Goal: Information Seeking & Learning: Learn about a topic

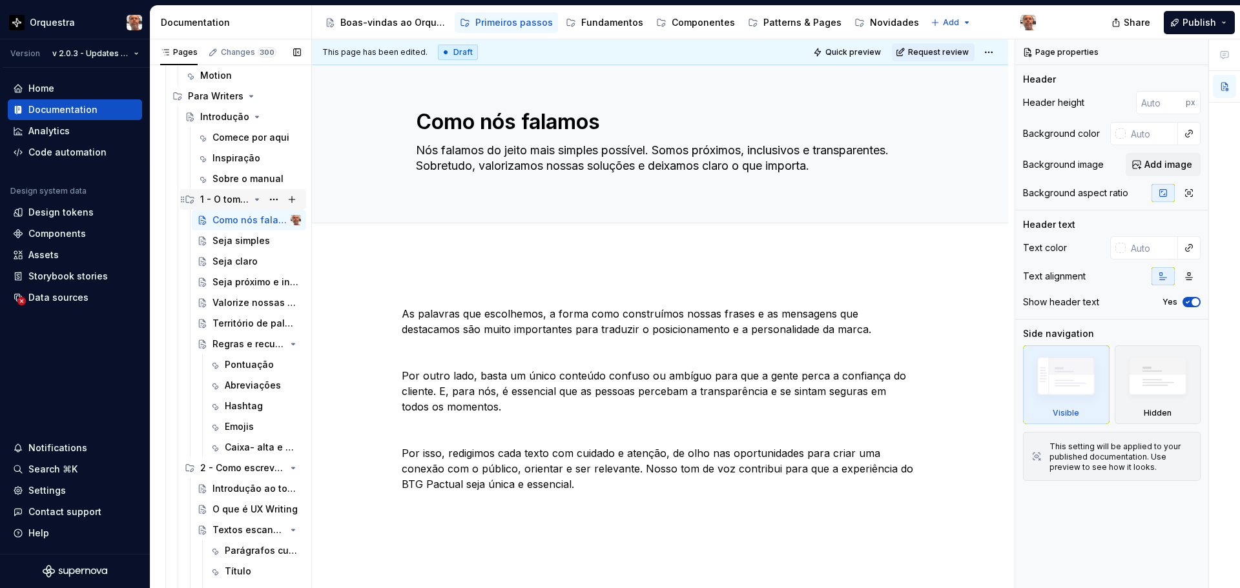
click at [233, 201] on div "1 - O tom e a voz do BTG" at bounding box center [224, 199] width 49 height 13
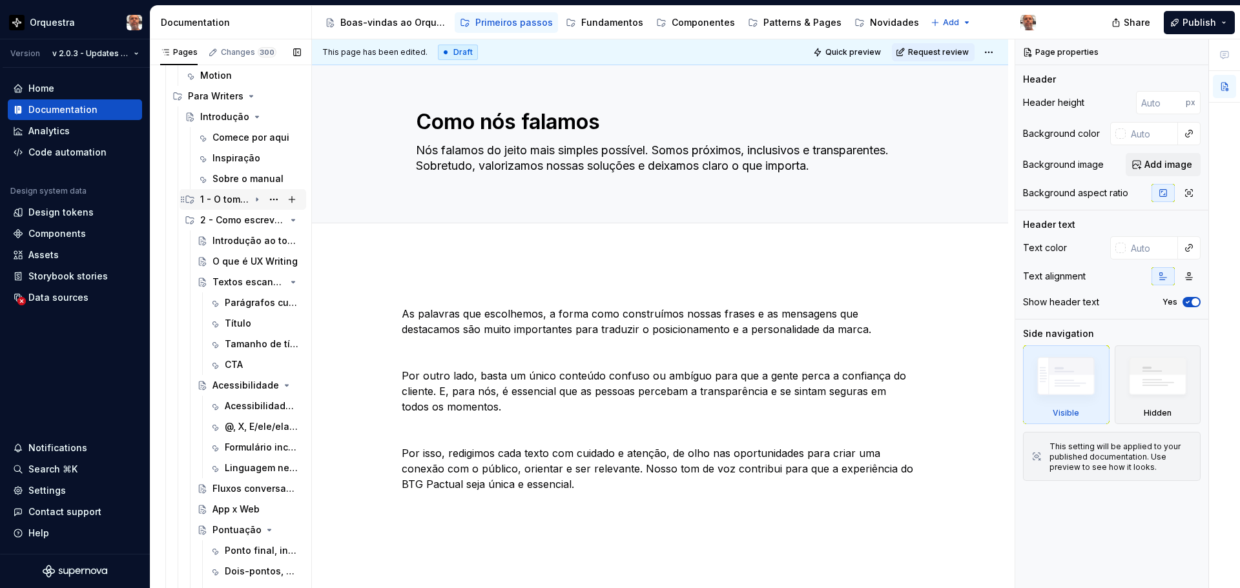
click at [233, 201] on div "1 - O tom e a voz do BTG" at bounding box center [224, 199] width 49 height 13
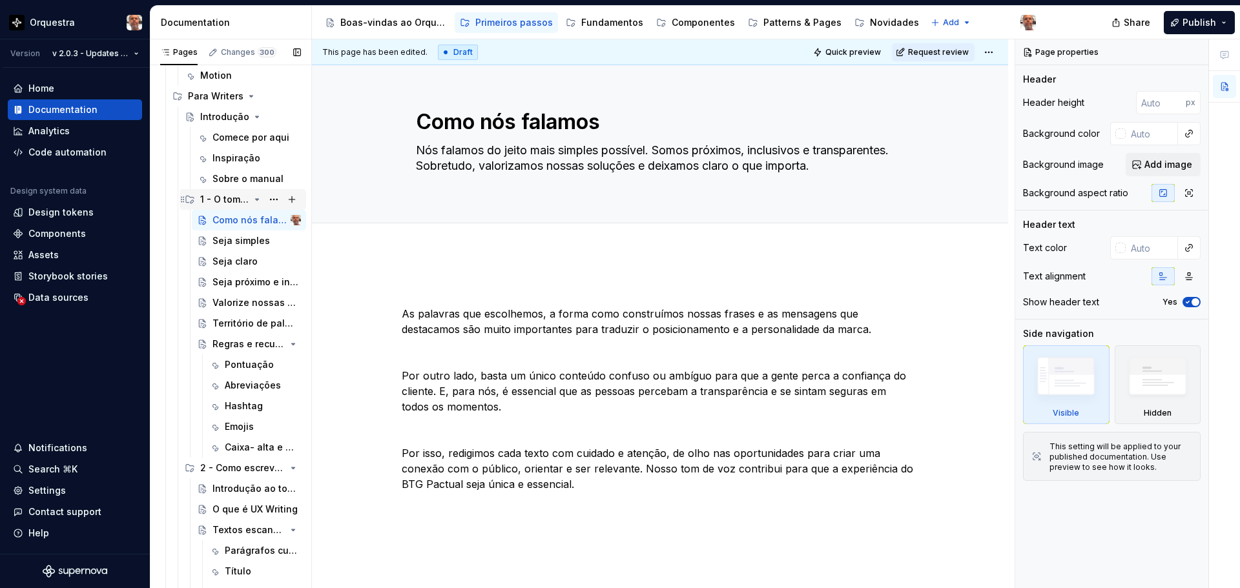
click at [235, 197] on div "1 - O tom e a voz do BTG" at bounding box center [224, 199] width 49 height 13
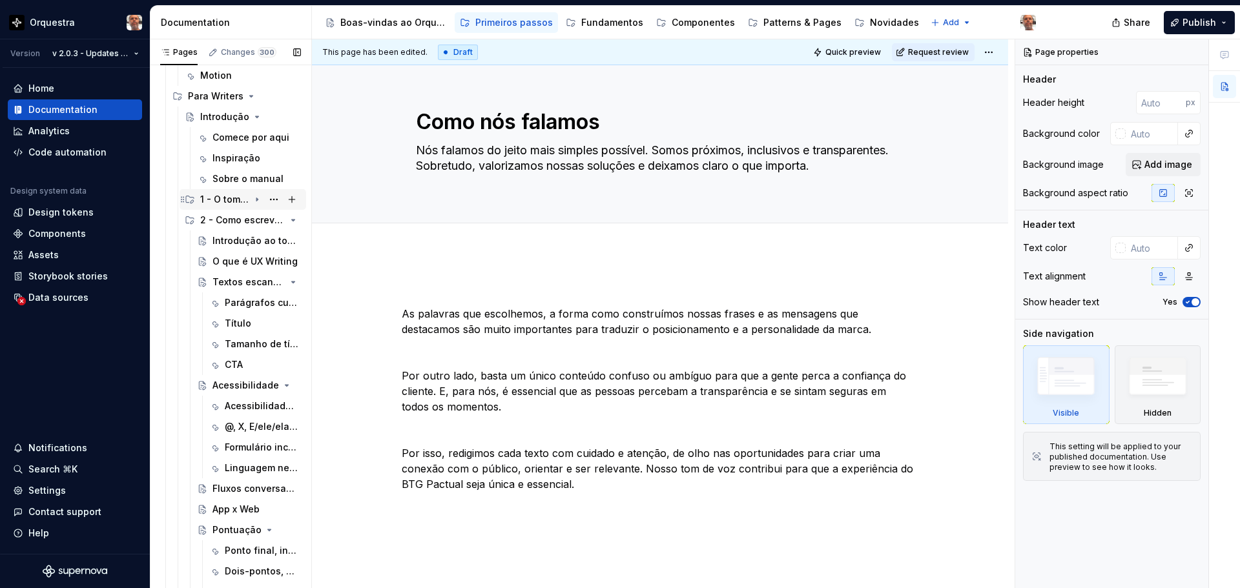
click at [235, 197] on div "1 - O tom e a voz do BTG" at bounding box center [224, 199] width 49 height 13
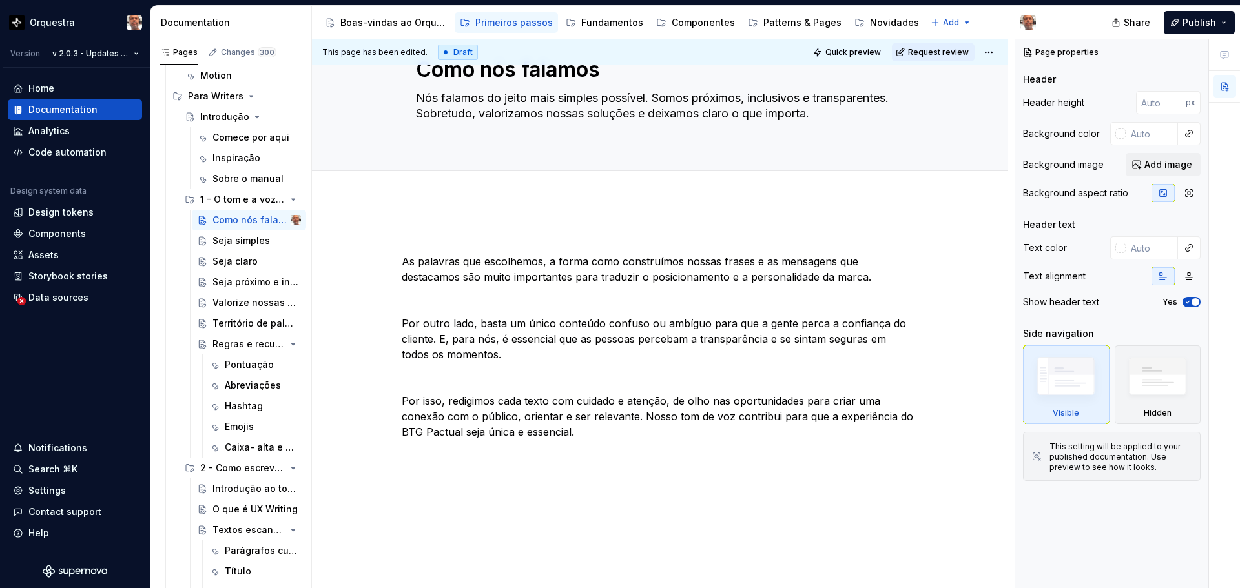
scroll to position [30, 0]
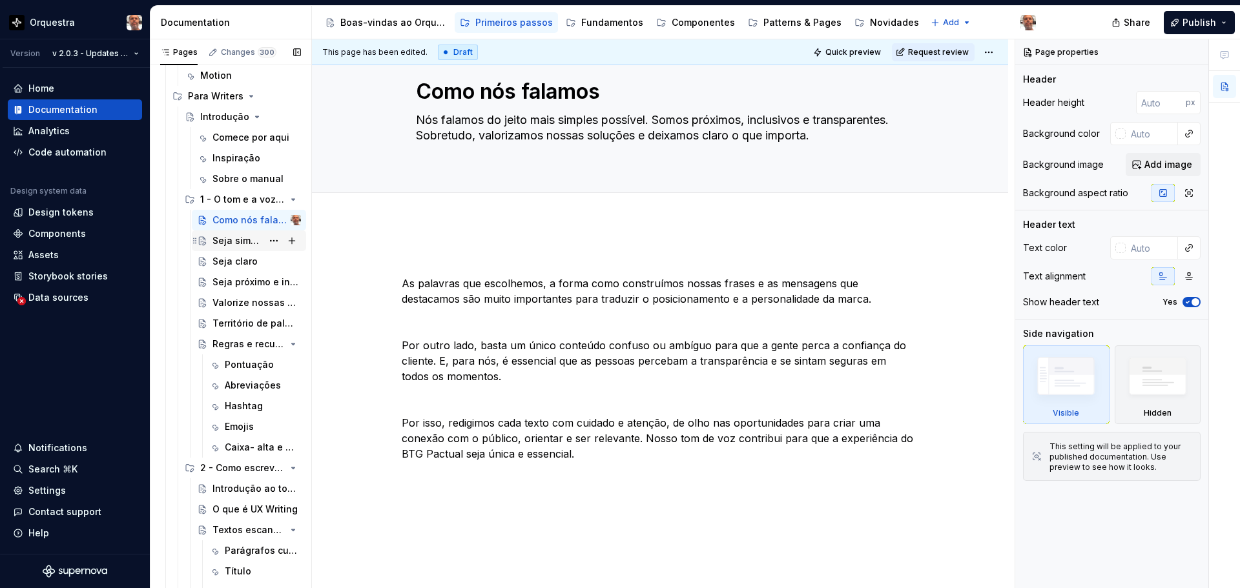
click at [243, 244] on div "Seja simples" at bounding box center [237, 240] width 50 height 13
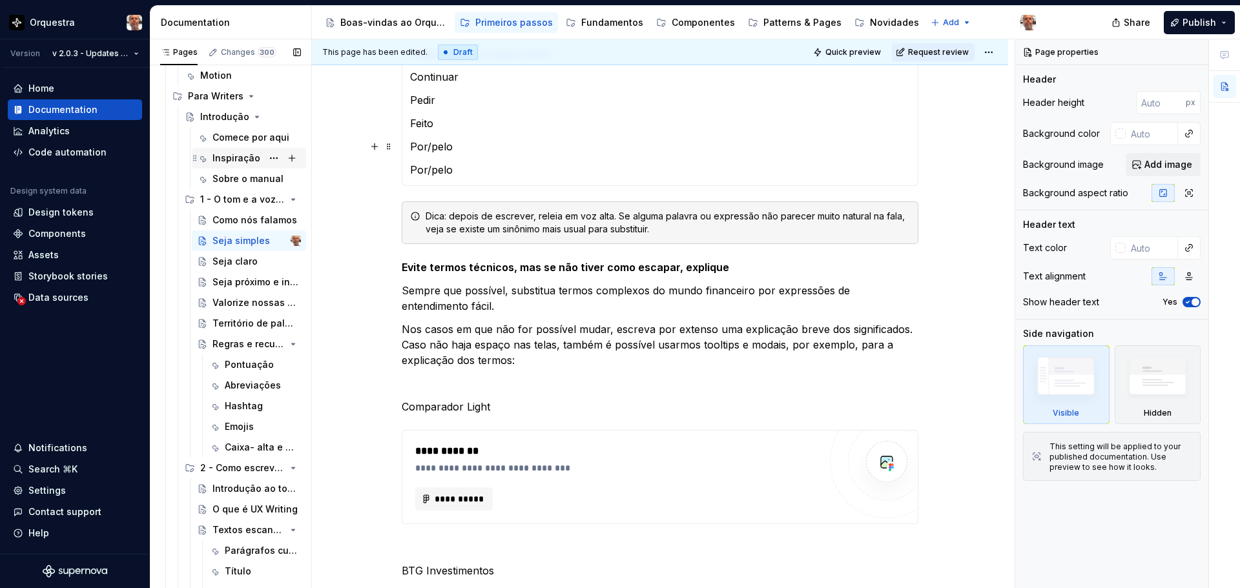
scroll to position [537, 0]
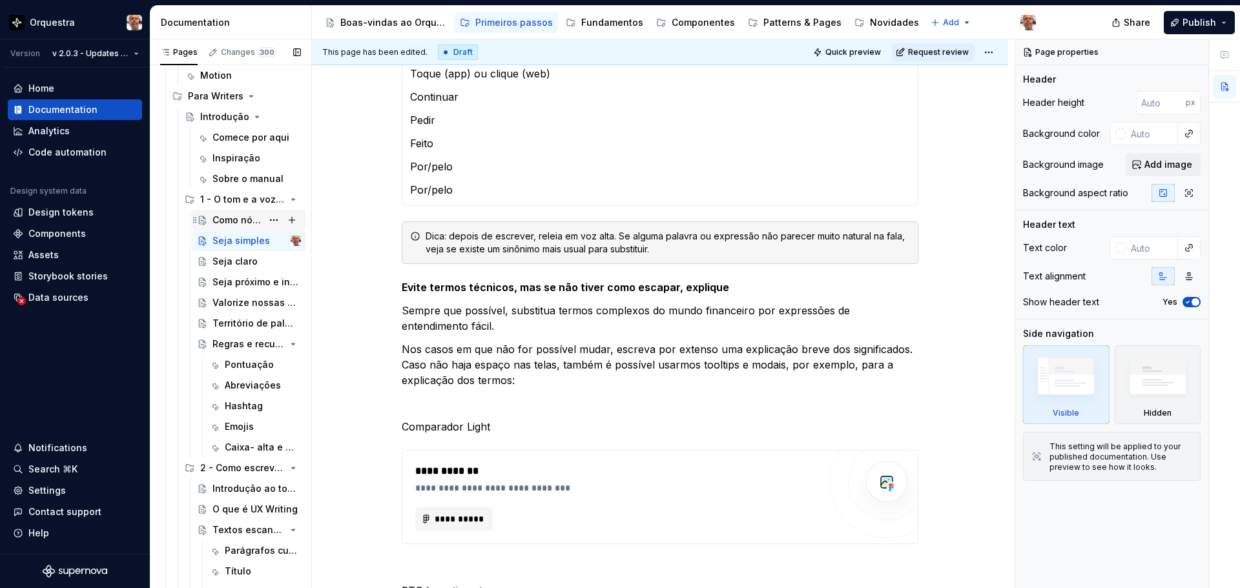
click at [255, 220] on div "Como nós falamos" at bounding box center [237, 220] width 50 height 13
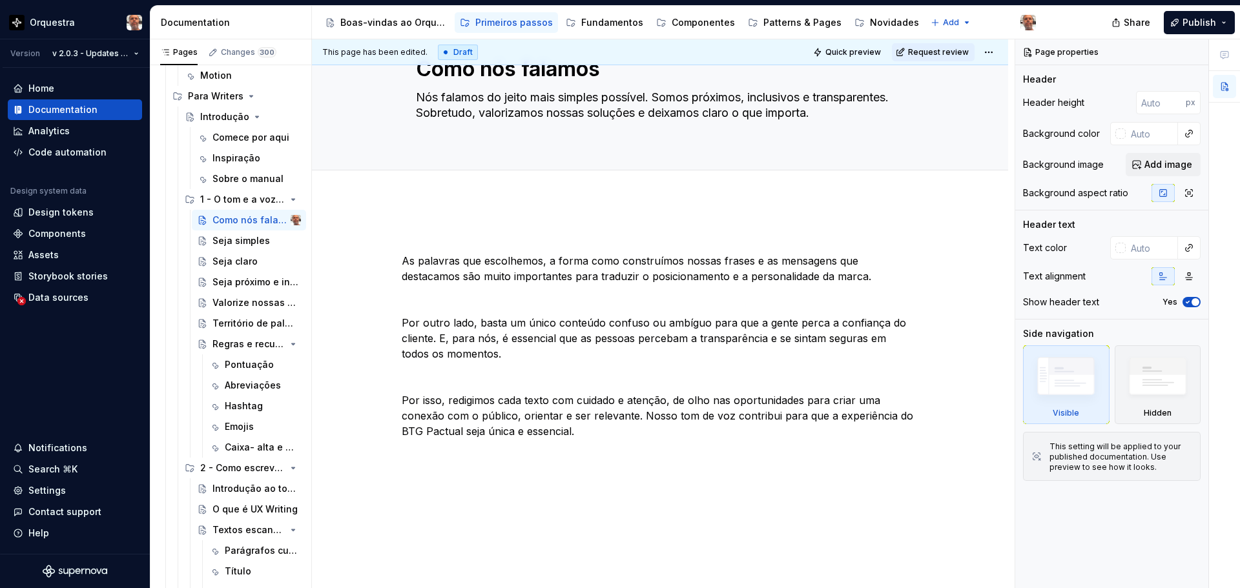
scroll to position [30, 0]
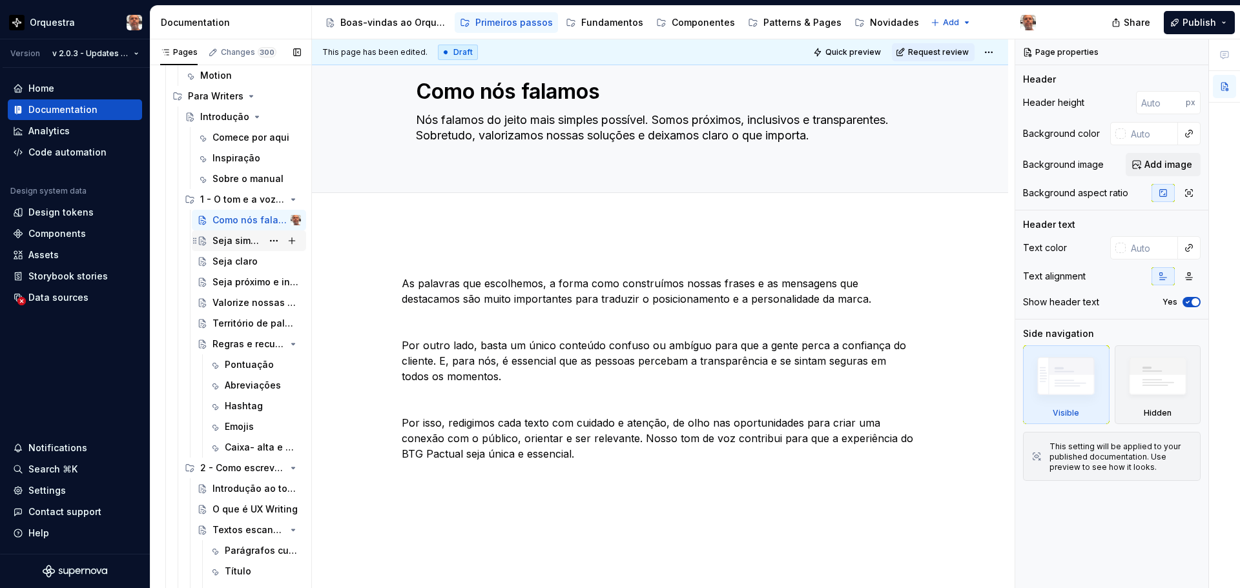
click at [250, 235] on div "Seja simples" at bounding box center [237, 240] width 50 height 13
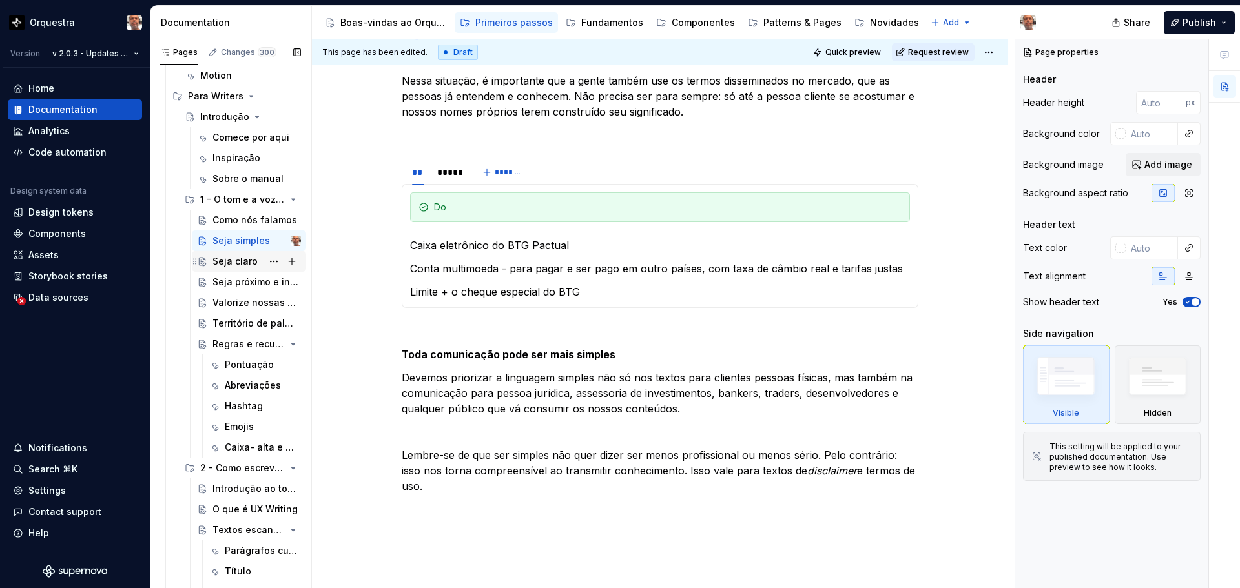
scroll to position [1376, 0]
click at [230, 265] on div "Seja claro" at bounding box center [234, 261] width 45 height 13
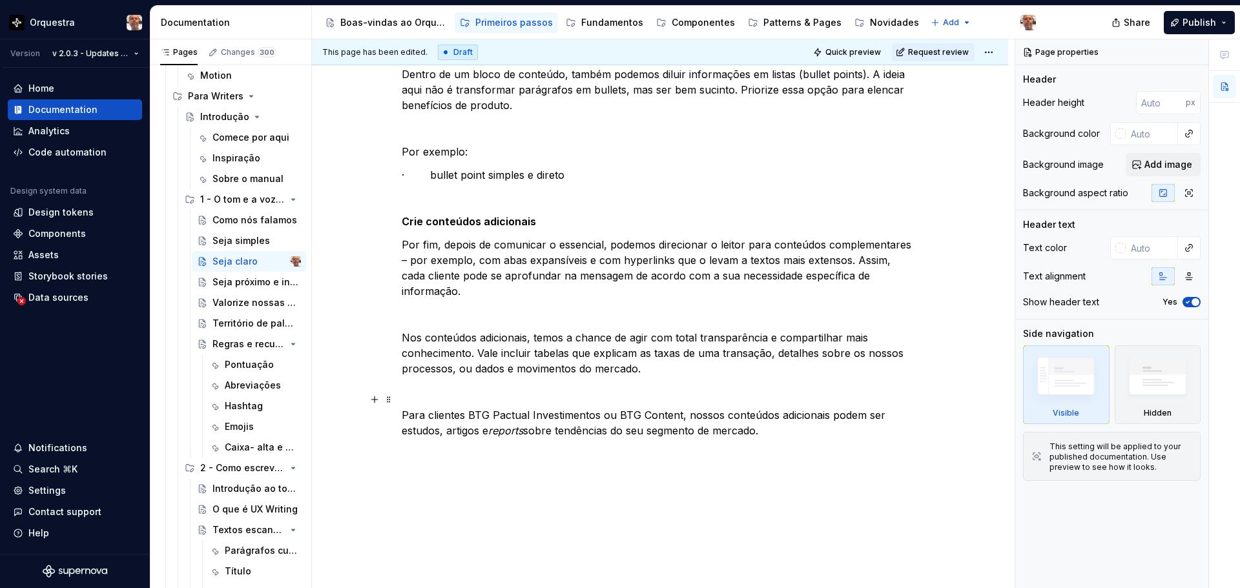
scroll to position [965, 0]
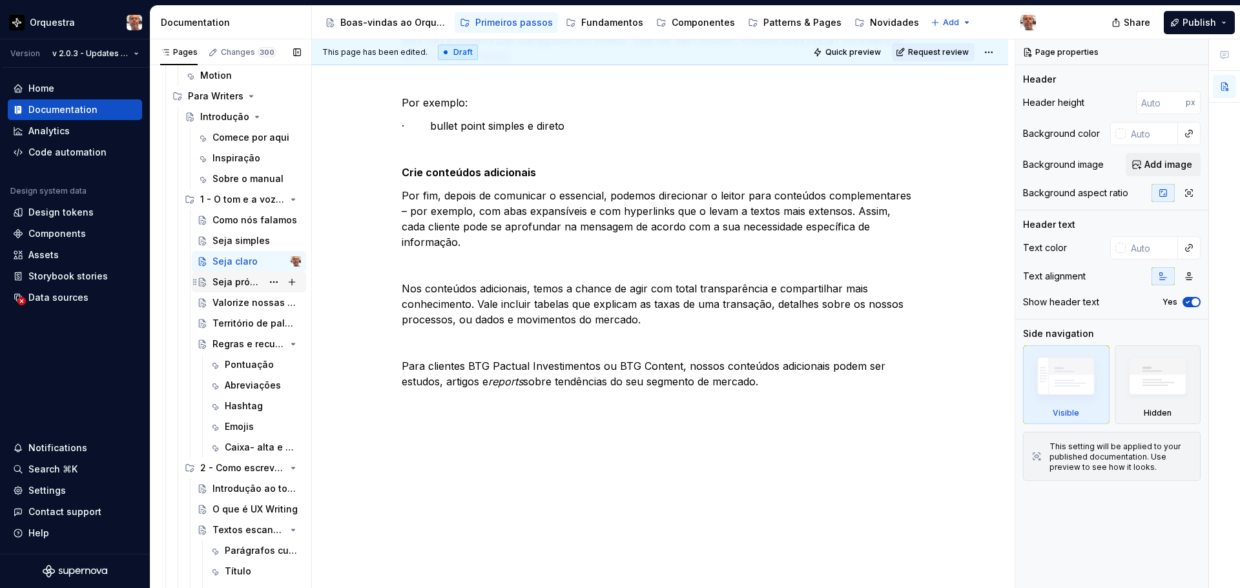
click at [245, 285] on div "Seja próximo e inclusivo" at bounding box center [237, 282] width 50 height 13
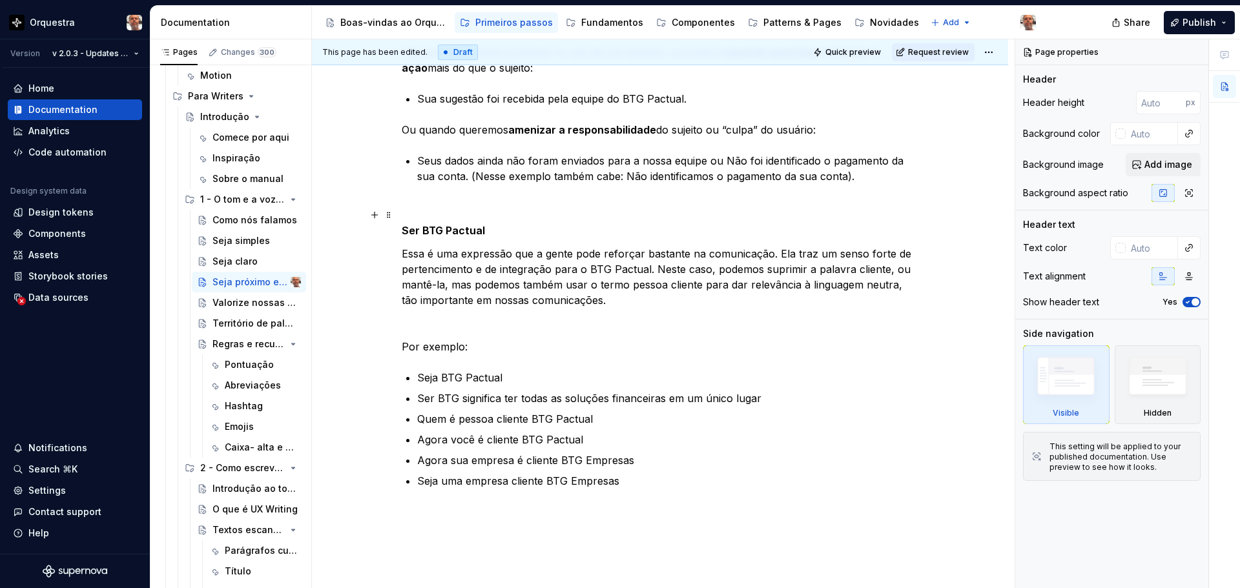
scroll to position [1033, 0]
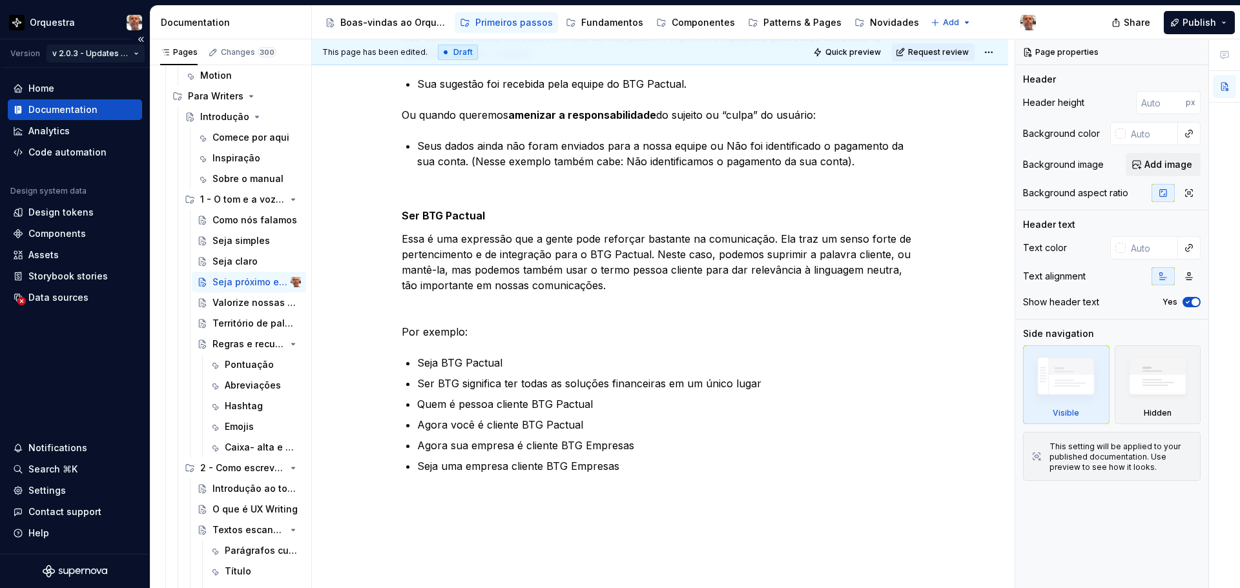
click at [137, 56] on html "Orquestra Version v 2.0.3 - Updates 🚀 Home Documentation Analytics Code automat…" at bounding box center [620, 294] width 1240 height 588
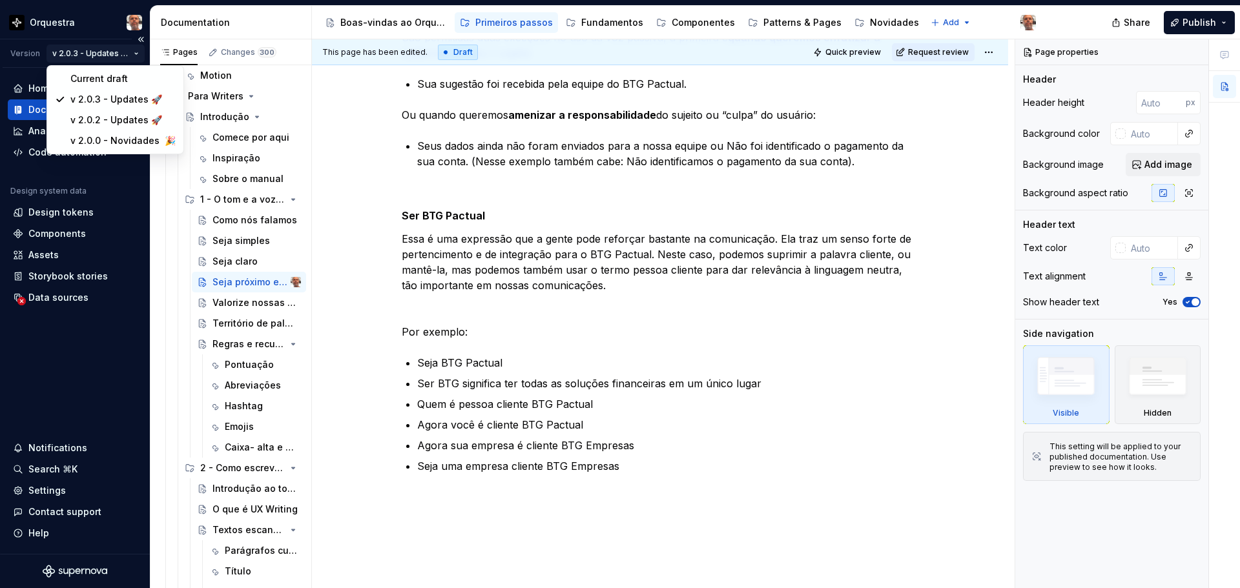
click at [21, 55] on html "Orquestra Version v 2.0.3 - Updates 🚀 Home Documentation Analytics Code automat…" at bounding box center [620, 294] width 1240 height 588
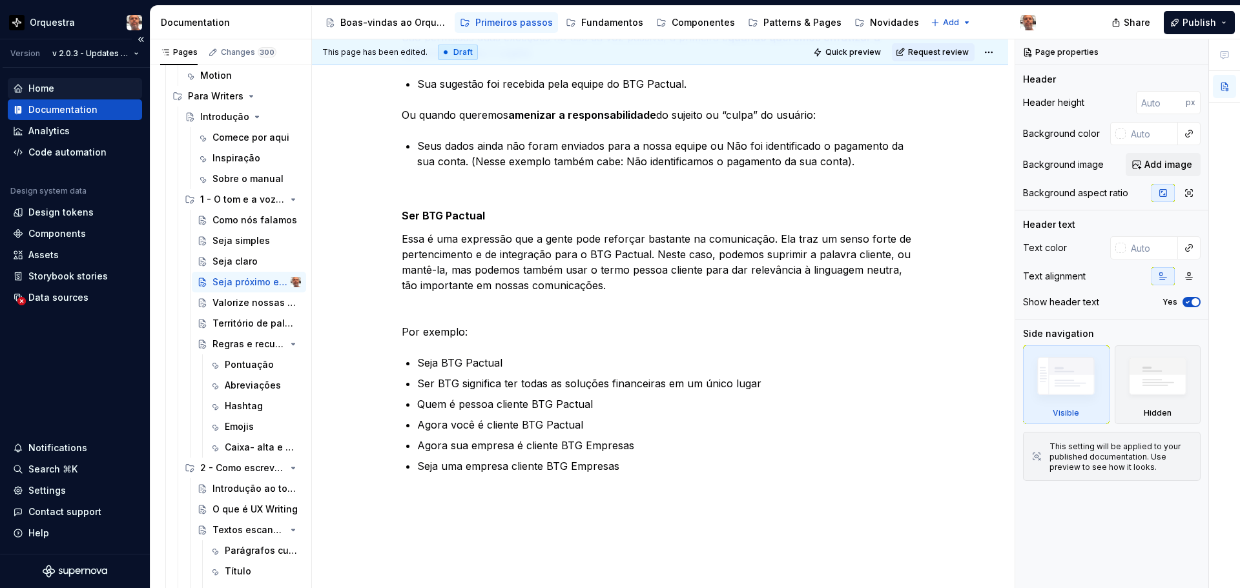
click at [40, 88] on div "Home" at bounding box center [41, 88] width 26 height 13
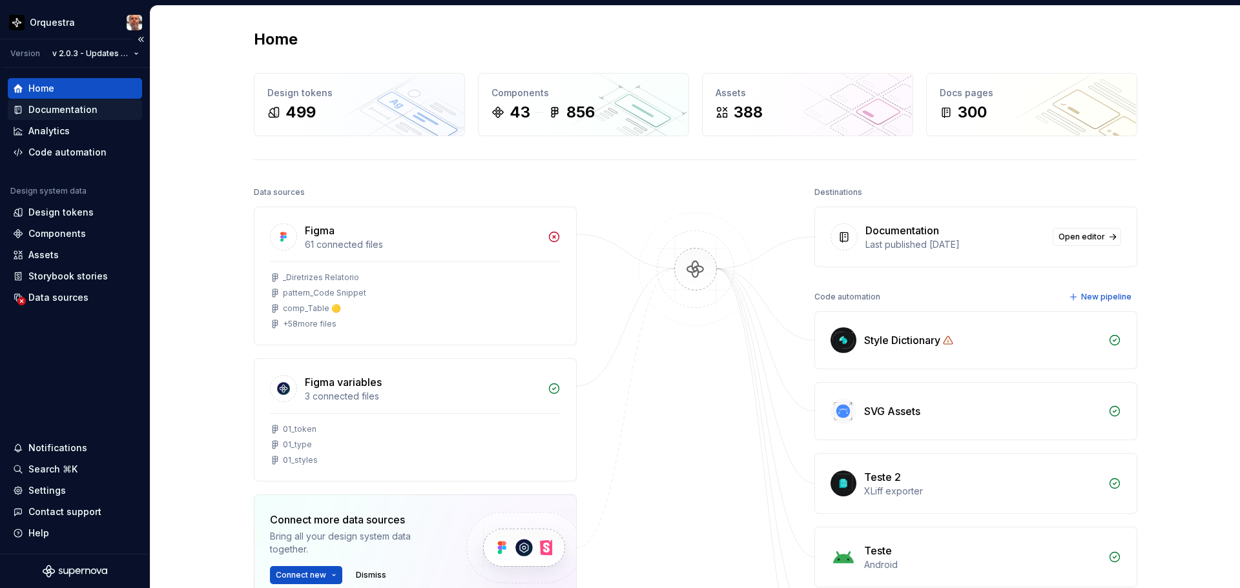
click at [68, 110] on div "Documentation" at bounding box center [62, 109] width 69 height 13
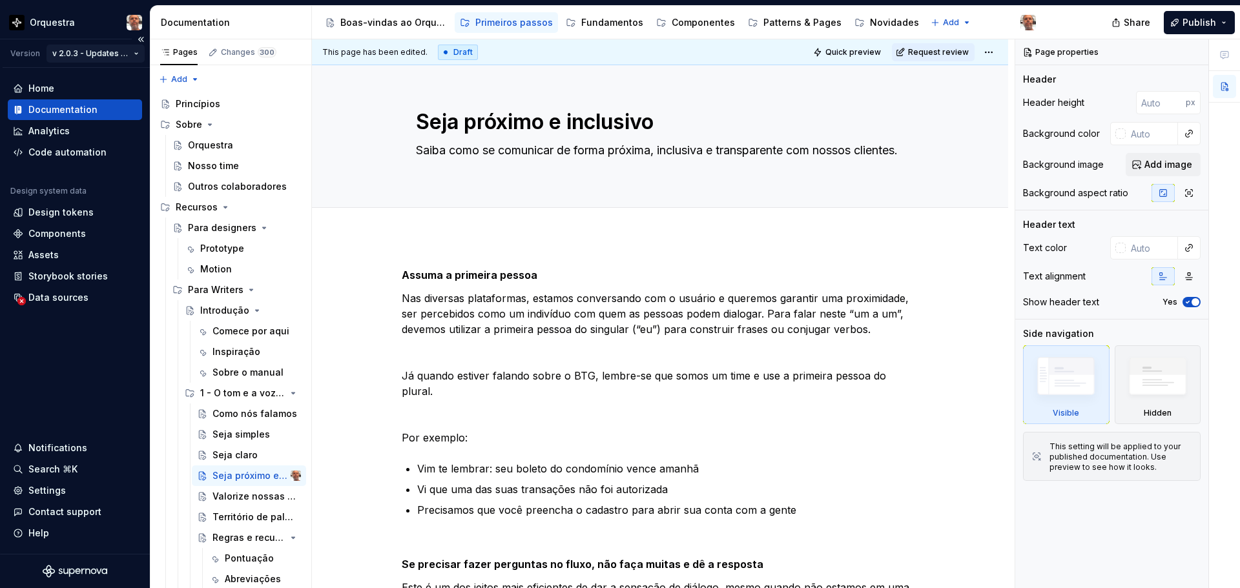
click at [134, 48] on html "Orquestra Version v 2.0.3 - Updates 🚀 Home Documentation Analytics Code automat…" at bounding box center [620, 294] width 1240 height 588
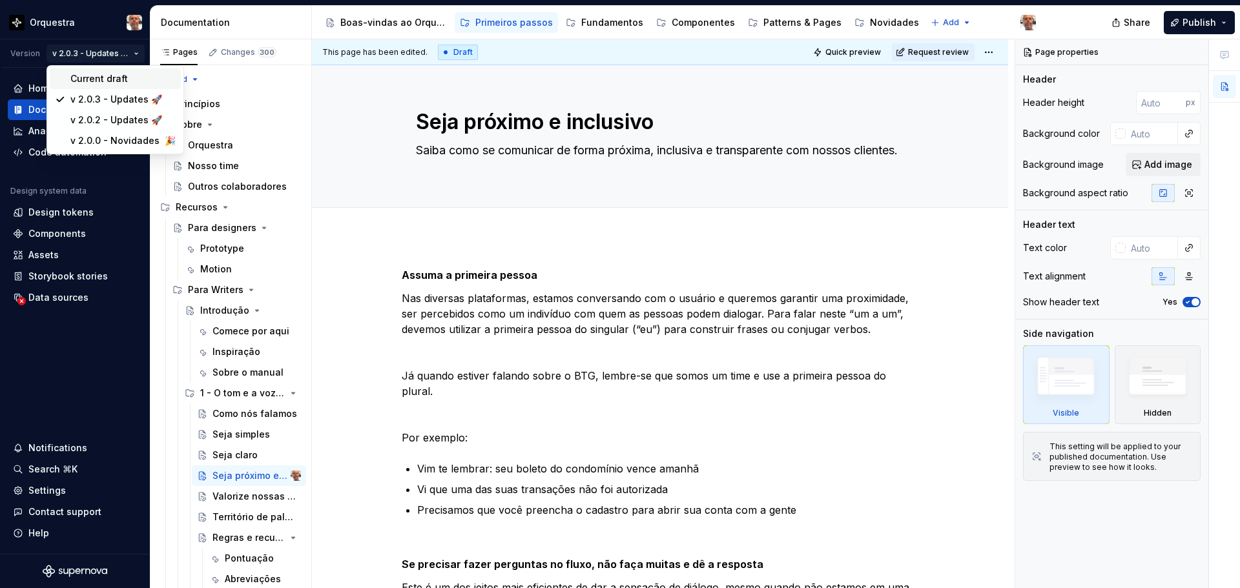
click at [118, 76] on div "Current draft" at bounding box center [122, 78] width 105 height 13
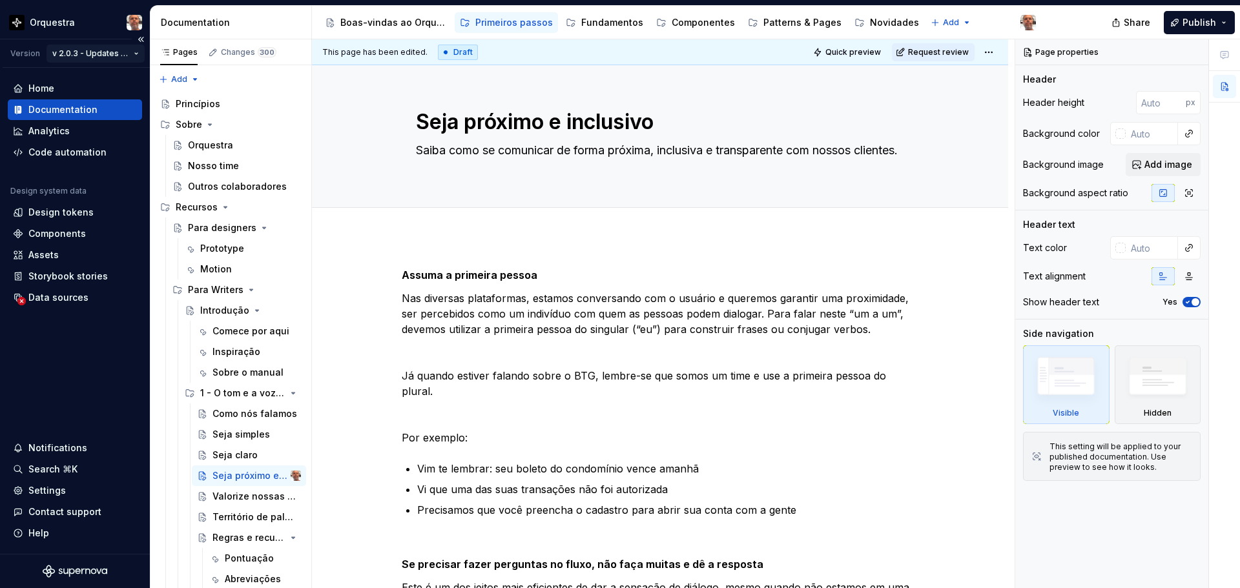
click at [139, 54] on html "Orquestra Version v 2.0.3 - Updates 🚀 Home Documentation Analytics Code automat…" at bounding box center [620, 294] width 1240 height 588
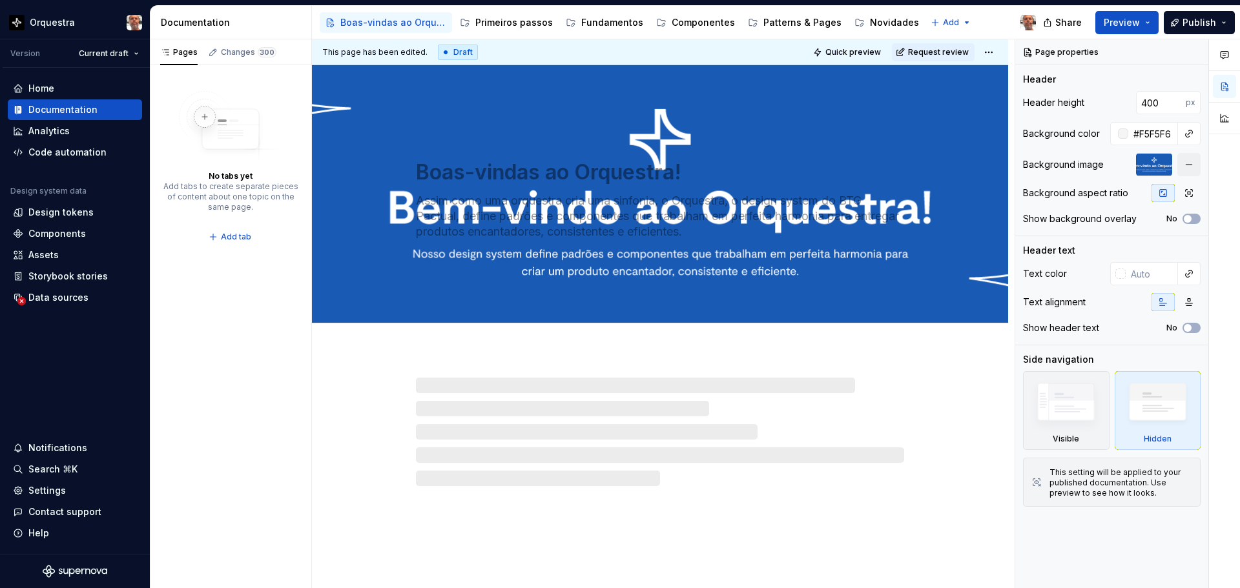
click at [130, 56] on html "Orquestra Version Current draft Home Documentation Analytics Code automation De…" at bounding box center [620, 294] width 1240 height 588
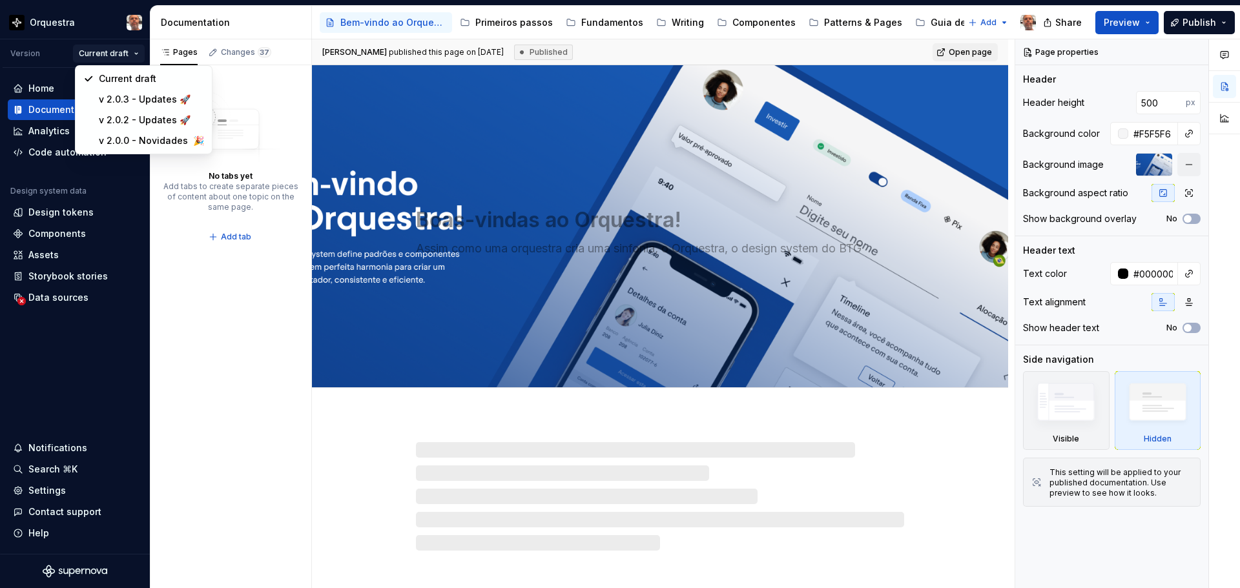
type textarea "*"
type textarea "Bem-vindo ao Orquestra!"
type input "500"
type input "#000000FF"
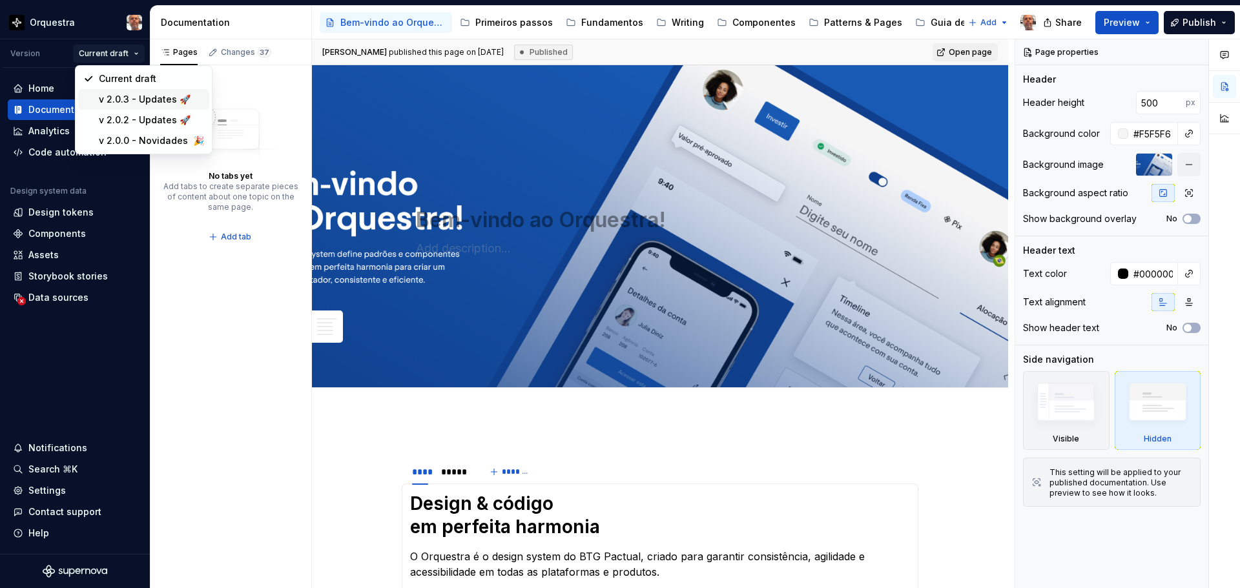
click at [145, 99] on div "v 2.0.3 - Updates 🚀" at bounding box center [151, 99] width 105 height 13
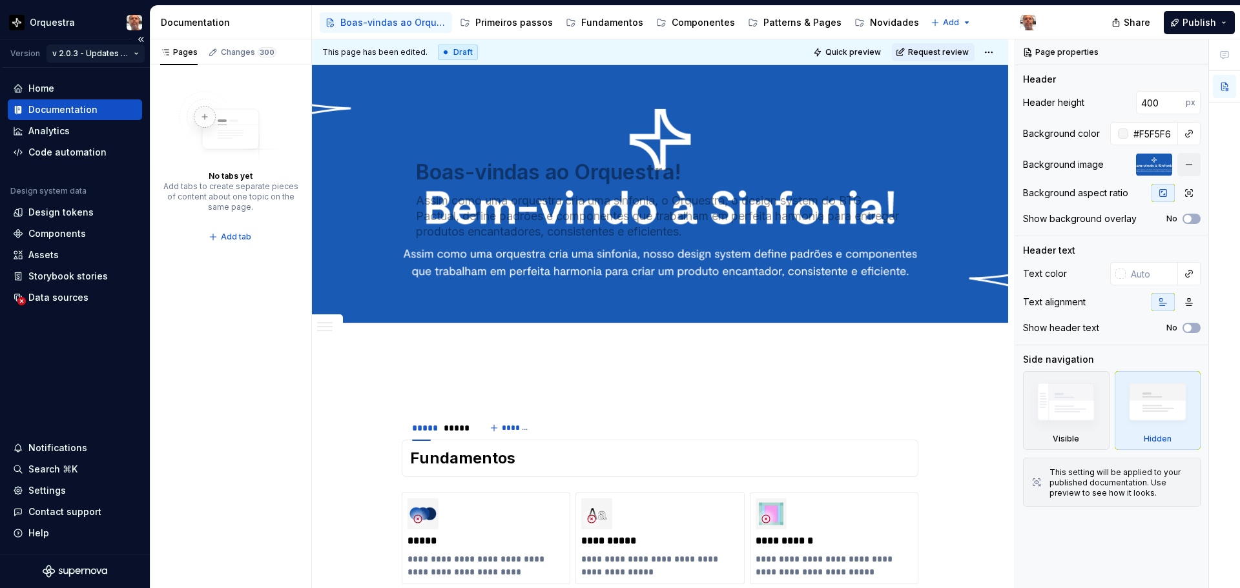
click at [107, 54] on html "Orquestra Version v 2.0.3 - Updates 🚀 Home Documentation Analytics Code automat…" at bounding box center [620, 294] width 1240 height 588
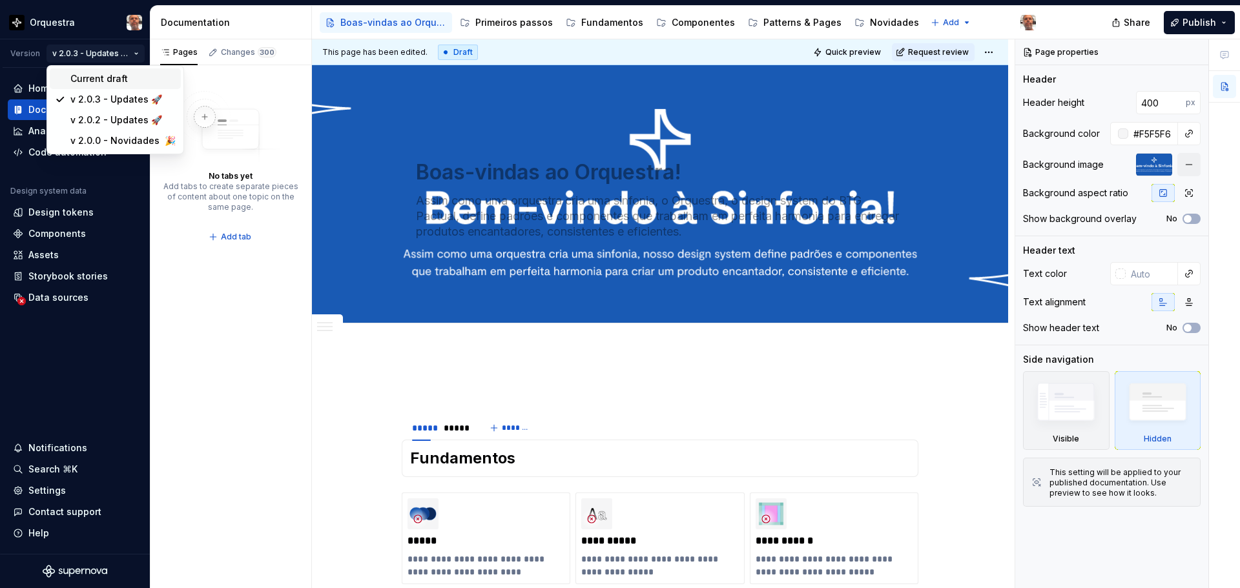
click at [105, 83] on div "Current draft" at bounding box center [122, 78] width 105 height 13
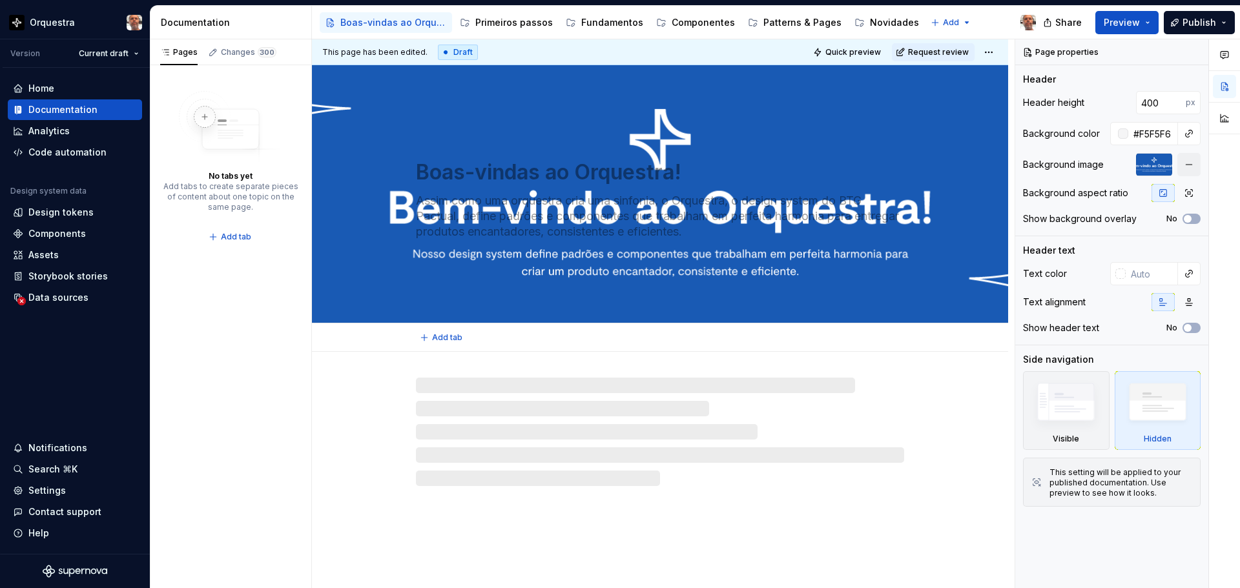
type textarea "*"
type textarea "Bem-vindo ao Orquestra!"
type input "500"
type input "#000000FF"
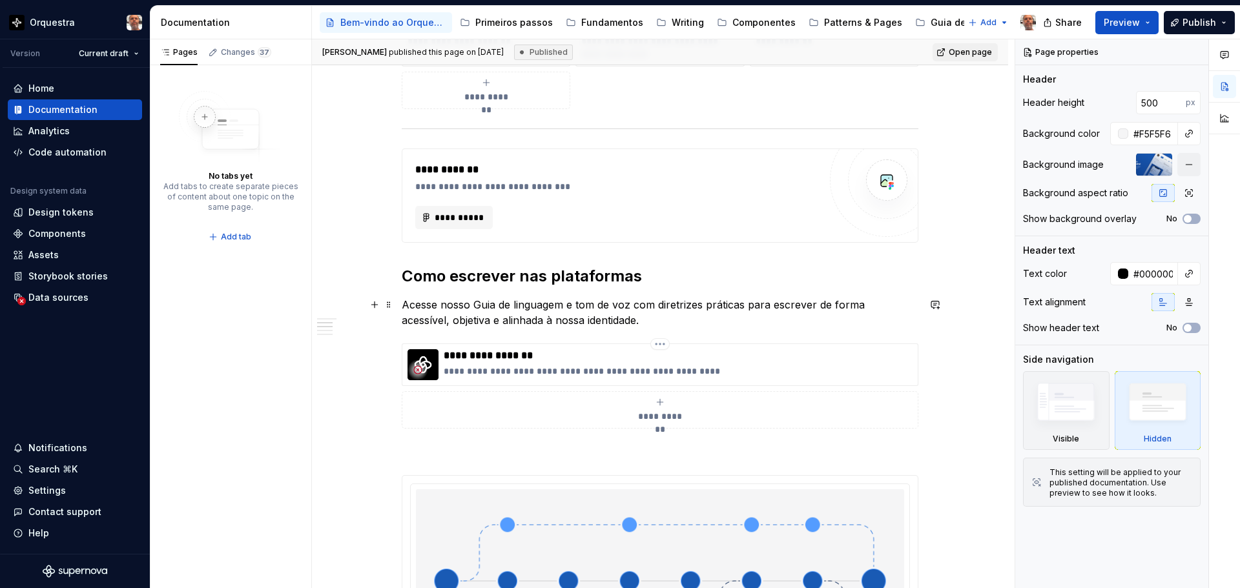
scroll to position [904, 0]
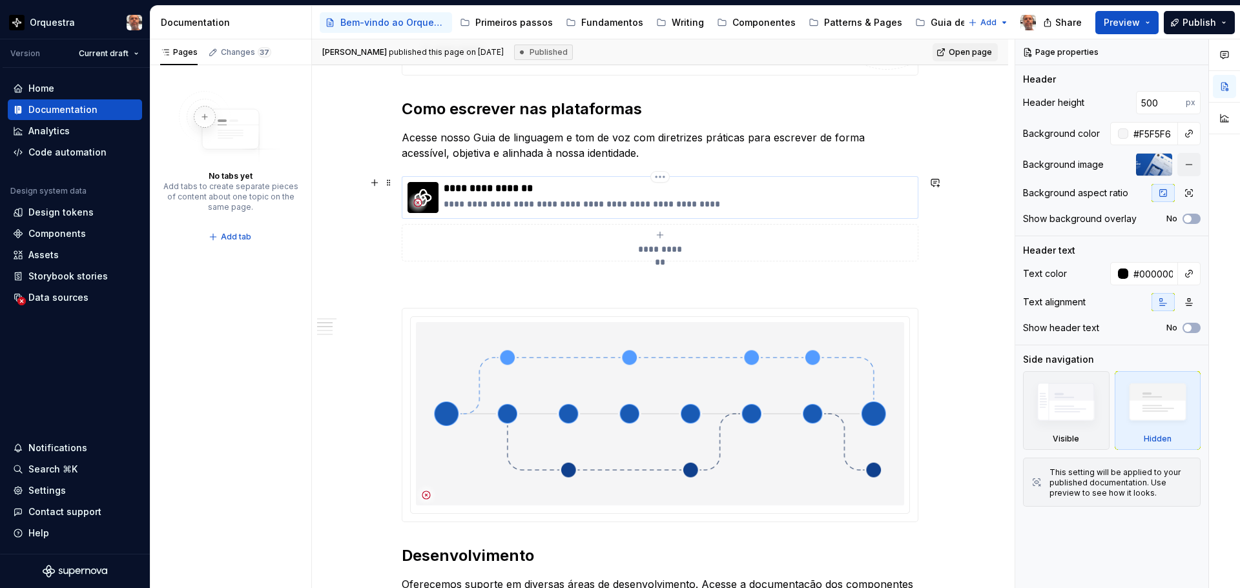
click at [433, 193] on img at bounding box center [422, 197] width 31 height 31
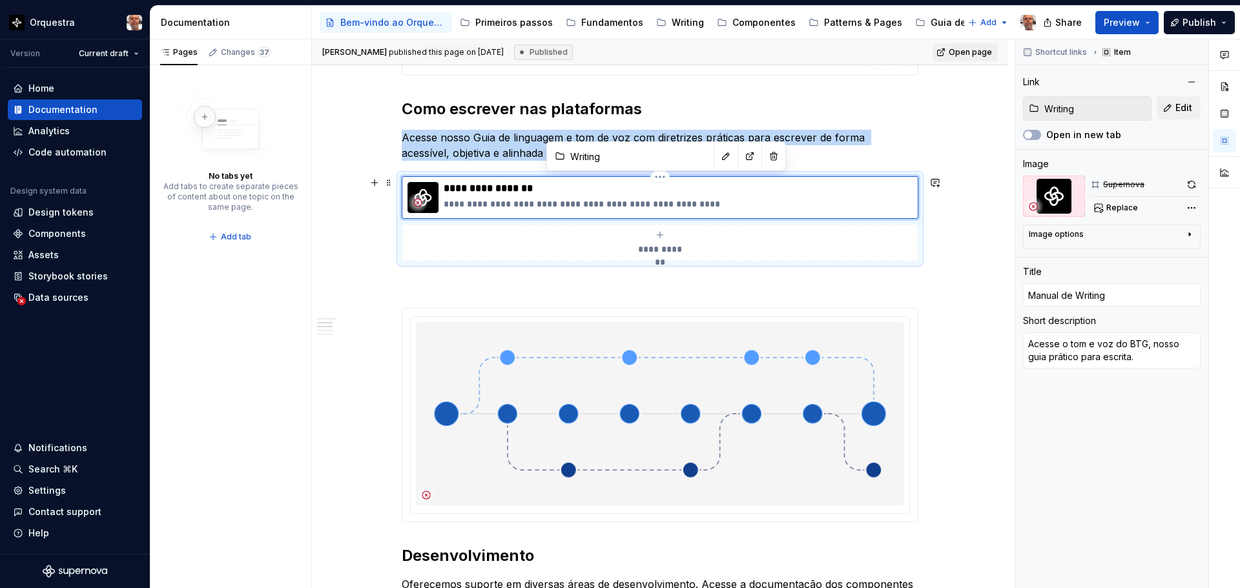
click at [433, 193] on img at bounding box center [422, 197] width 31 height 31
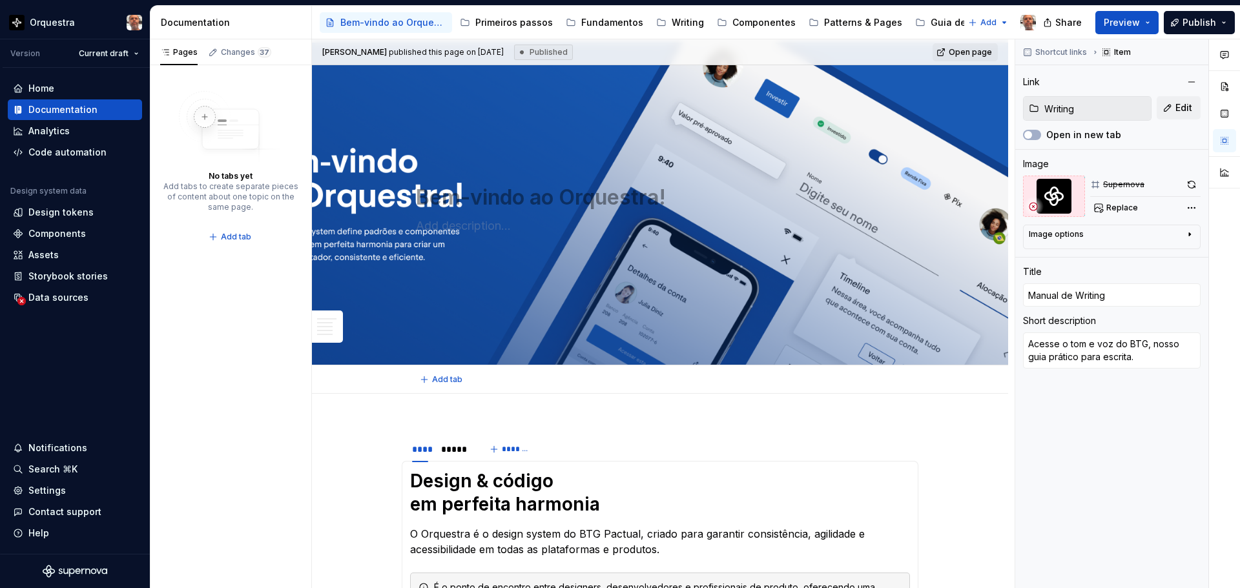
scroll to position [0, 0]
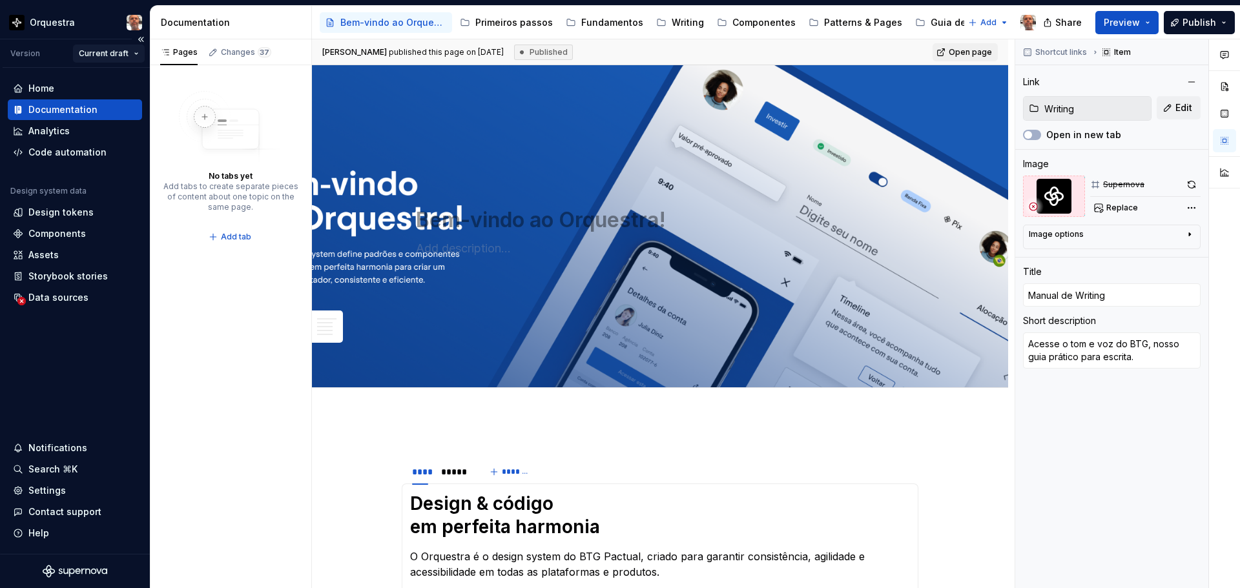
click at [135, 54] on html "Orquestra Version Current draft Home Documentation Analytics Code automation De…" at bounding box center [620, 294] width 1240 height 588
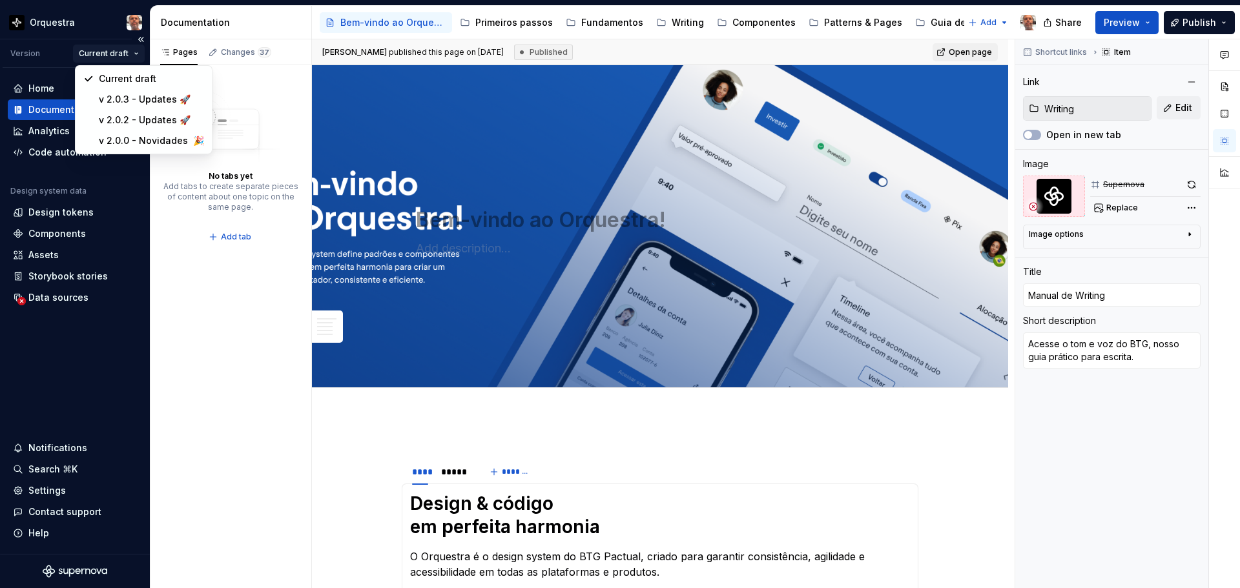
click at [135, 54] on html "Orquestra Version Current draft Home Documentation Analytics Code automation De…" at bounding box center [620, 294] width 1240 height 588
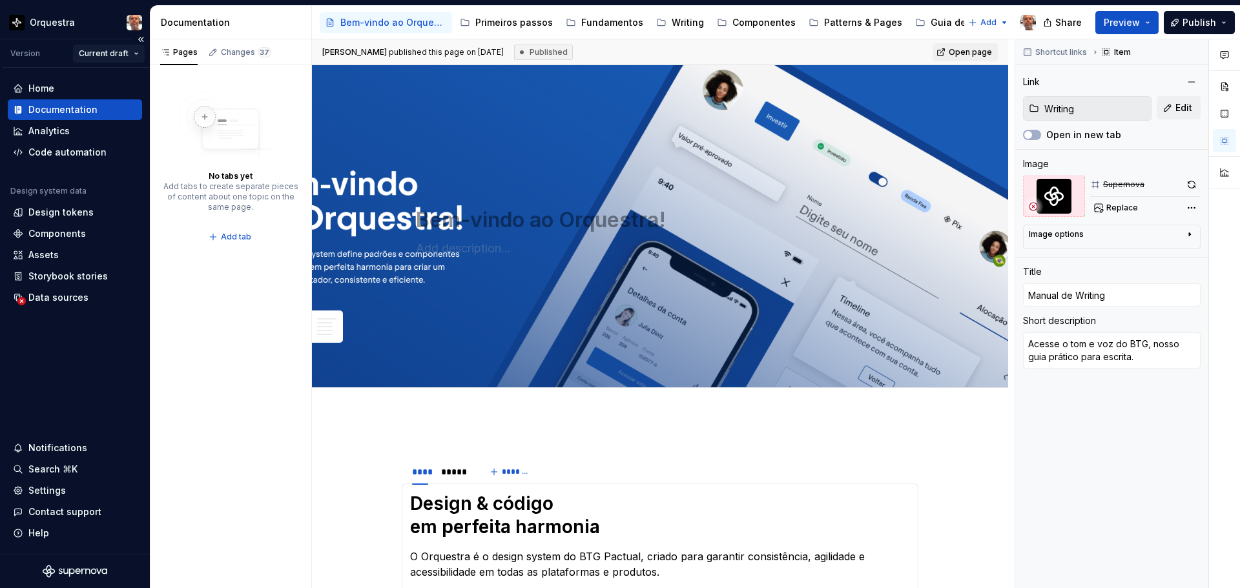
click at [135, 48] on html "Orquestra Version Current draft Home Documentation Analytics Code automation De…" at bounding box center [620, 294] width 1240 height 588
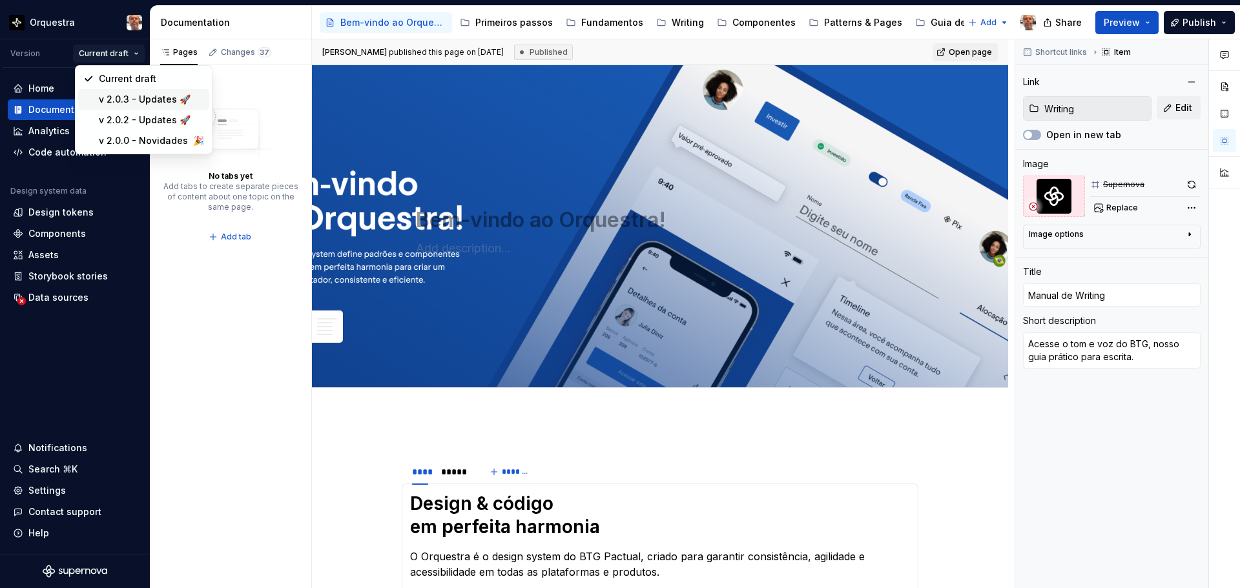
click at [125, 99] on div "v 2.0.3 - Updates 🚀" at bounding box center [151, 99] width 105 height 13
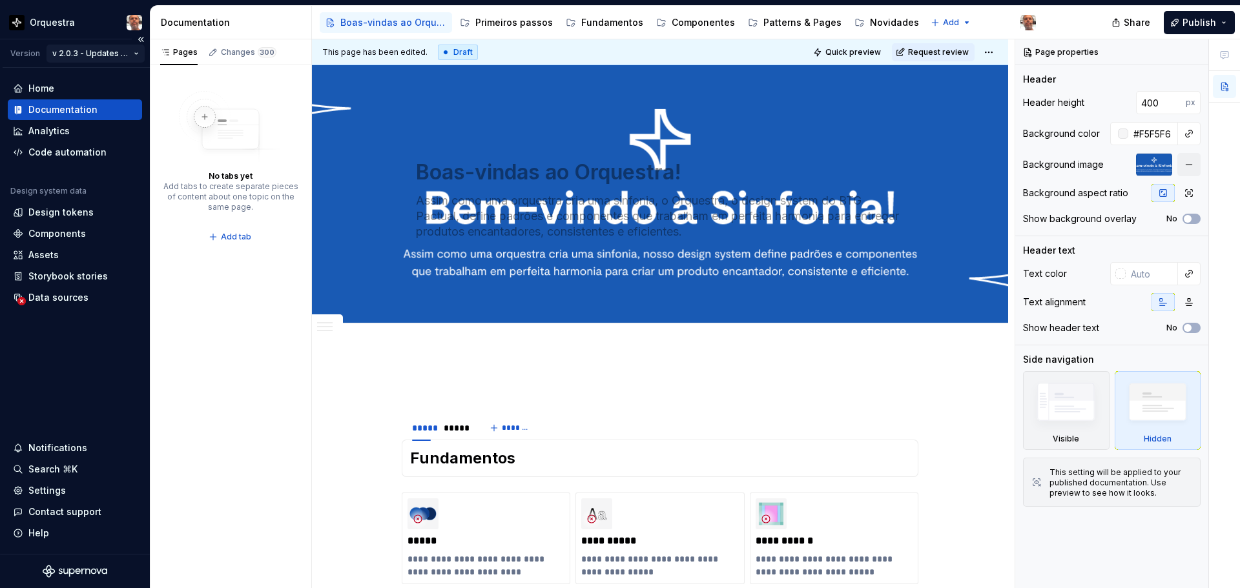
click at [129, 48] on html "Orquestra Version v 2.0.3 - Updates 🚀 Home Documentation Analytics Code automat…" at bounding box center [620, 294] width 1240 height 588
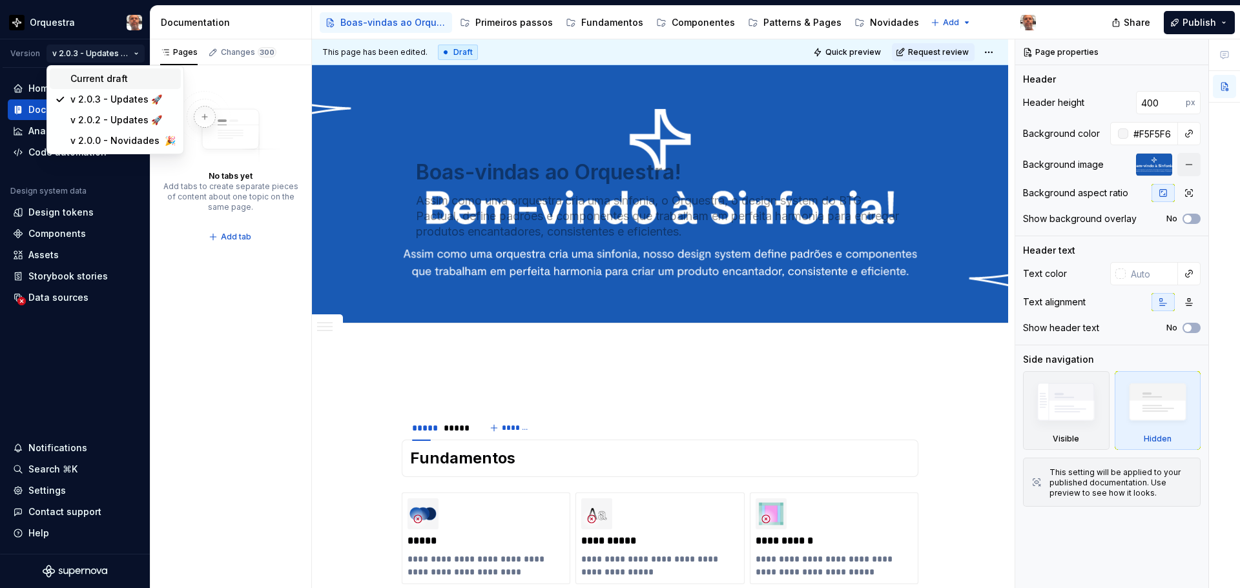
click at [99, 81] on div "Current draft" at bounding box center [122, 78] width 105 height 13
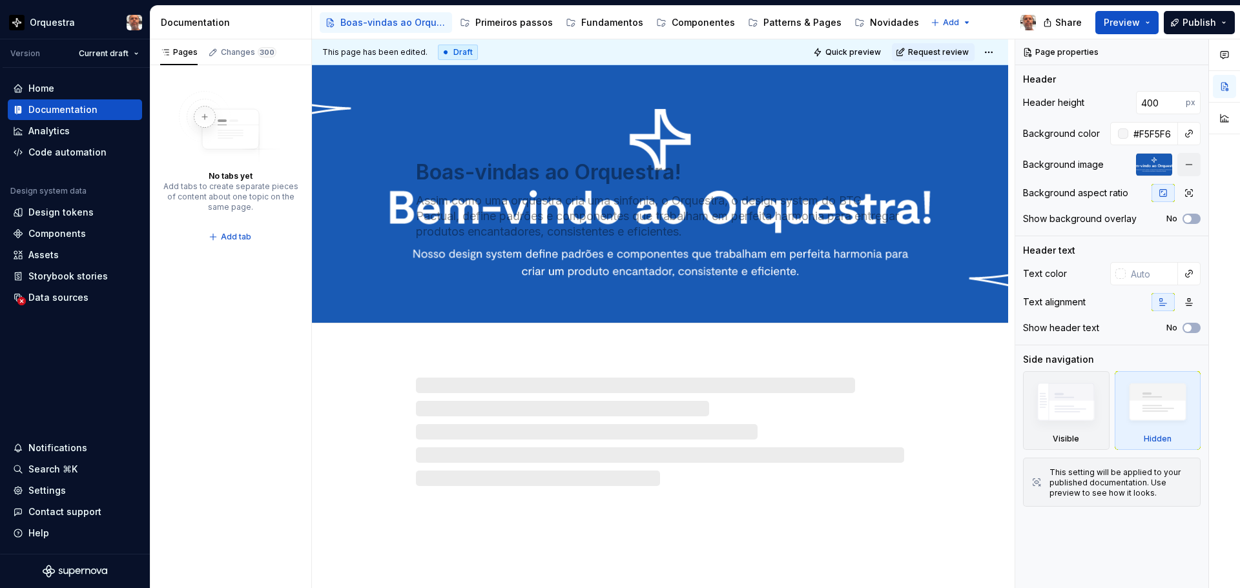
type textarea "*"
type textarea "Bem-vindo ao Orquestra!"
type input "500"
type input "#000000FF"
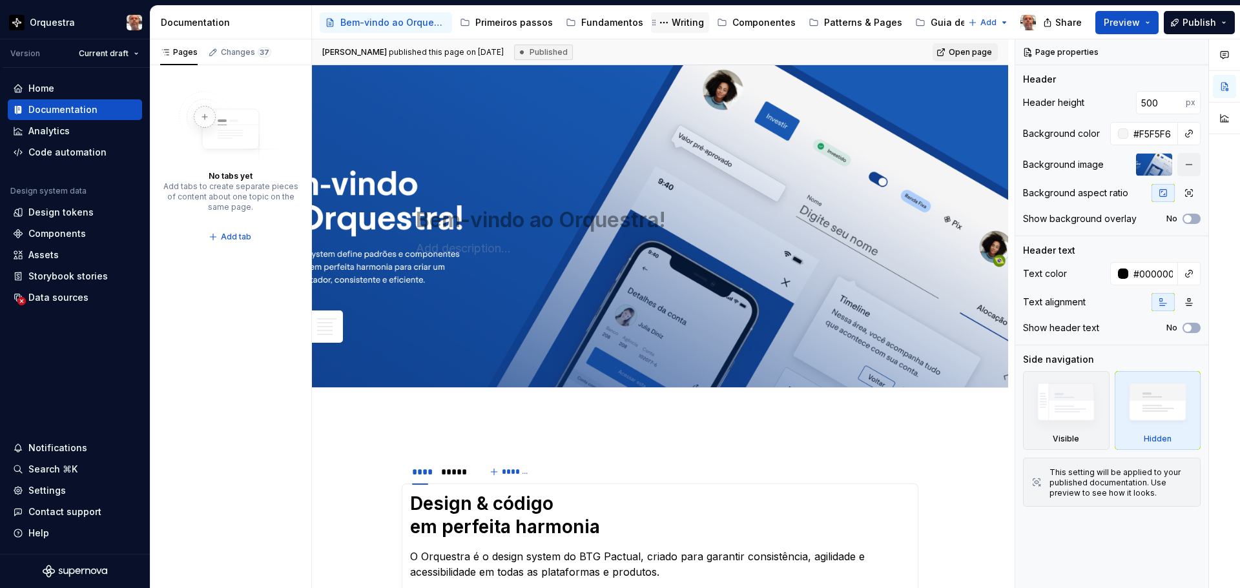
click at [672, 22] on div "Writing" at bounding box center [688, 22] width 32 height 13
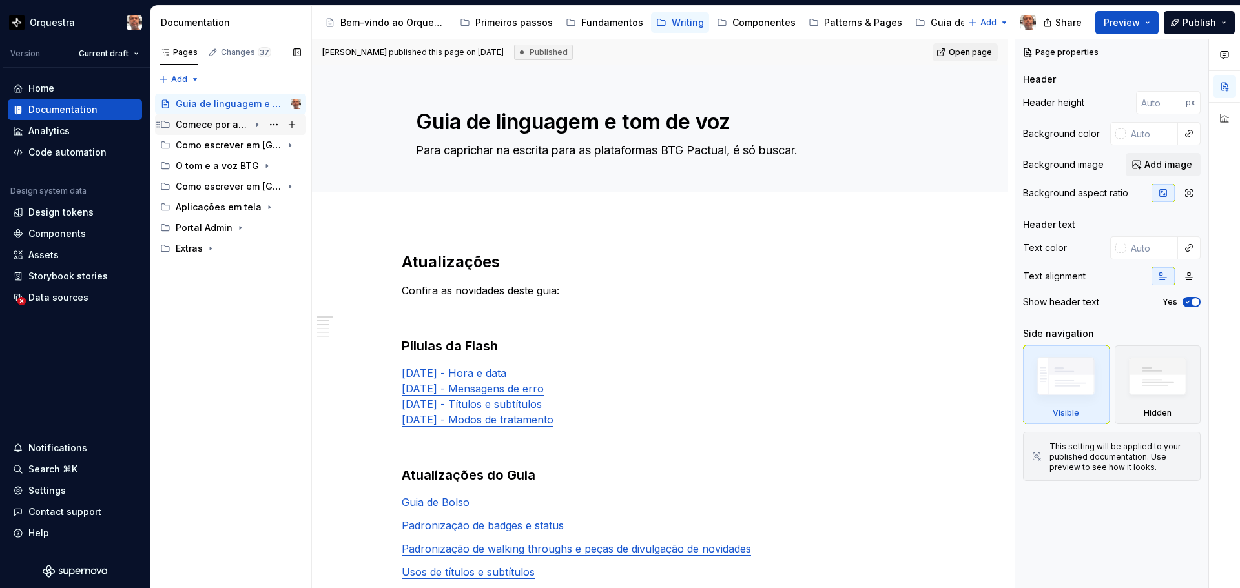
click at [259, 125] on icon "Page tree" at bounding box center [257, 124] width 10 height 10
click at [260, 124] on icon "Page tree" at bounding box center [257, 124] width 10 height 10
click at [260, 145] on icon "Page tree" at bounding box center [257, 145] width 10 height 10
click at [256, 146] on icon "Page tree" at bounding box center [257, 145] width 3 height 1
click at [256, 167] on icon "Page tree" at bounding box center [257, 166] width 10 height 10
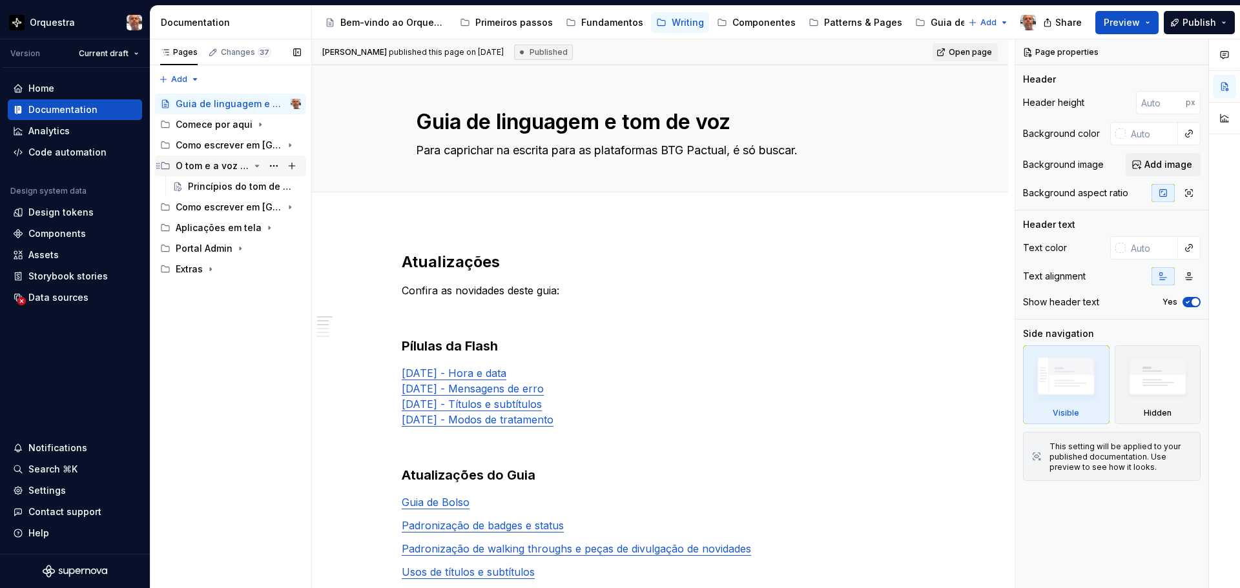
click at [256, 167] on icon "Page tree" at bounding box center [257, 166] width 10 height 10
click at [254, 190] on icon "Page tree" at bounding box center [257, 186] width 10 height 10
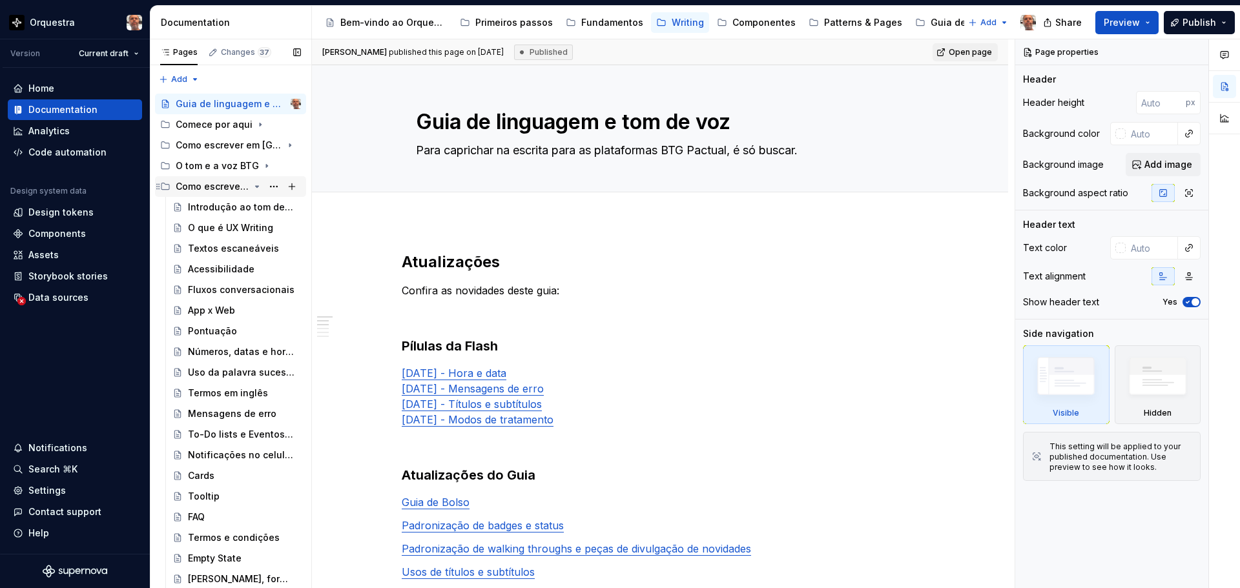
click at [252, 184] on icon "Page tree" at bounding box center [257, 186] width 10 height 10
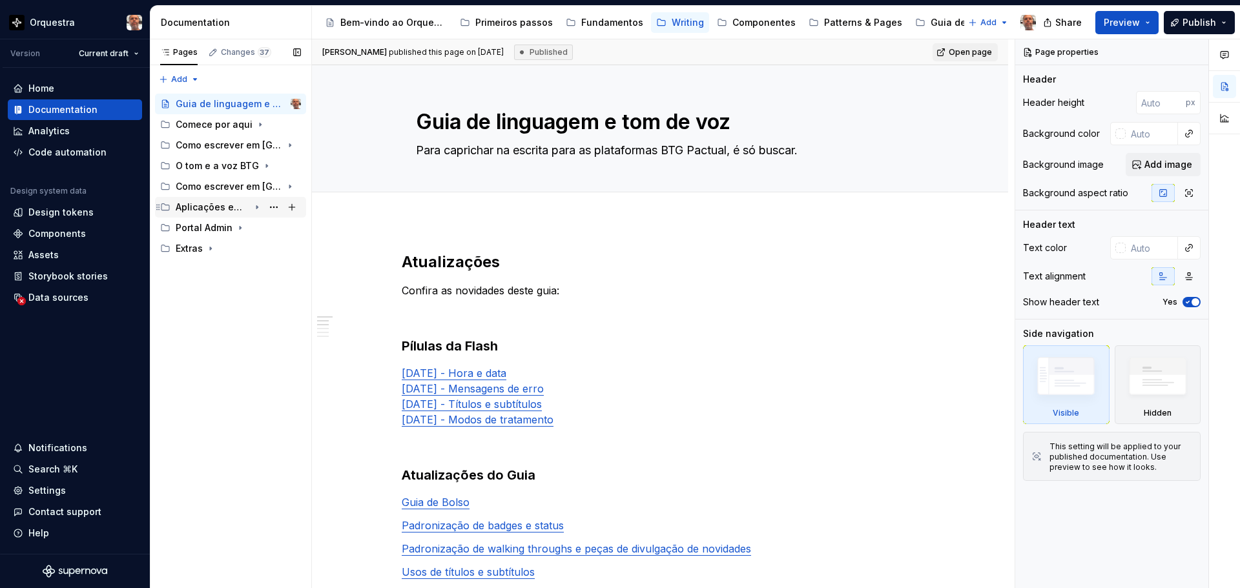
click at [258, 209] on icon "Page tree" at bounding box center [257, 207] width 10 height 10
click at [238, 226] on icon "Page tree" at bounding box center [240, 228] width 10 height 10
click at [207, 246] on icon "Page tree" at bounding box center [210, 248] width 10 height 10
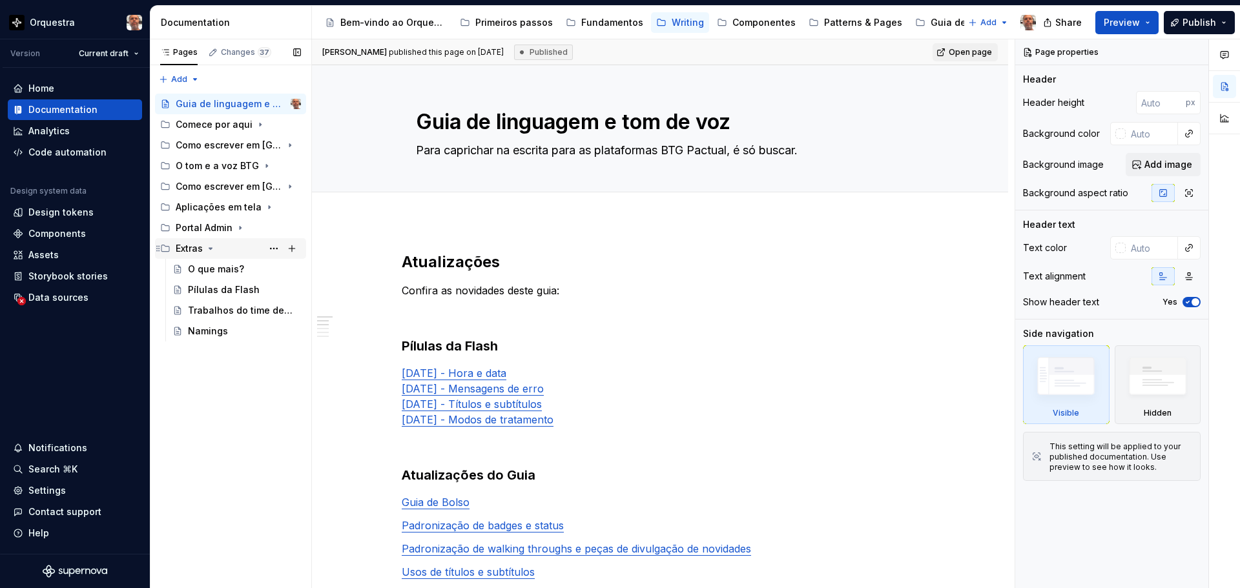
click at [207, 246] on icon "Page tree" at bounding box center [210, 248] width 10 height 10
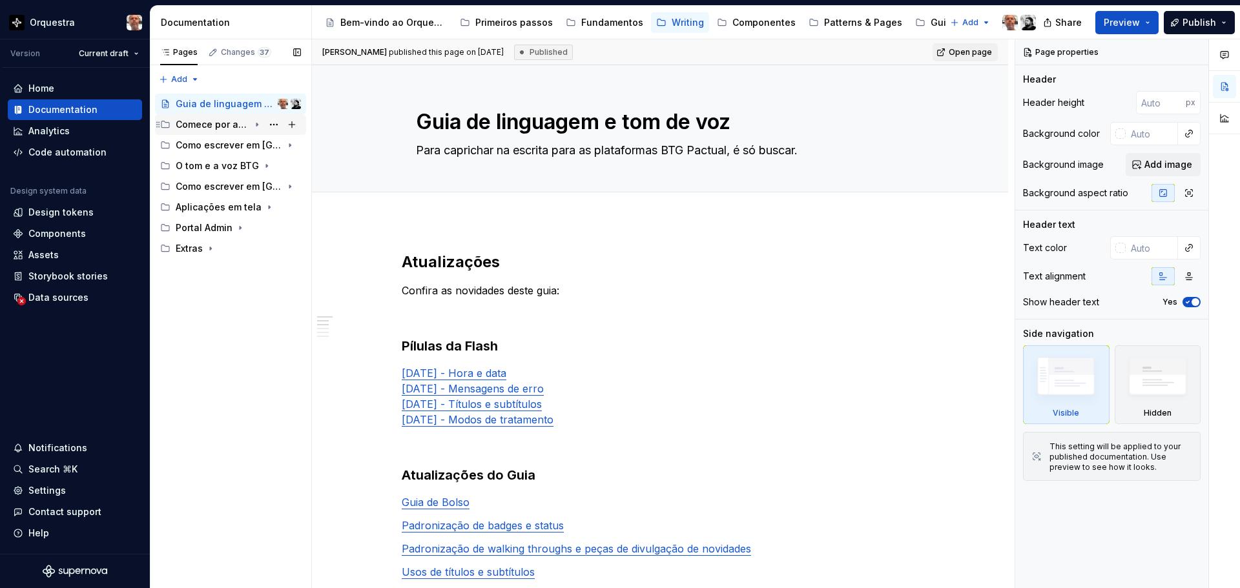
click at [253, 126] on icon "Page tree" at bounding box center [257, 124] width 10 height 10
click at [218, 143] on div "Introdução" at bounding box center [212, 145] width 49 height 13
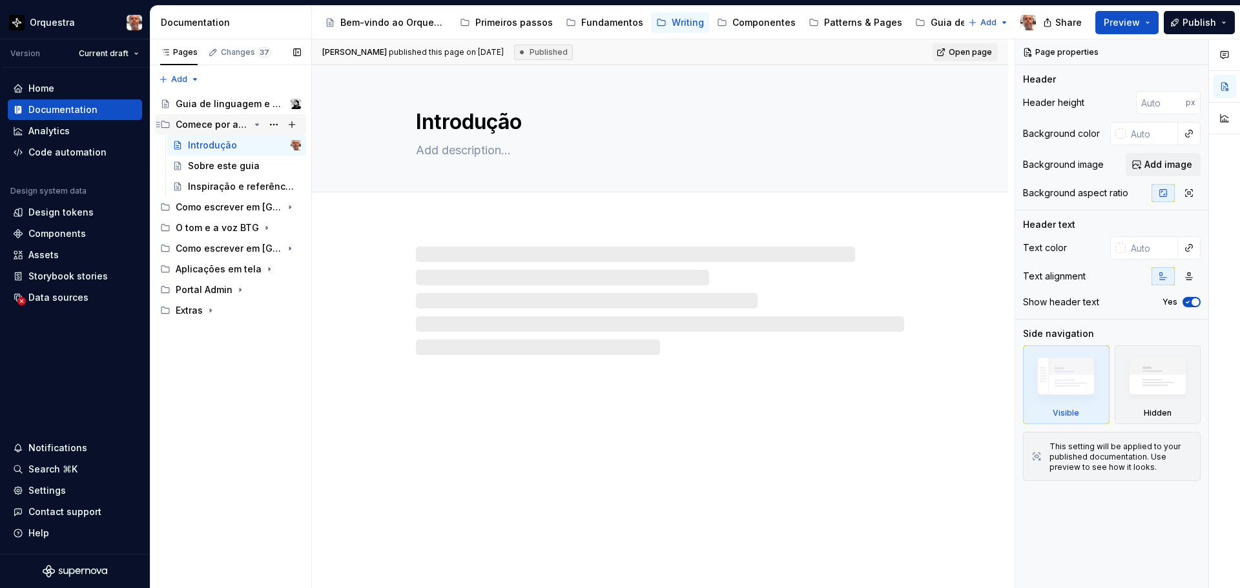
click at [215, 123] on div "Comece por aqui" at bounding box center [213, 124] width 74 height 13
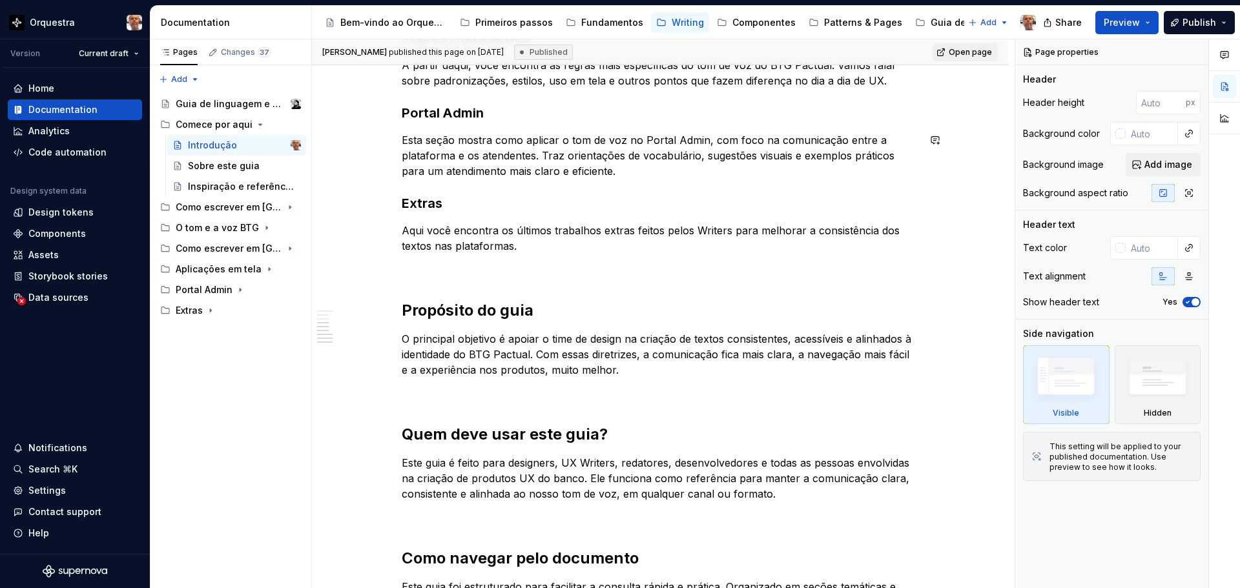
scroll to position [517, 0]
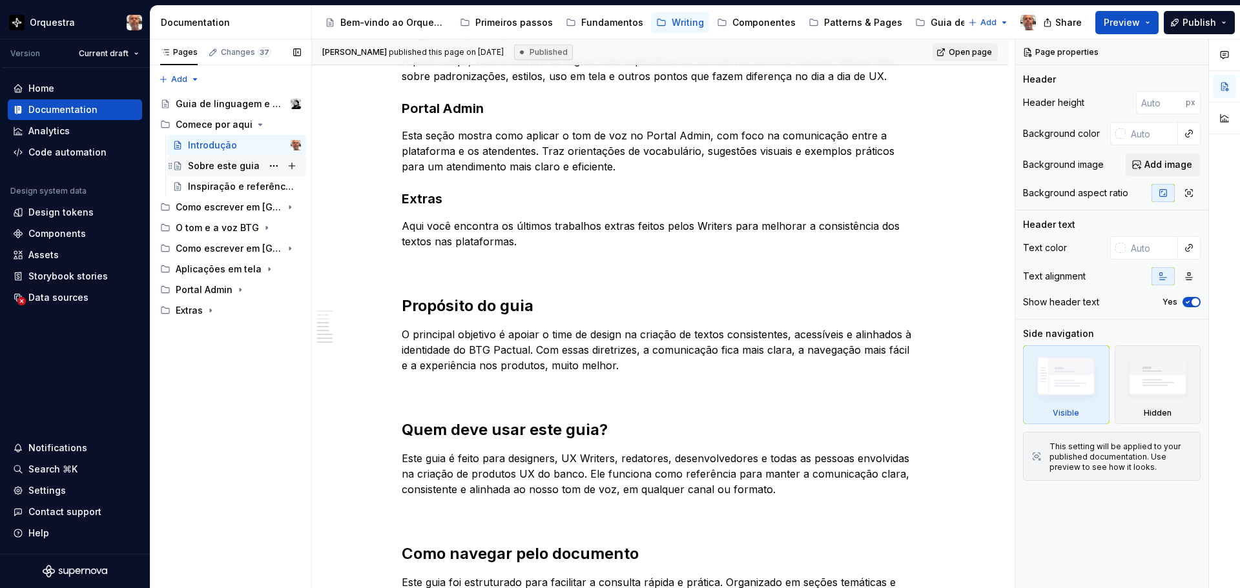
click at [198, 169] on div "Sobre este guia" at bounding box center [224, 166] width 72 height 13
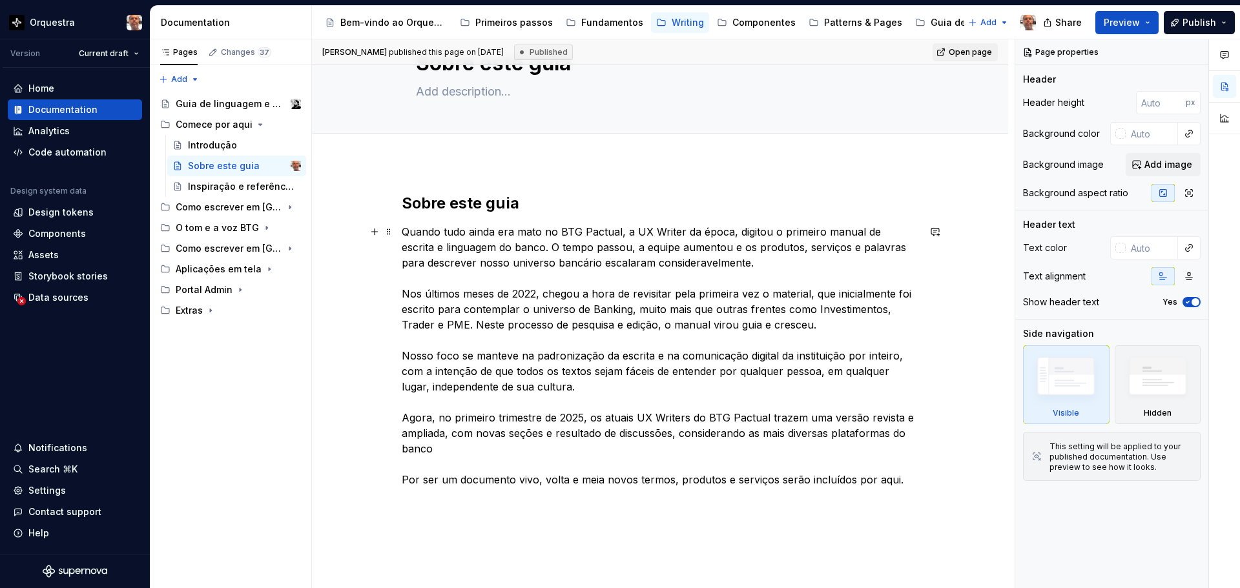
scroll to position [129, 0]
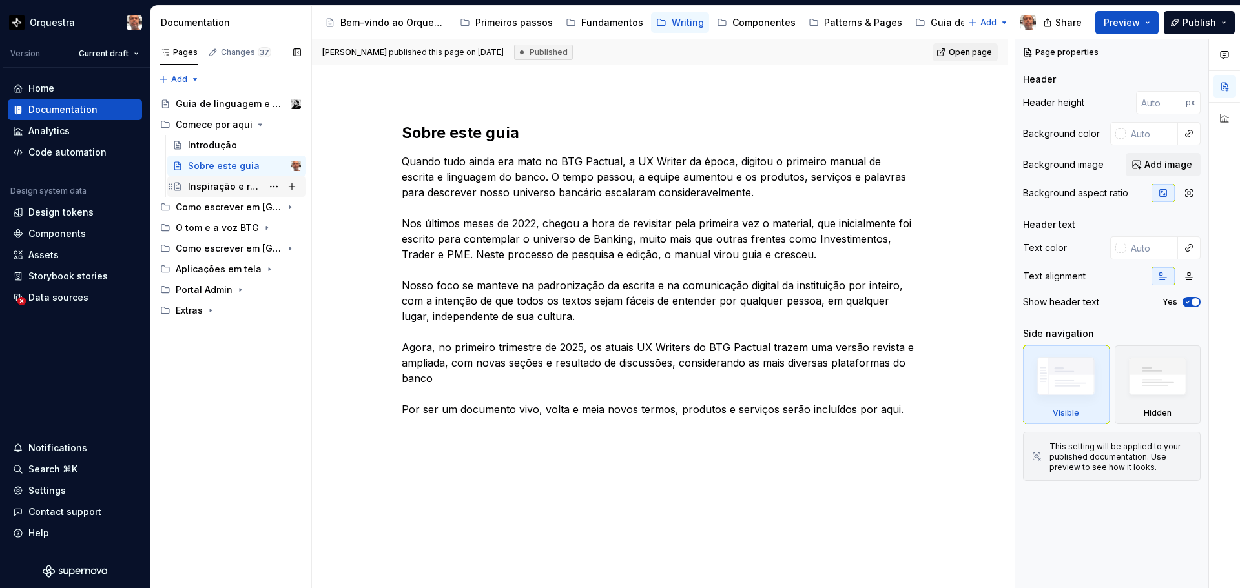
click at [220, 189] on div "Inspiração e referências" at bounding box center [225, 186] width 74 height 13
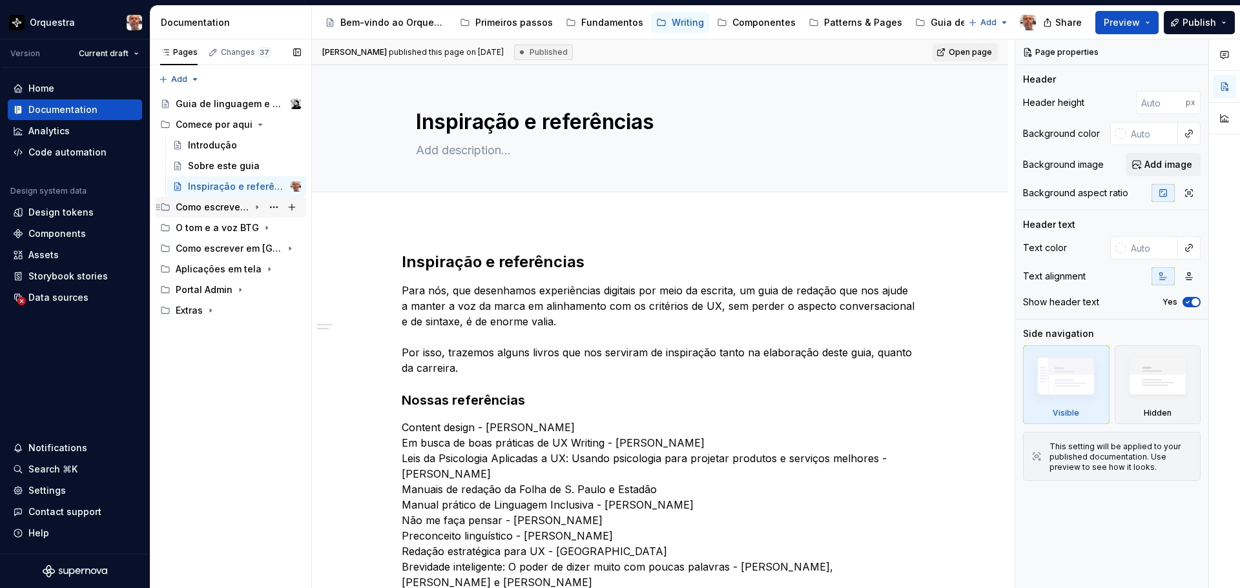
click at [256, 205] on icon "Page tree" at bounding box center [257, 207] width 10 height 10
click at [253, 222] on div "Introdução ao tom de voz" at bounding box center [225, 228] width 74 height 13
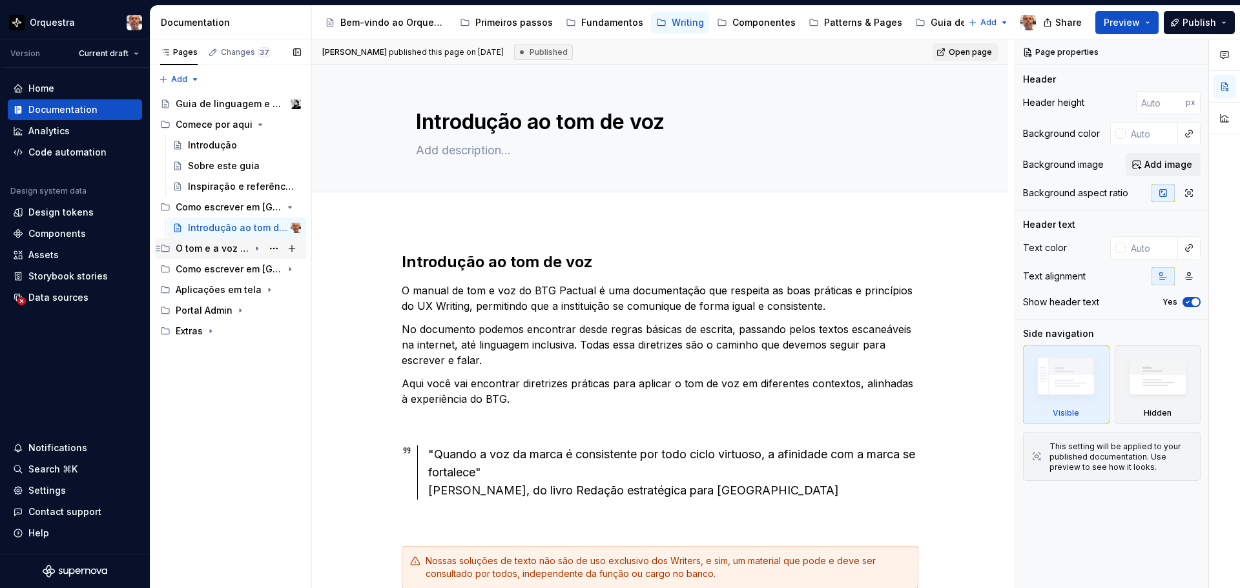
click at [257, 249] on icon "Page tree" at bounding box center [256, 248] width 1 height 3
click at [265, 269] on button "Page tree" at bounding box center [274, 269] width 18 height 18
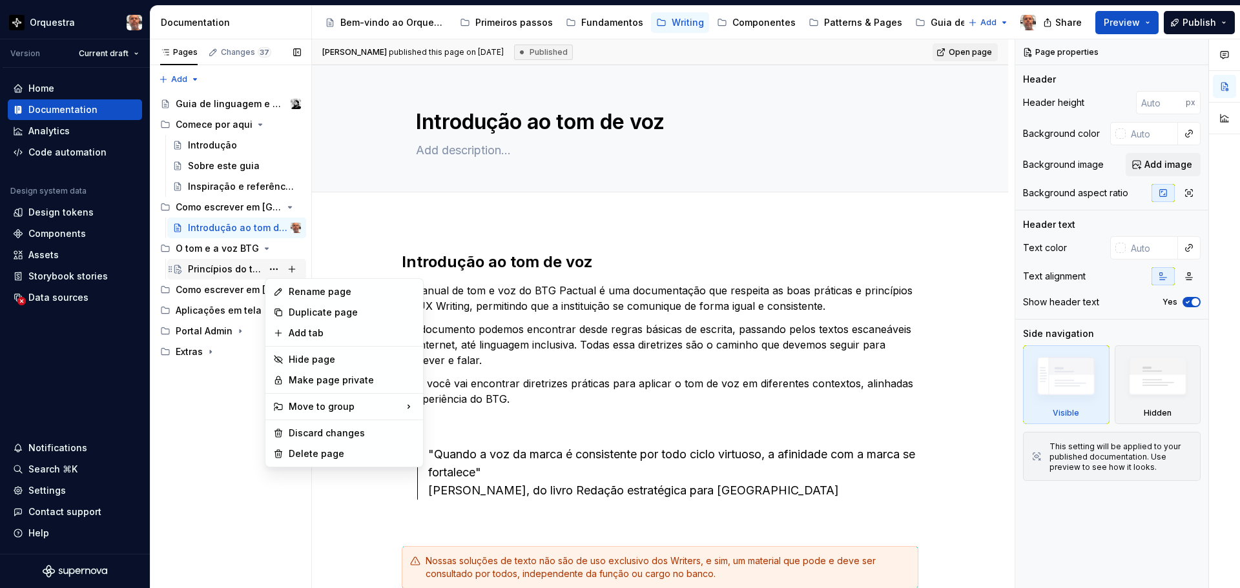
click at [241, 265] on div "Pages Changes 37 Add Accessibility guide for tree Page tree. Navigate the tree …" at bounding box center [230, 314] width 161 height 550
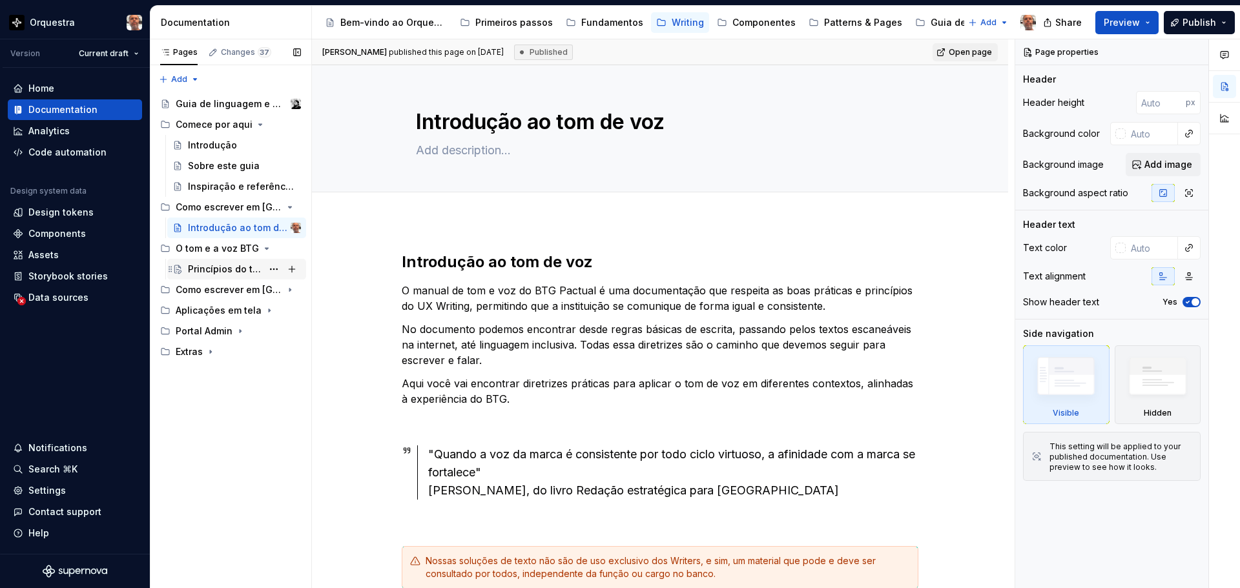
click at [234, 265] on div "Princípios do tom de voz" at bounding box center [225, 269] width 74 height 13
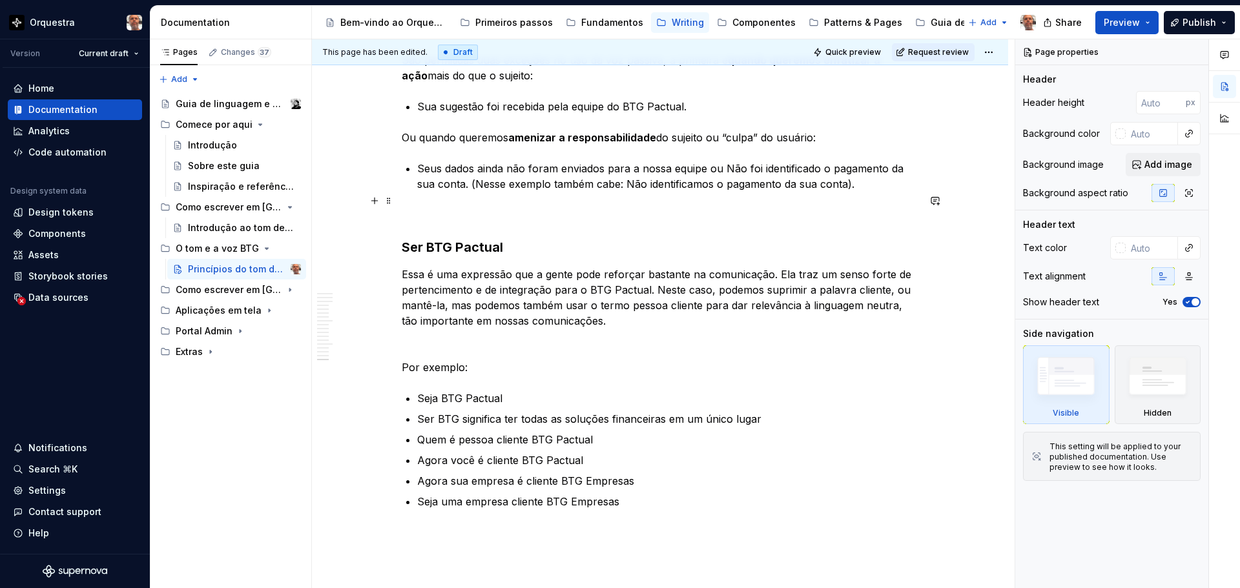
scroll to position [4327, 0]
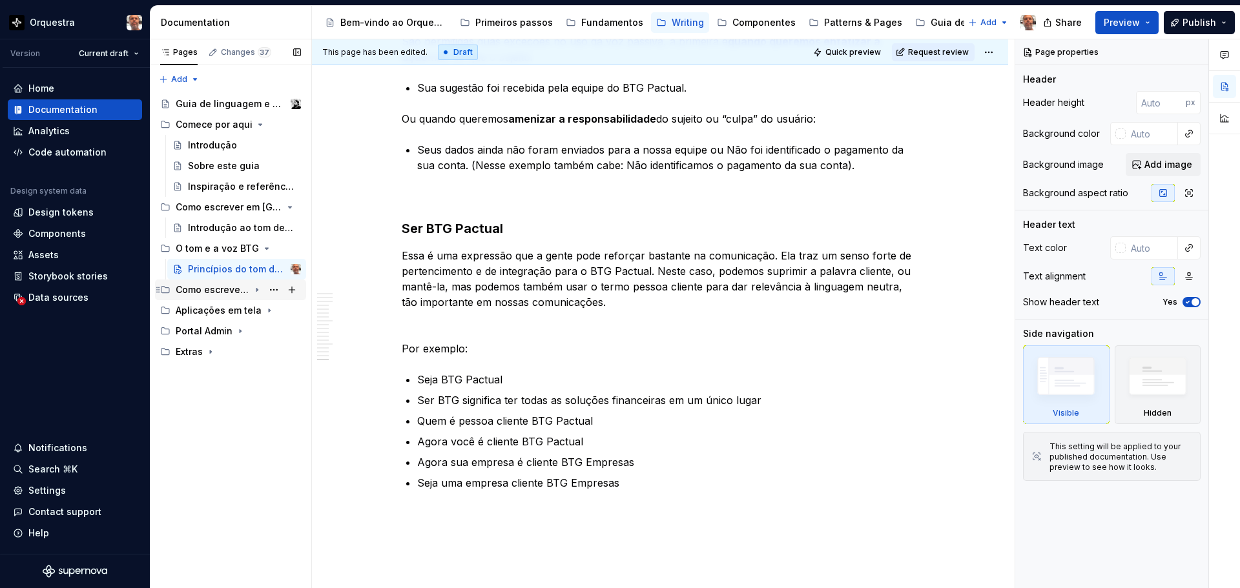
click at [259, 289] on icon "Page tree" at bounding box center [257, 290] width 10 height 10
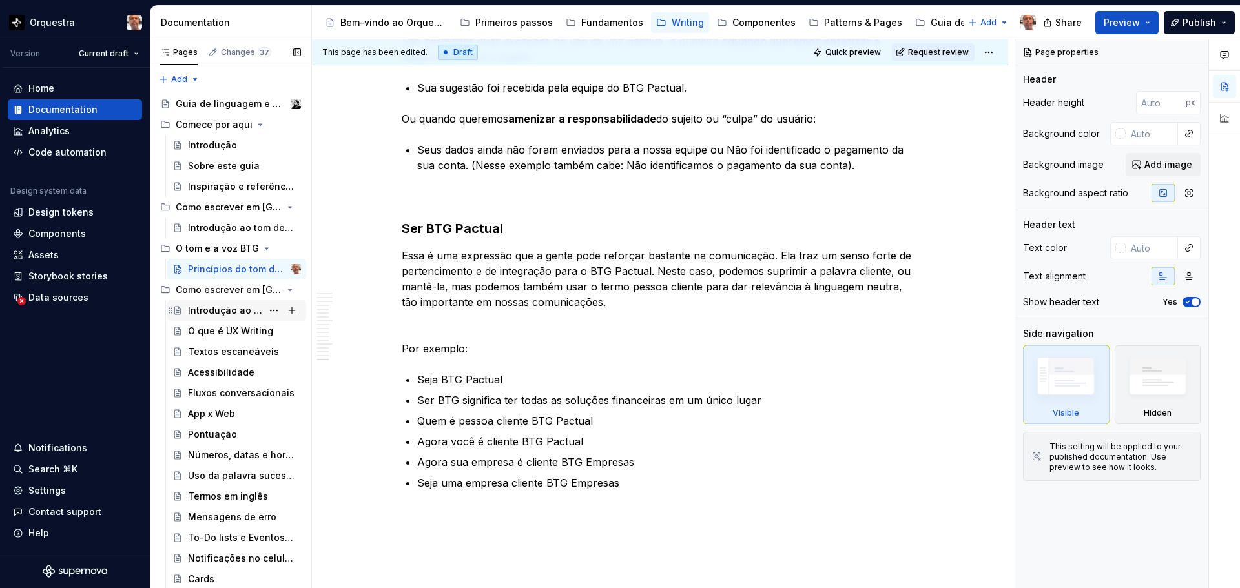
click at [249, 316] on div "Introdução ao tom de voz" at bounding box center [225, 310] width 74 height 13
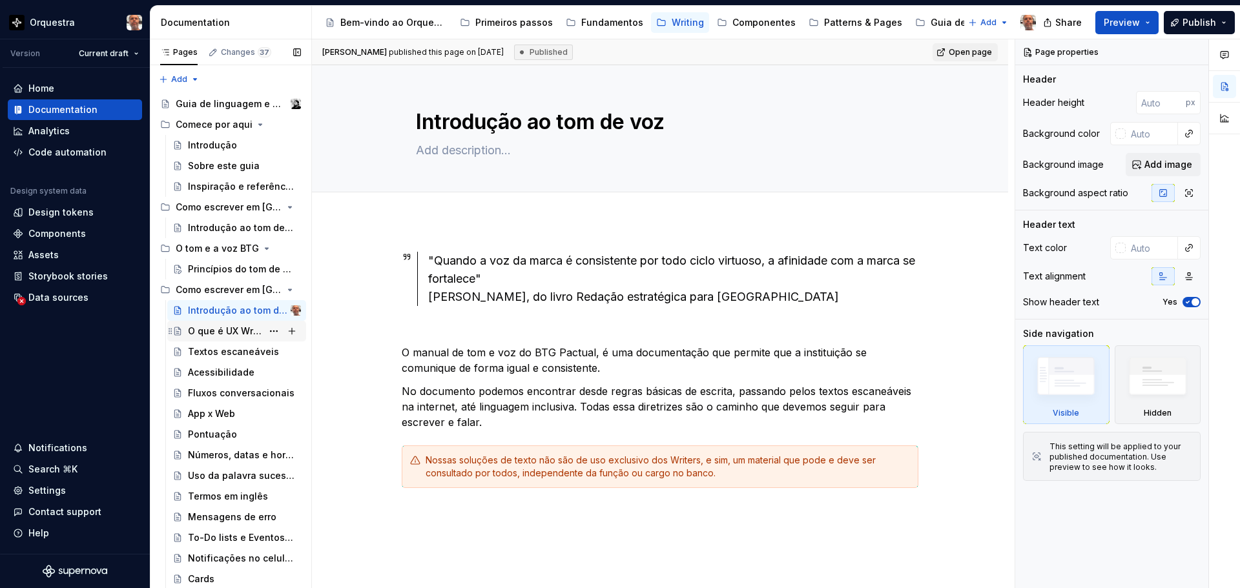
click at [219, 331] on div "O que é UX Writing" at bounding box center [225, 331] width 74 height 13
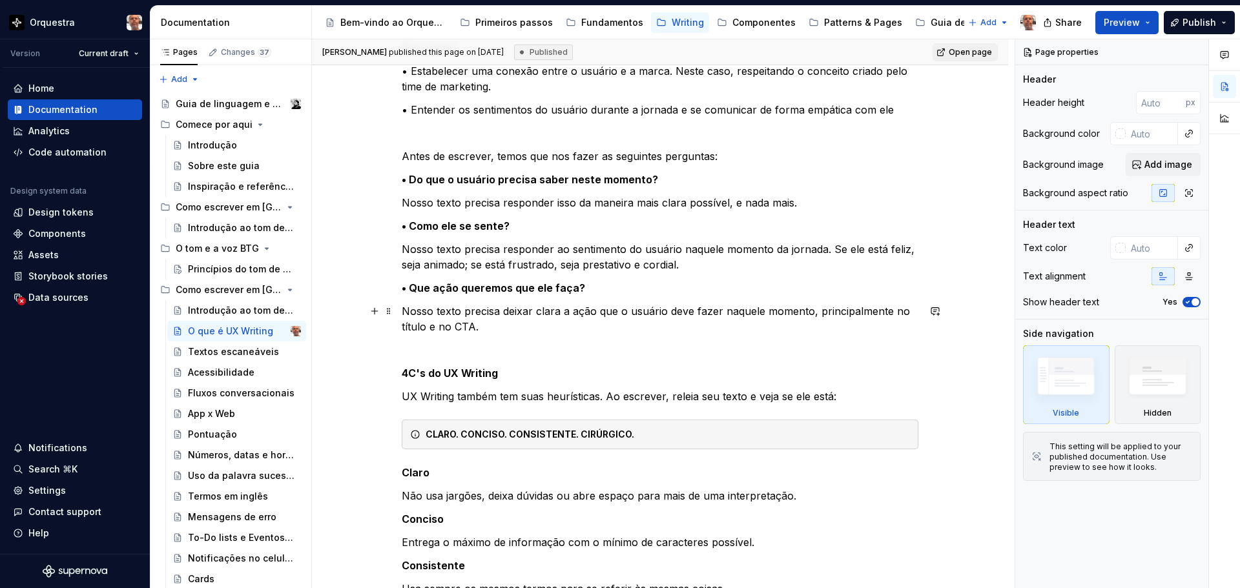
scroll to position [763, 0]
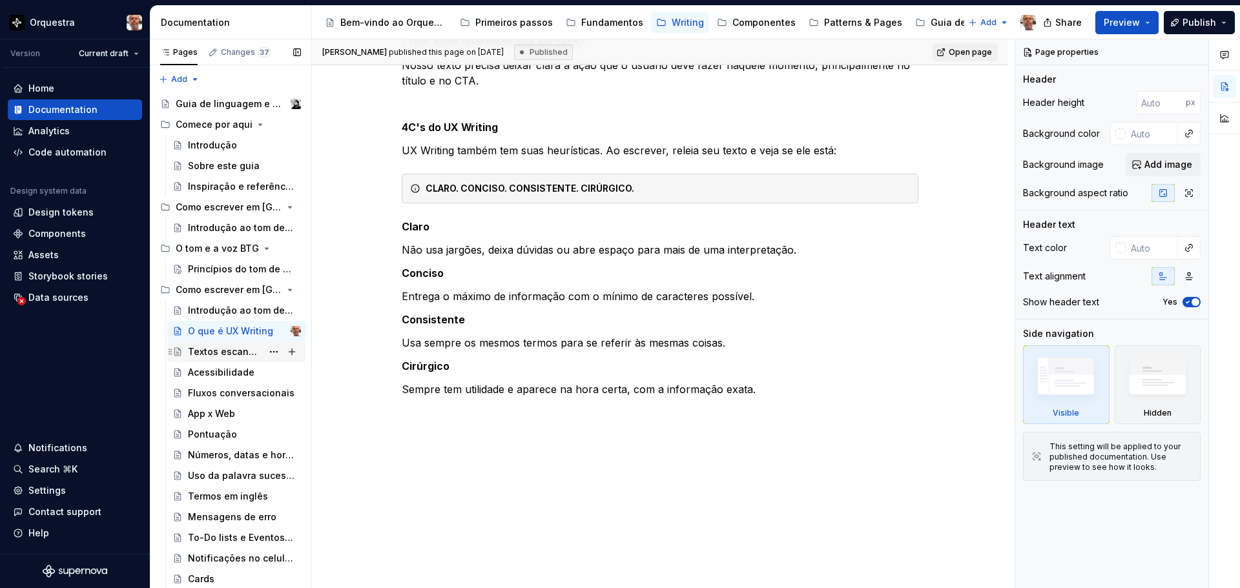
click at [198, 355] on div "Textos escaneáveis" at bounding box center [225, 352] width 74 height 13
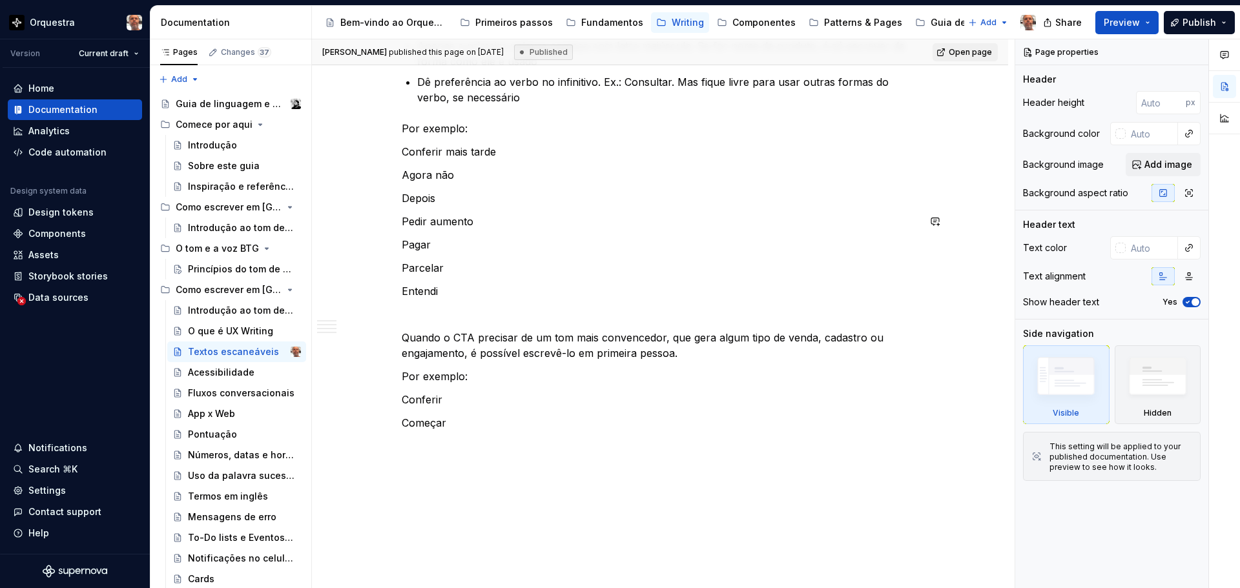
scroll to position [1388, 0]
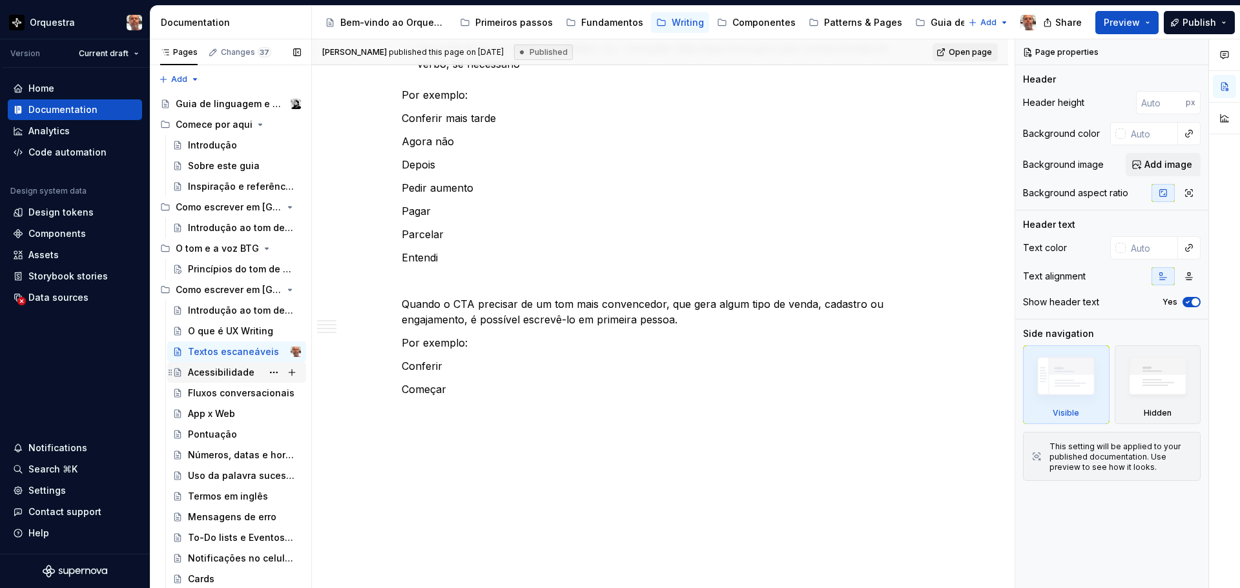
click at [213, 371] on div "Acessibilidade" at bounding box center [221, 372] width 67 height 13
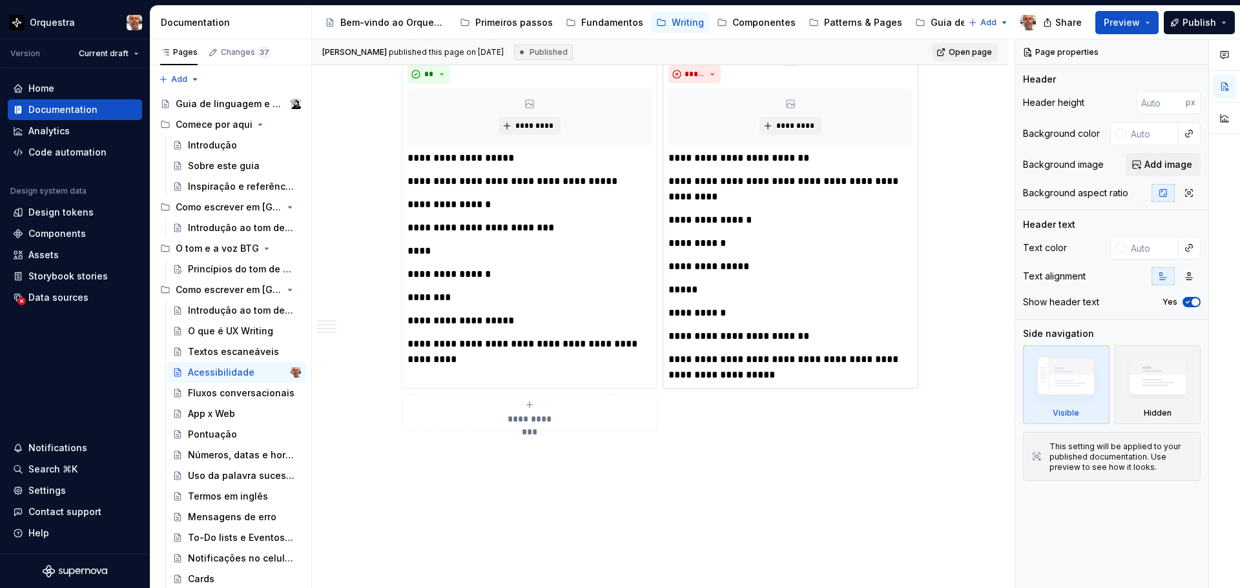
scroll to position [2701, 0]
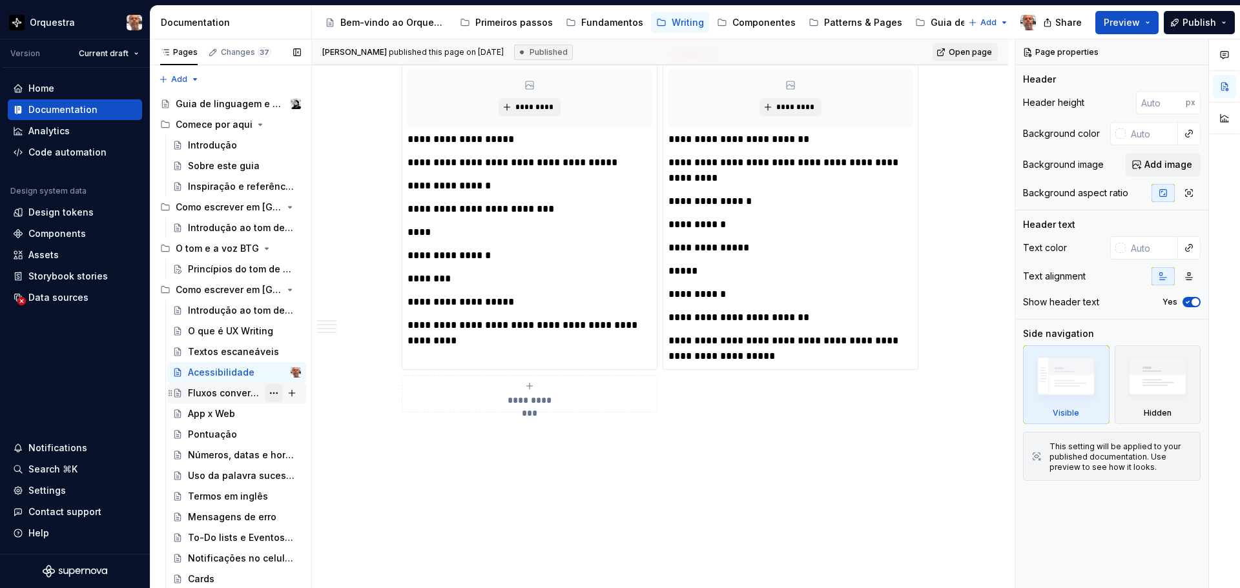
click at [265, 395] on button "Page tree" at bounding box center [274, 393] width 18 height 18
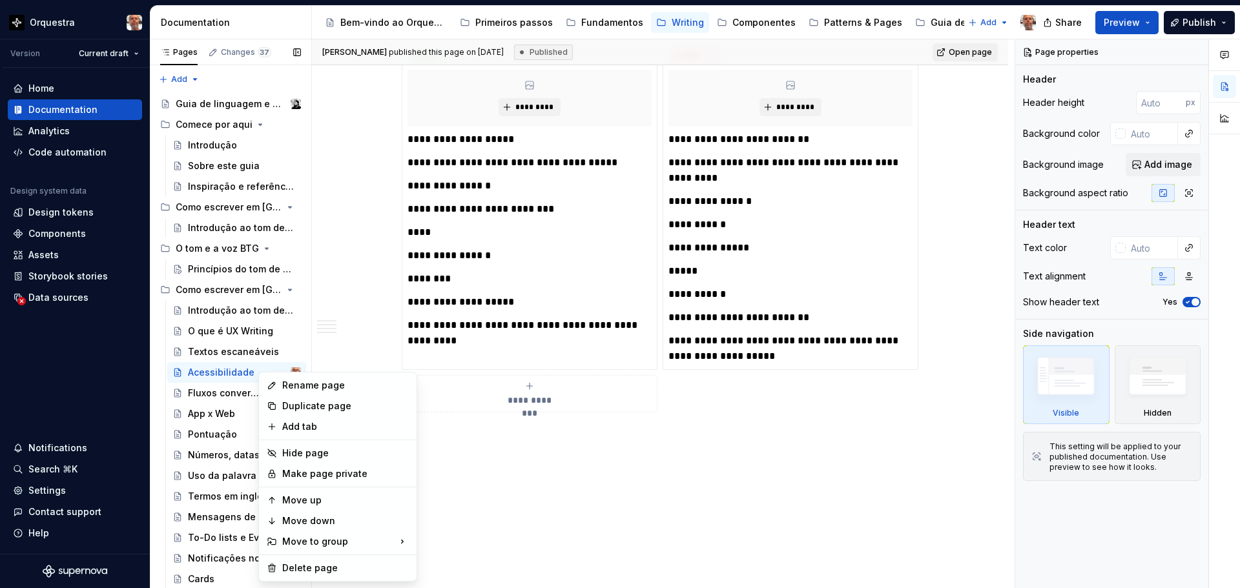
click at [213, 396] on div "Pages Changes 37 Add Accessibility guide for tree Page tree. Navigate the tree …" at bounding box center [230, 316] width 161 height 555
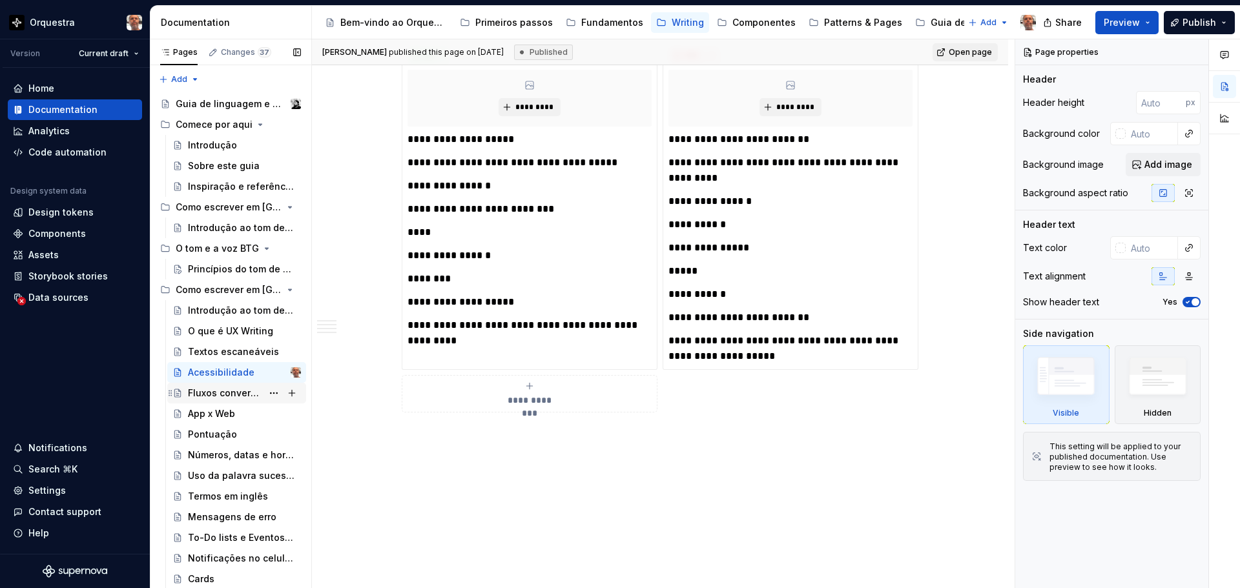
click at [216, 396] on div "Fluxos conversacionais" at bounding box center [225, 393] width 74 height 13
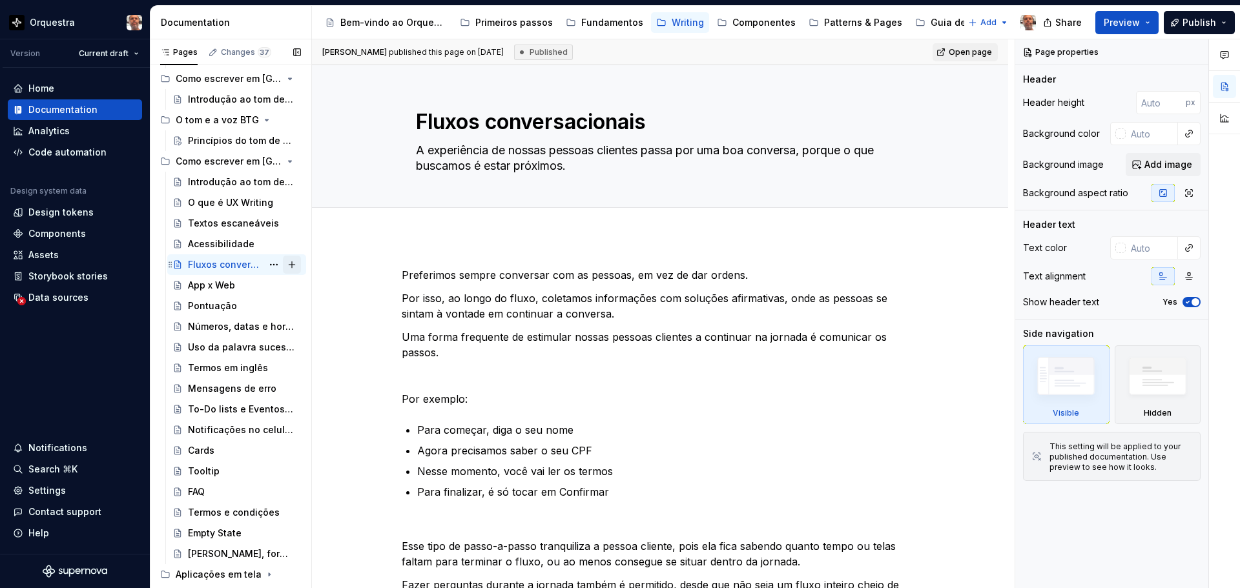
scroll to position [129, 0]
click at [222, 284] on div "App x Web" at bounding box center [211, 284] width 47 height 13
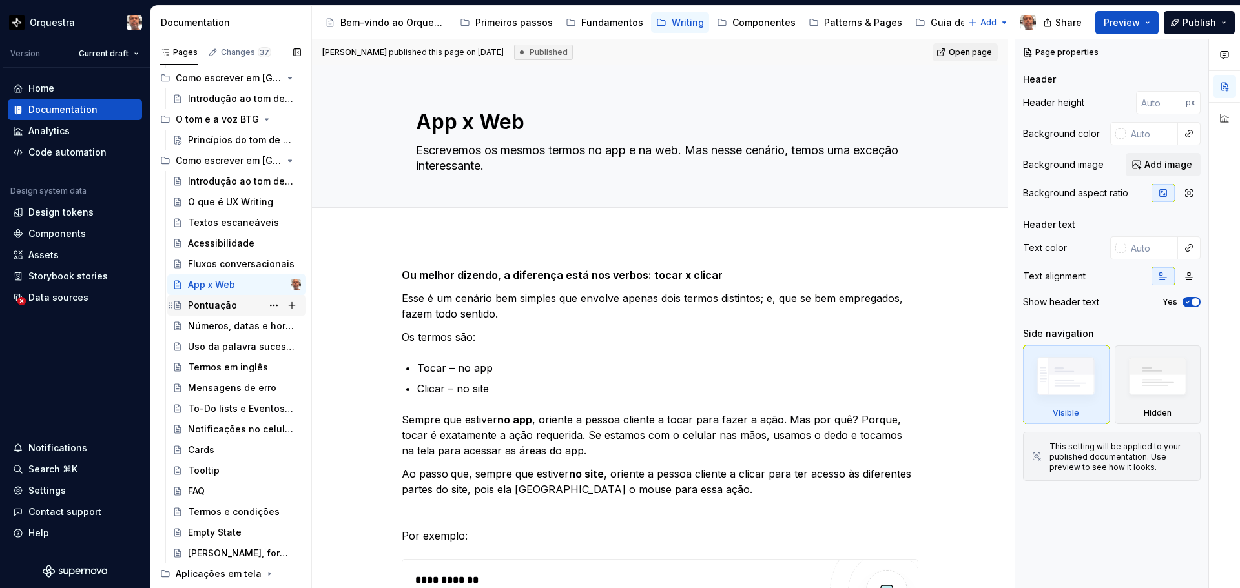
click at [212, 305] on div "Pontuação" at bounding box center [212, 305] width 49 height 13
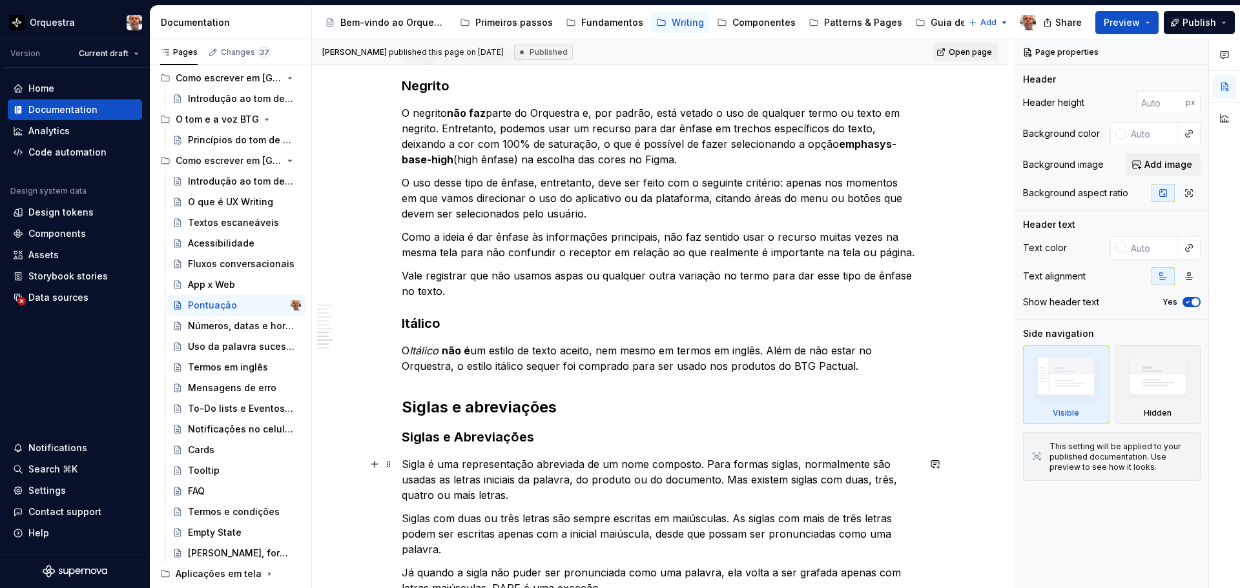
scroll to position [823, 0]
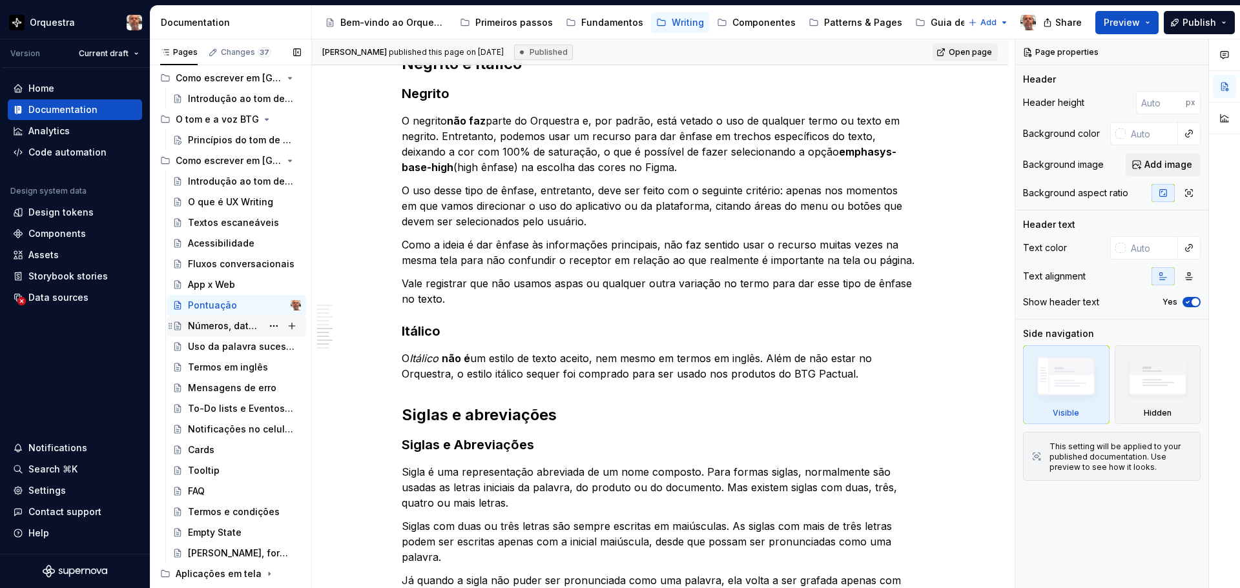
click at [205, 327] on div "Números, datas e horas" at bounding box center [225, 326] width 74 height 13
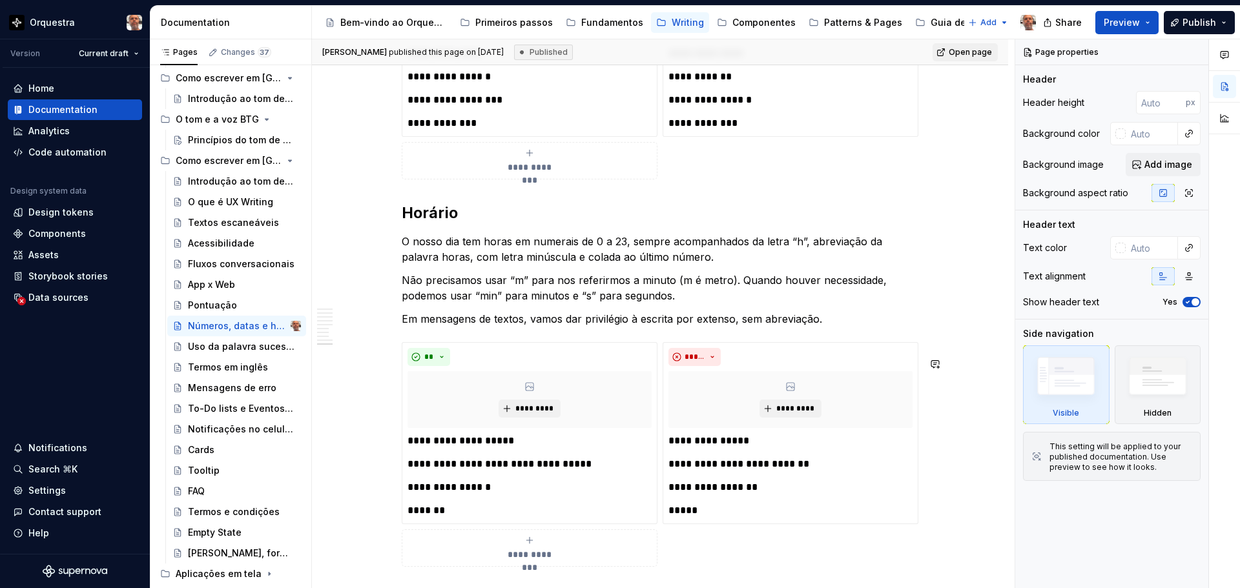
scroll to position [3091, 0]
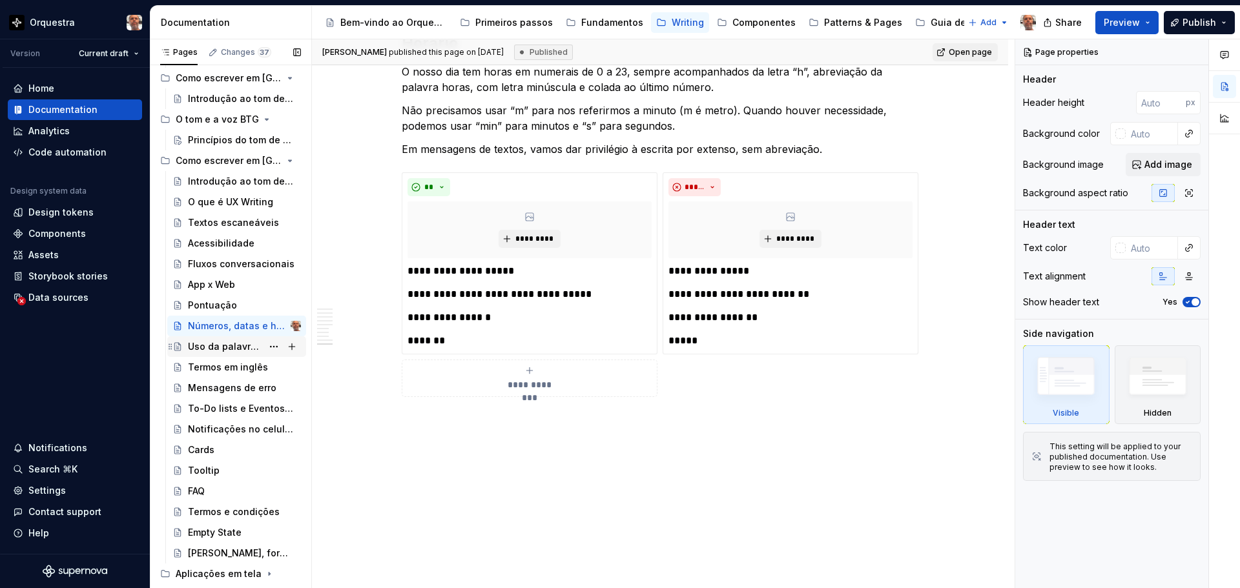
click at [234, 348] on div "Uso da palavra sucesso" at bounding box center [225, 346] width 74 height 13
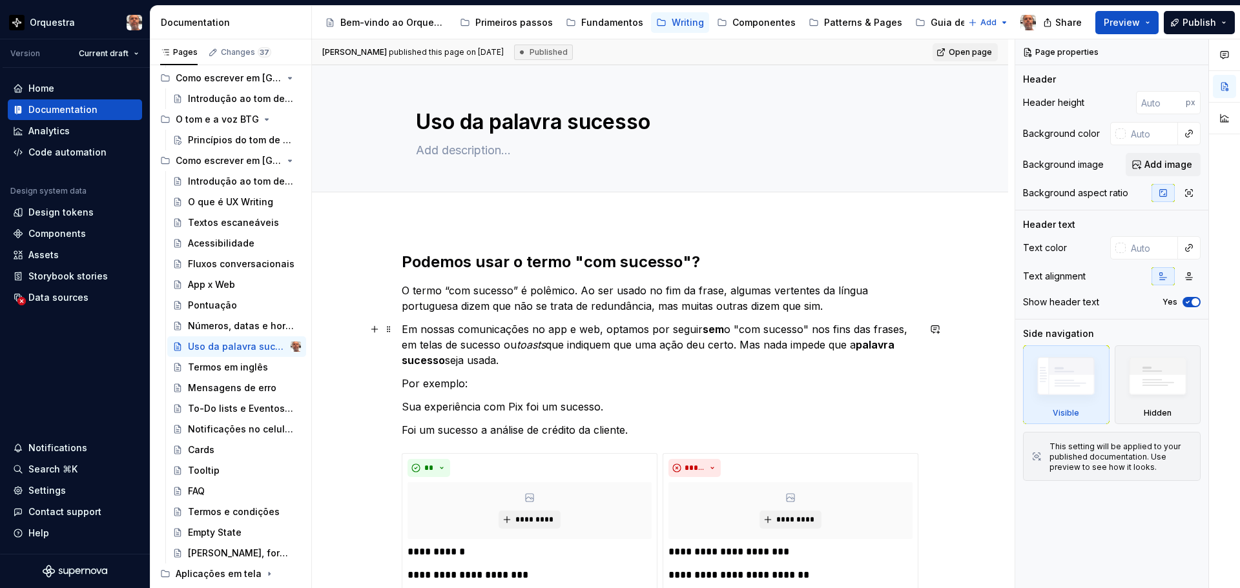
scroll to position [258, 0]
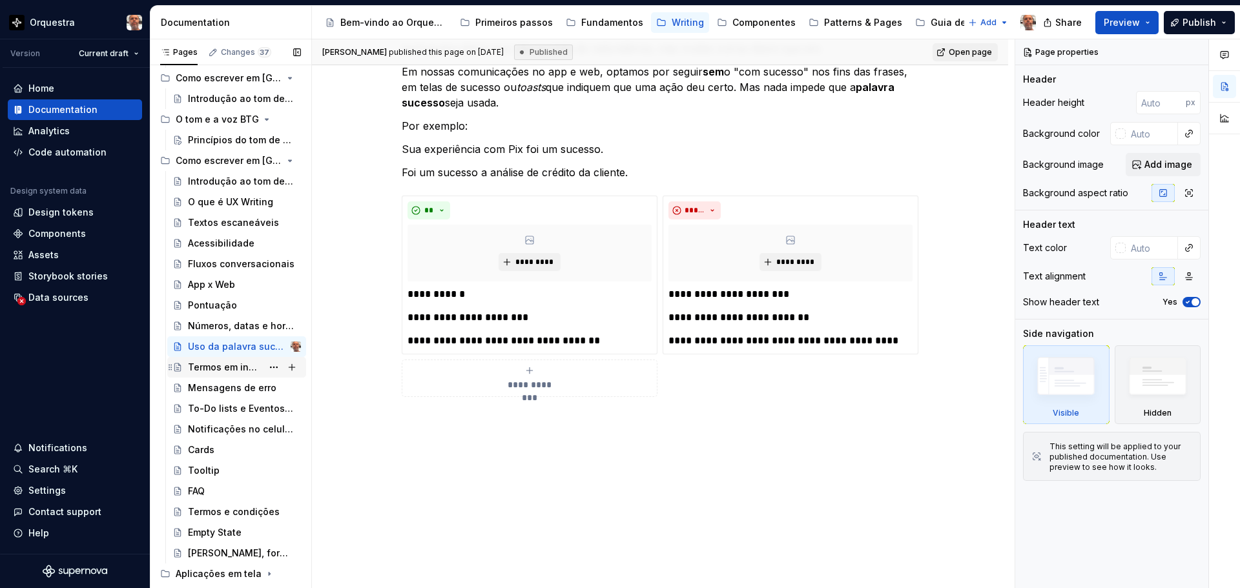
click at [213, 364] on div "Termos em inglês" at bounding box center [225, 367] width 74 height 13
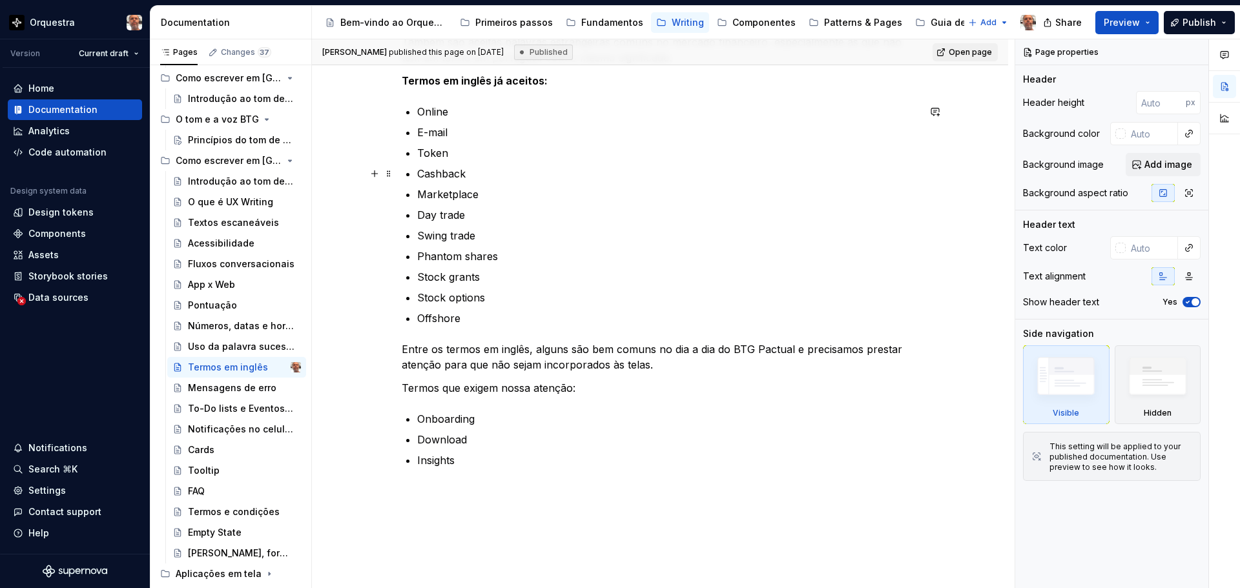
scroll to position [382, 0]
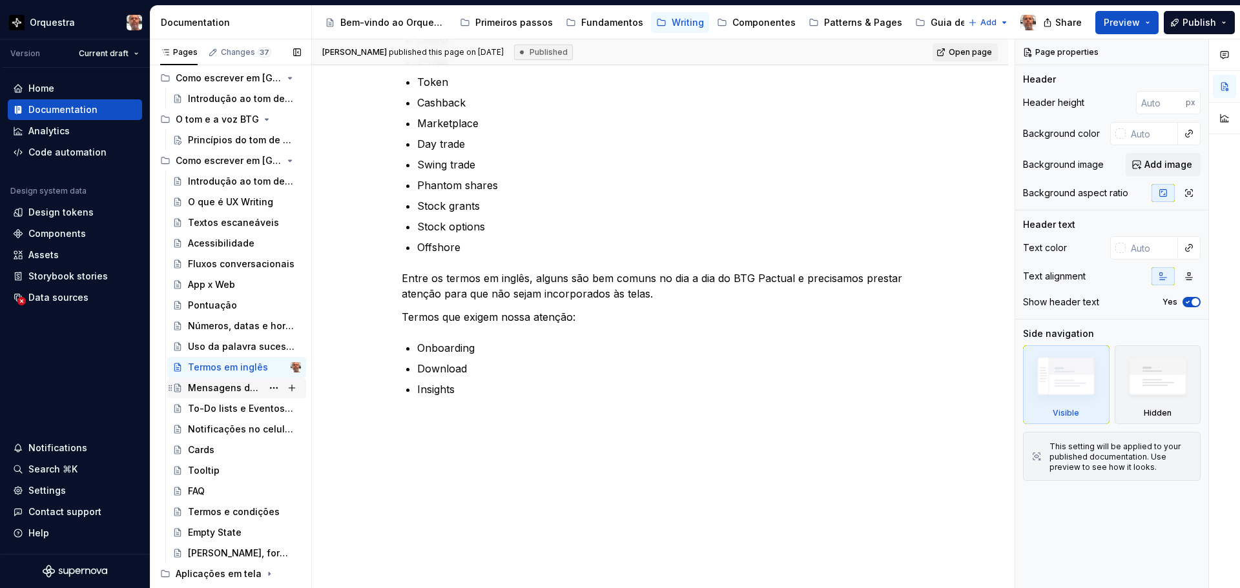
click at [226, 387] on div "Mensagens de erro" at bounding box center [225, 388] width 74 height 13
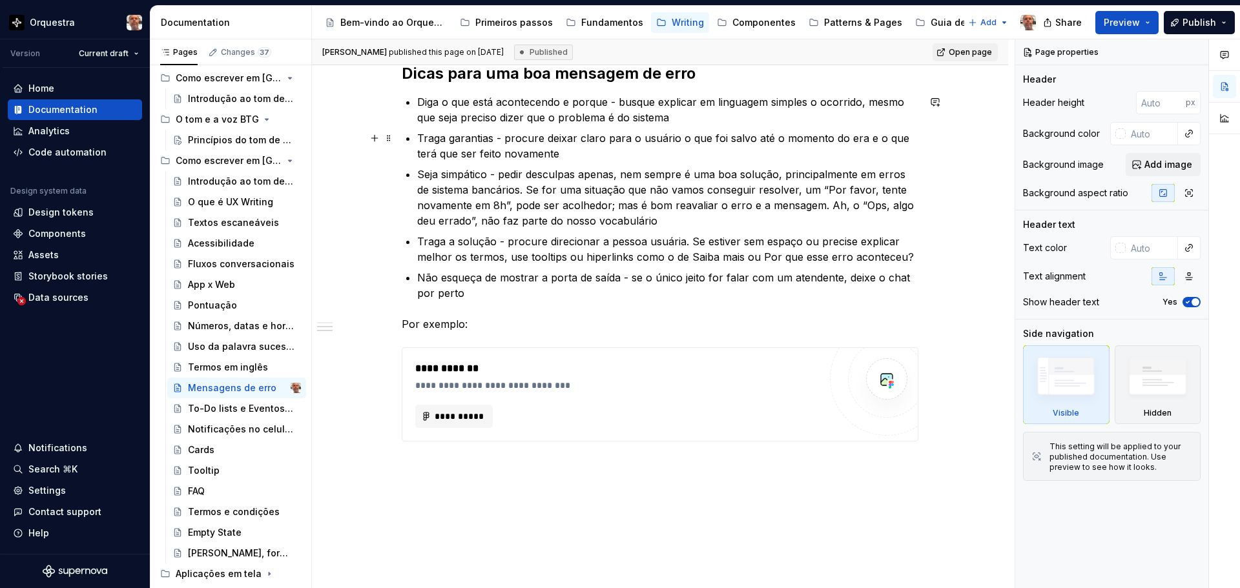
scroll to position [597, 0]
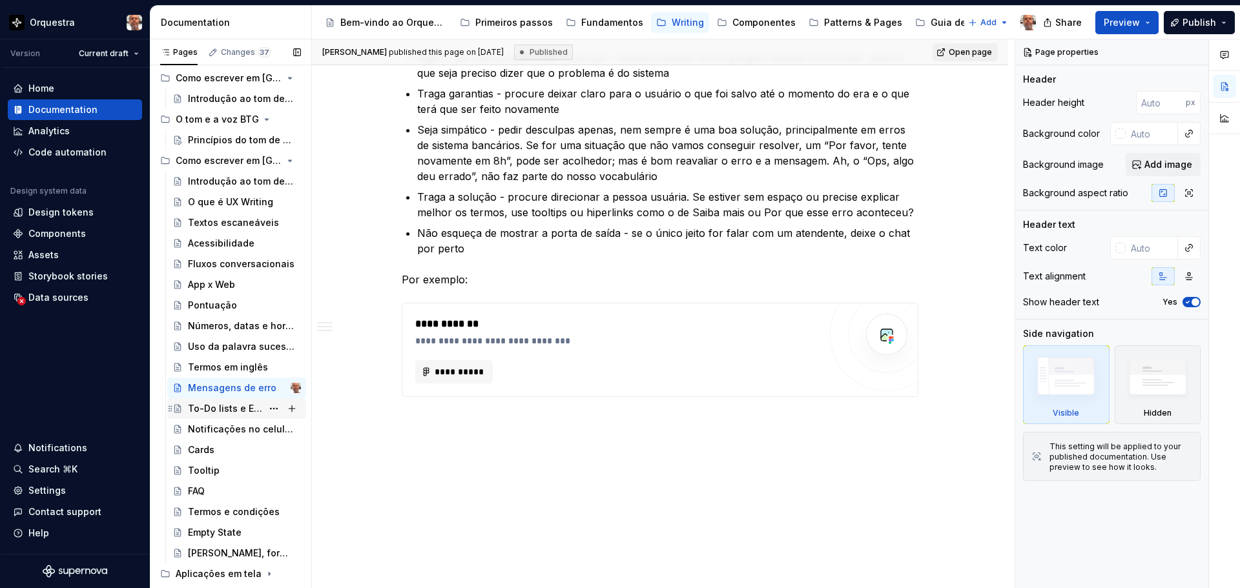
click at [222, 407] on div "To-Do lists e Eventos na timeline do app" at bounding box center [225, 408] width 74 height 13
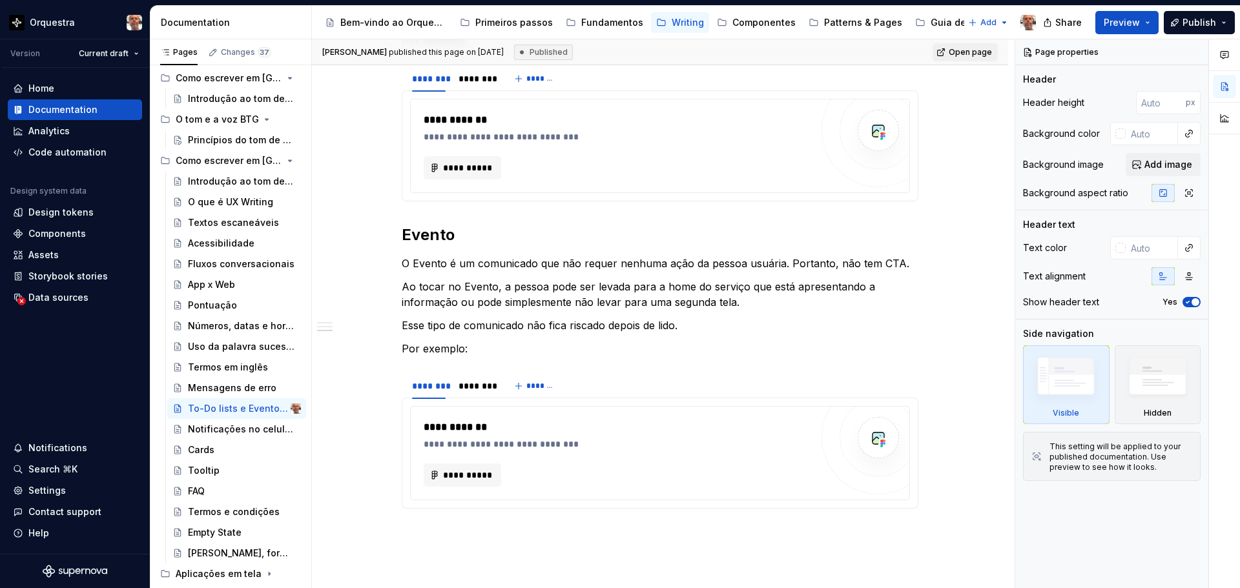
scroll to position [674, 0]
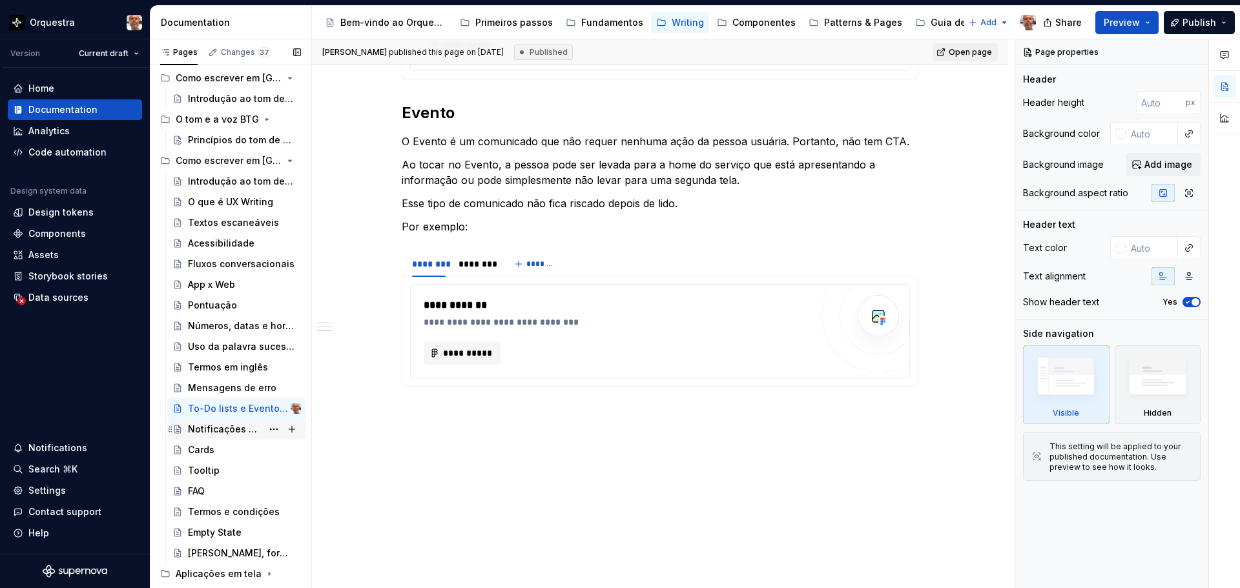
click at [218, 435] on div "Notificações no celular - push" at bounding box center [225, 429] width 74 height 13
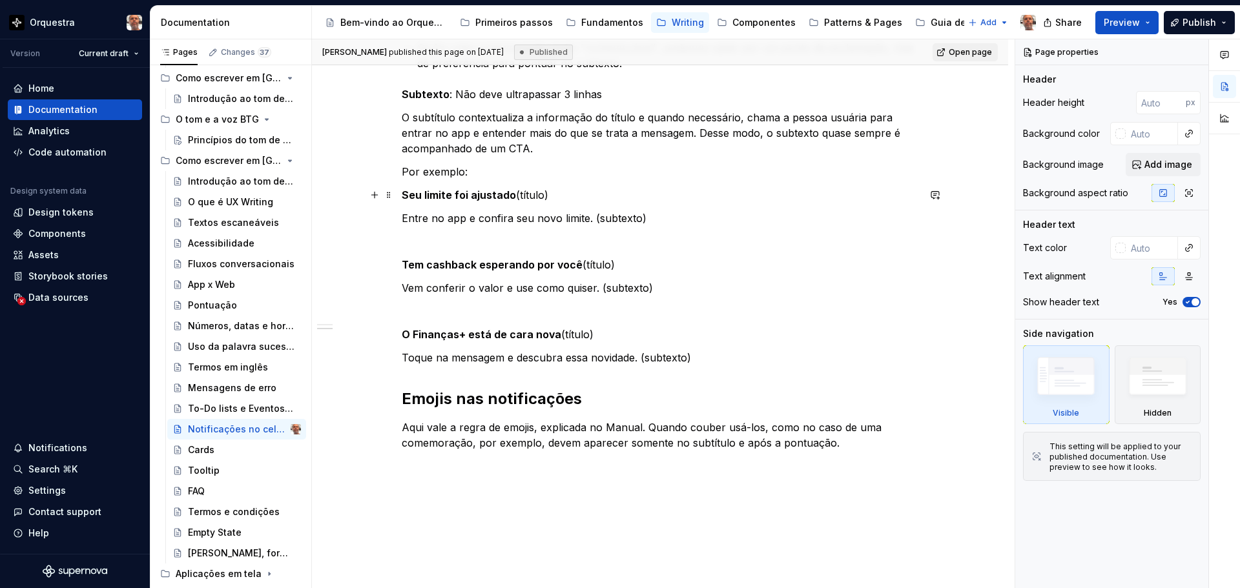
scroll to position [575, 0]
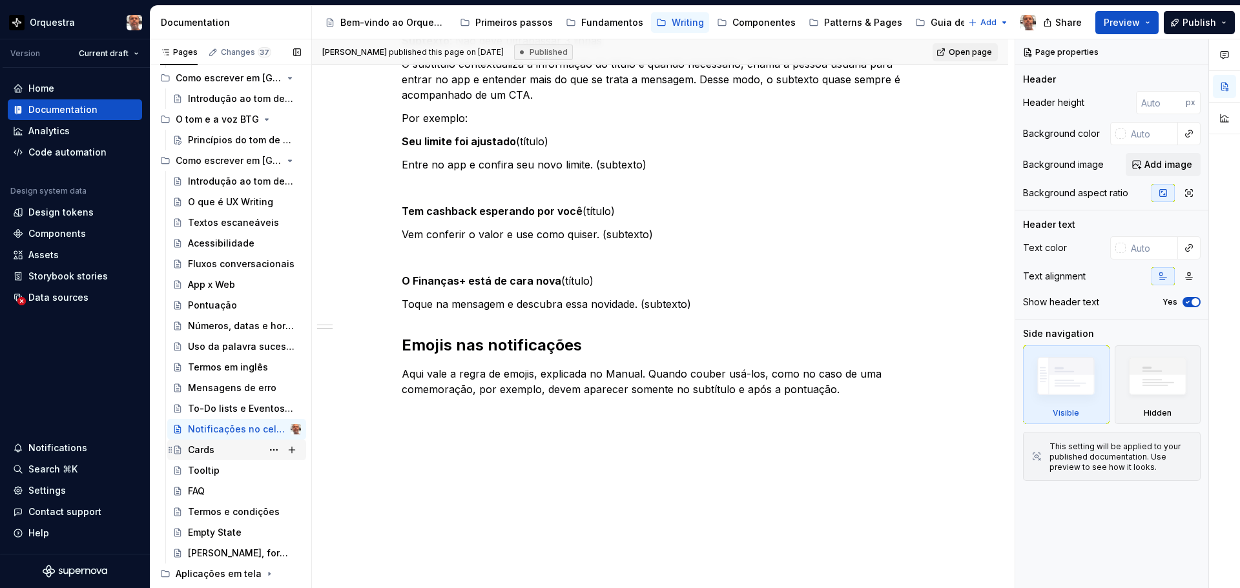
click at [191, 449] on div "Cards" at bounding box center [201, 450] width 26 height 13
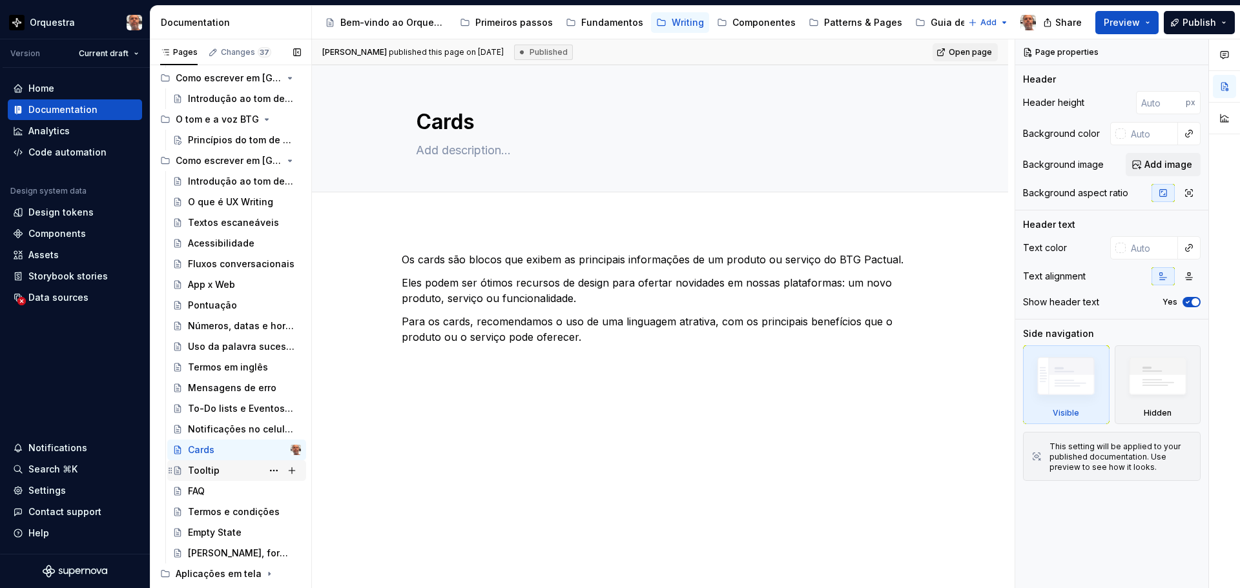
click at [201, 469] on div "Tooltip" at bounding box center [204, 470] width 32 height 13
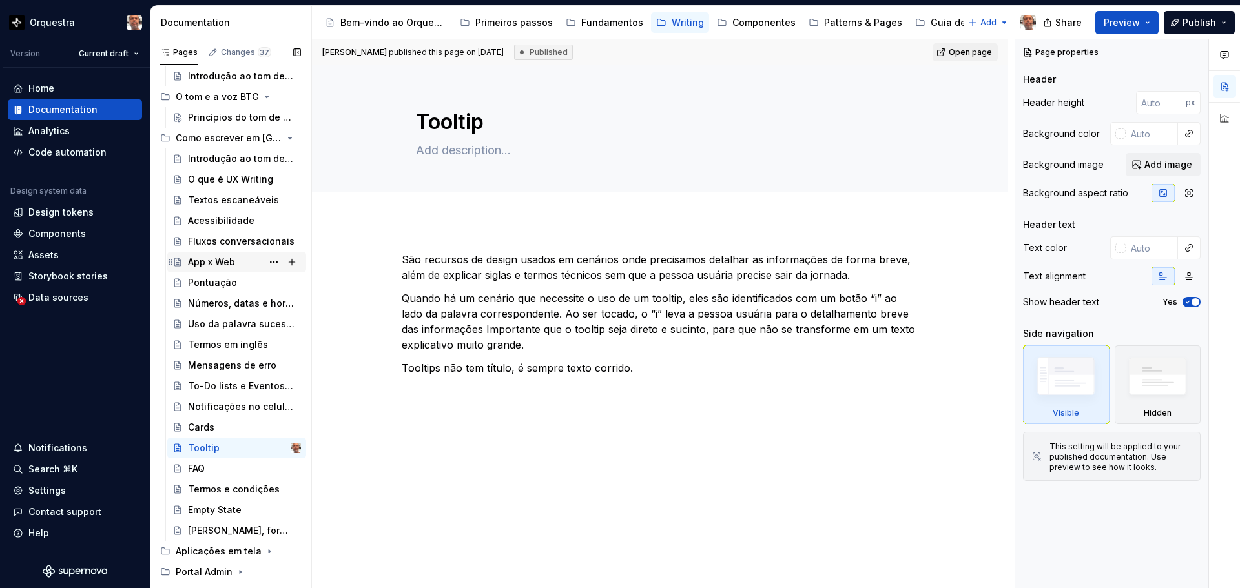
scroll to position [163, 0]
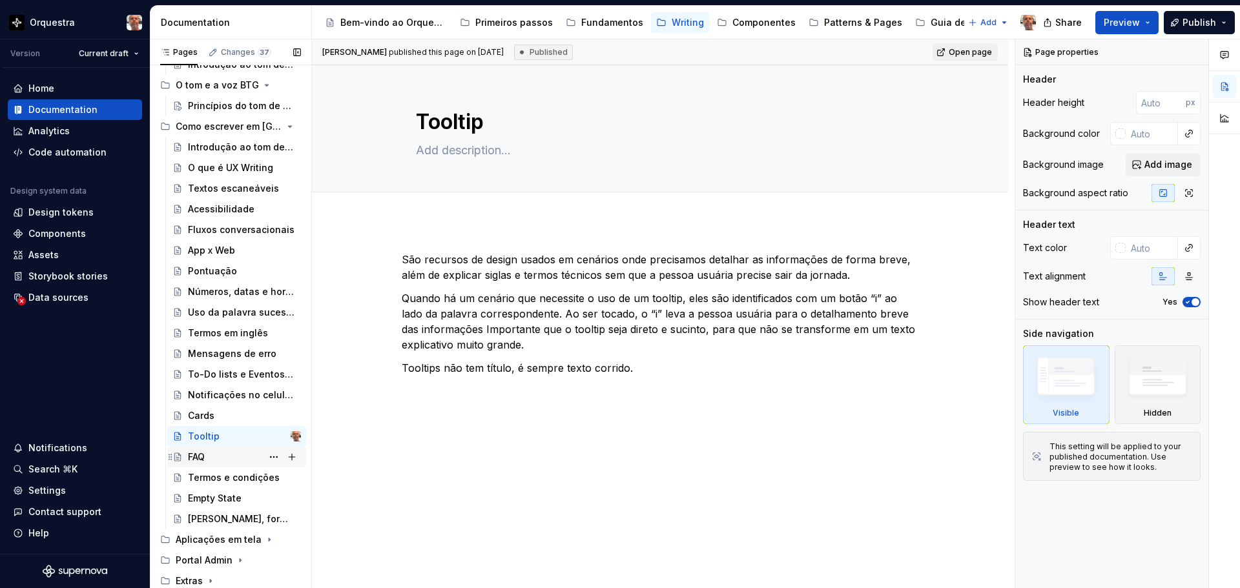
click at [203, 457] on div "FAQ" at bounding box center [196, 457] width 17 height 13
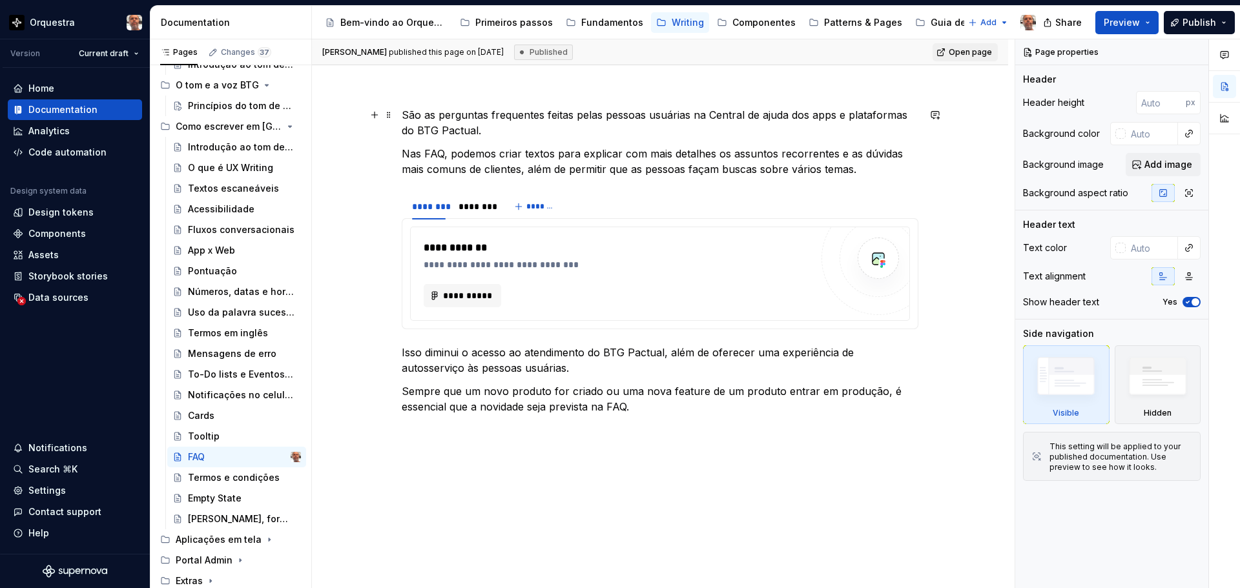
scroll to position [162, 0]
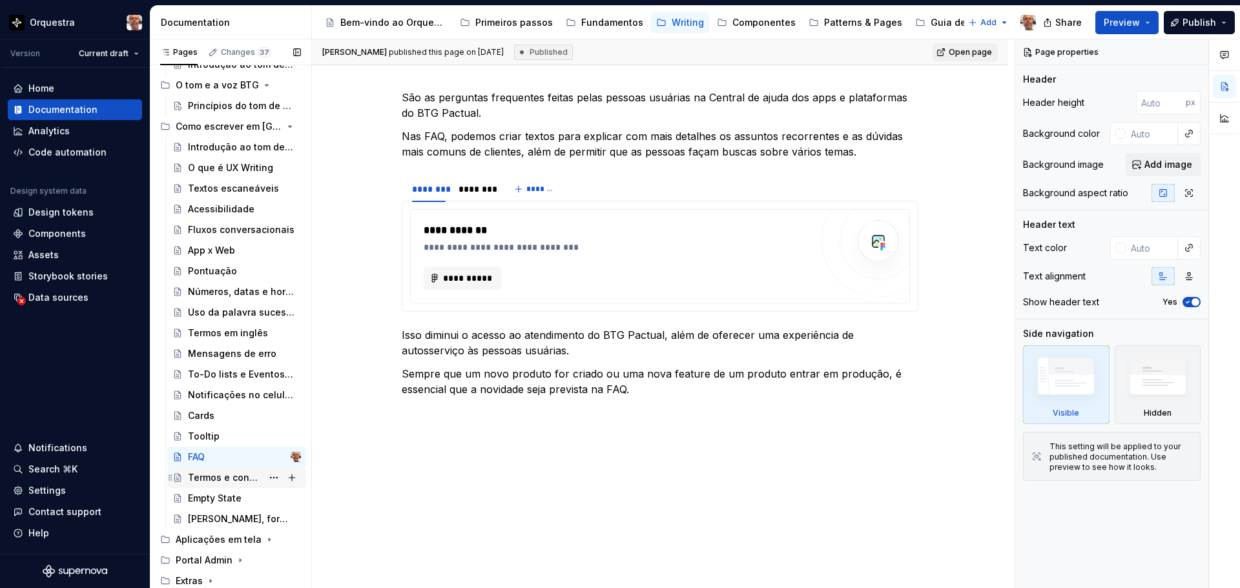
click at [232, 472] on div "Termos e condições" at bounding box center [225, 477] width 74 height 13
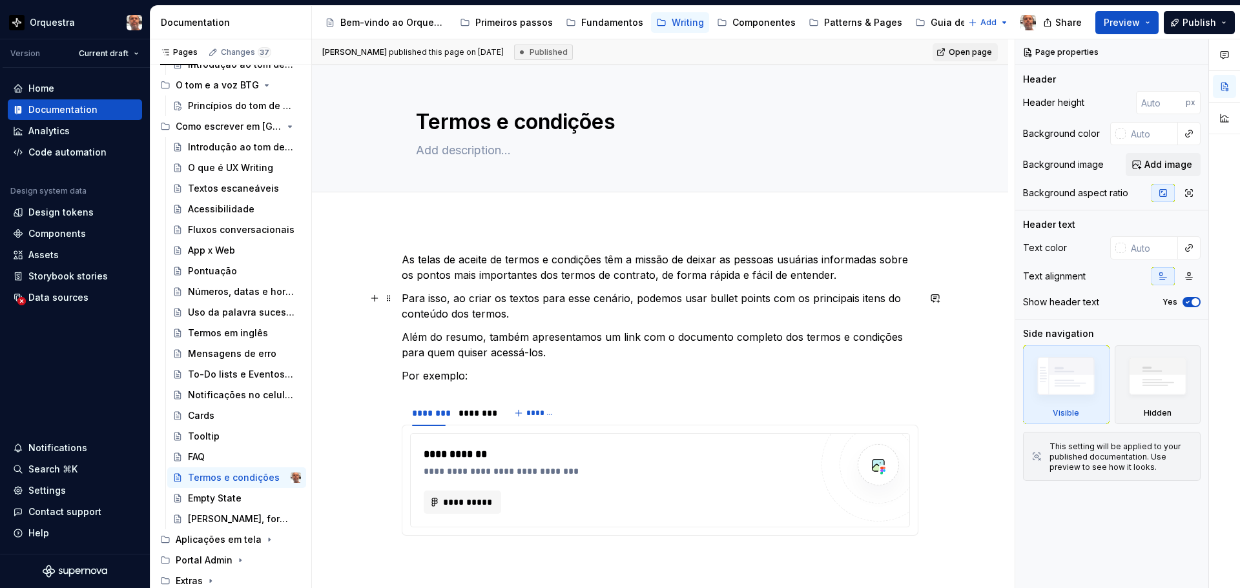
scroll to position [129, 0]
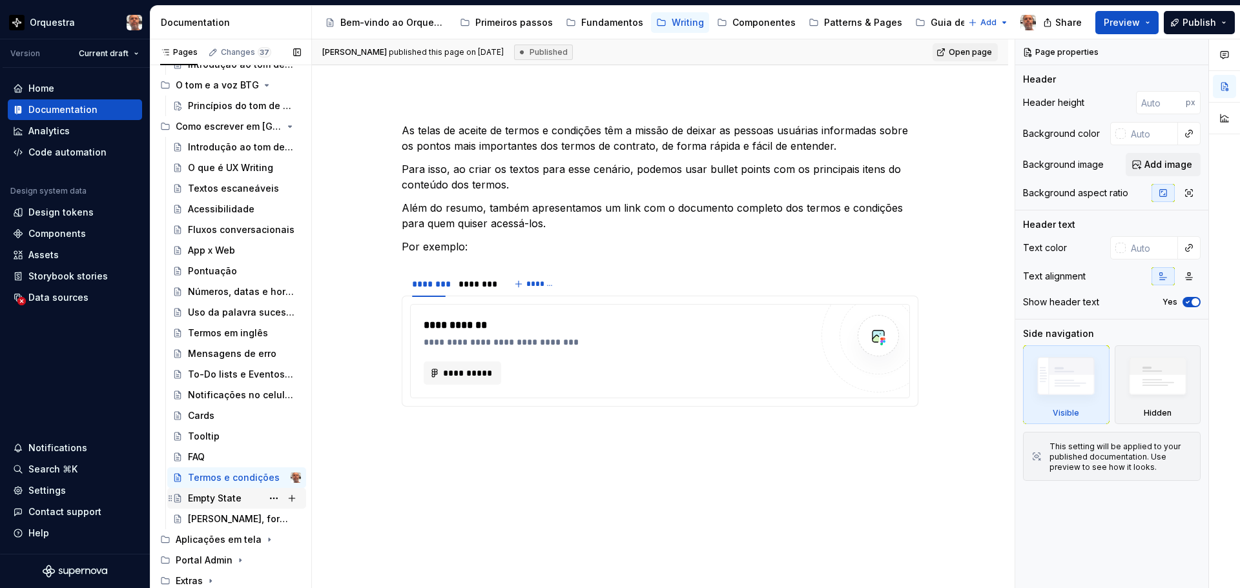
click at [206, 497] on div "Empty State" at bounding box center [215, 498] width 54 height 13
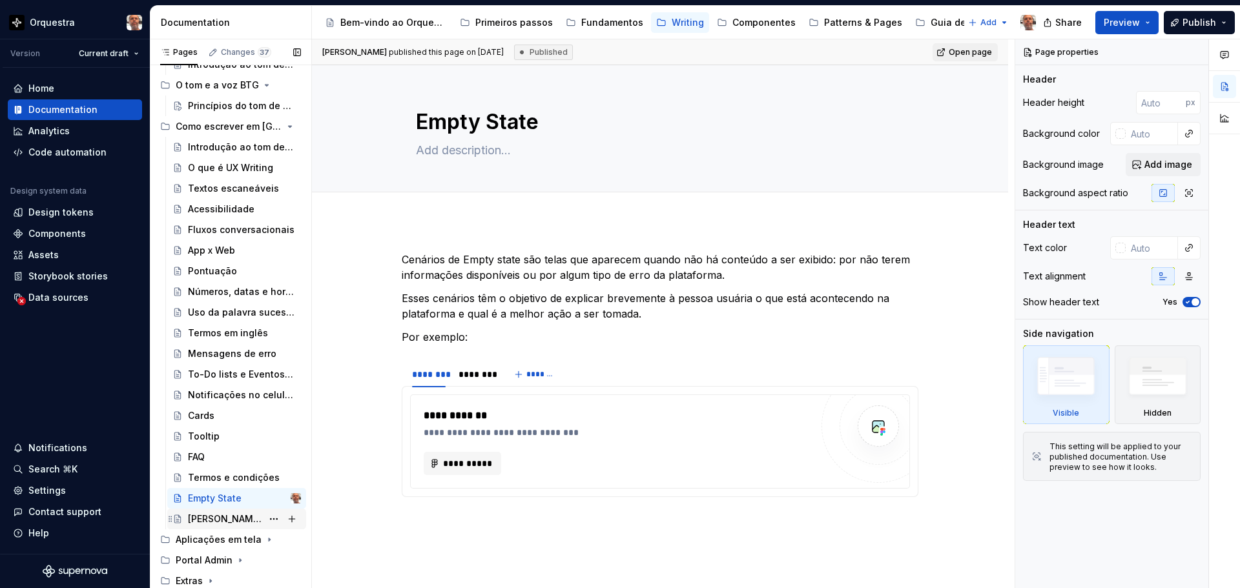
click at [234, 513] on div "[PERSON_NAME], formulários e cadastros" at bounding box center [225, 519] width 74 height 13
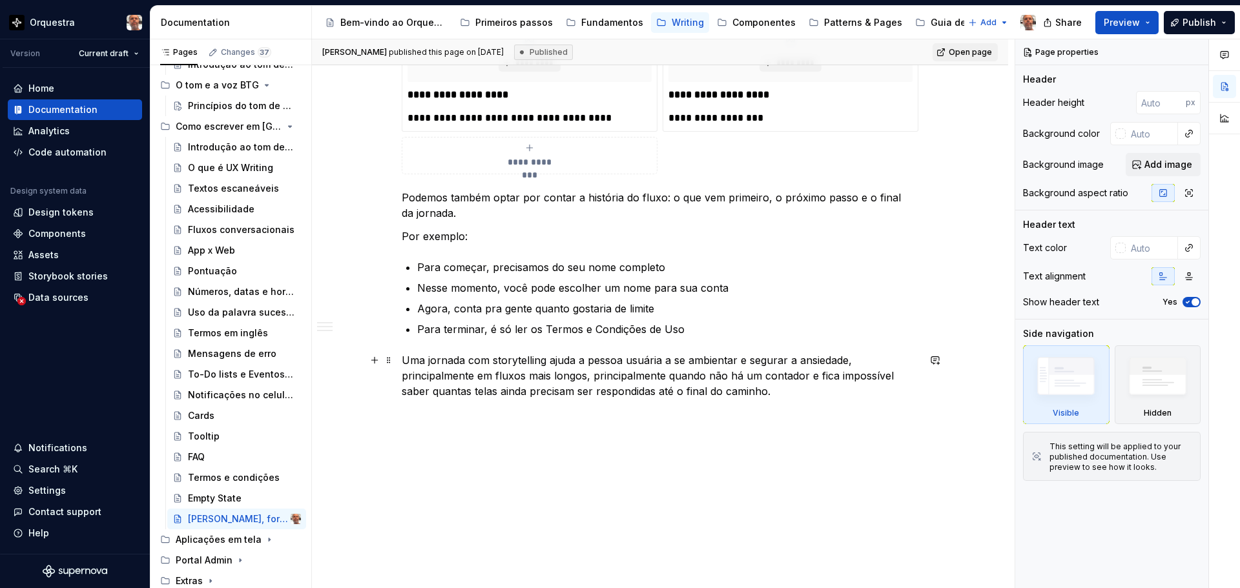
scroll to position [1300, 0]
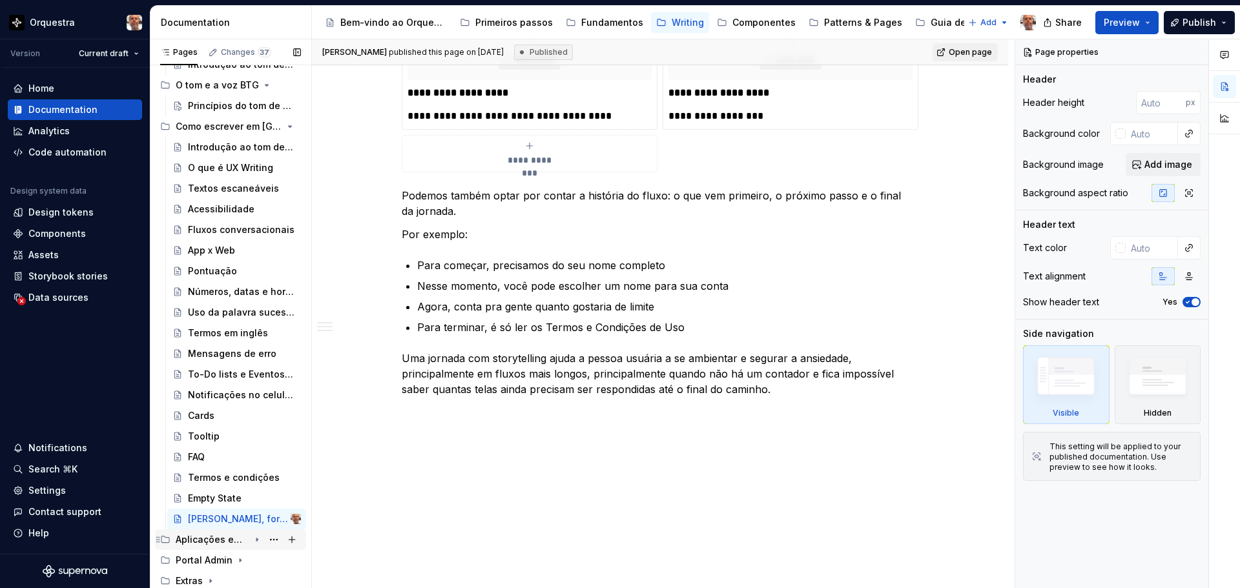
click at [252, 539] on icon "Page tree" at bounding box center [257, 540] width 10 height 10
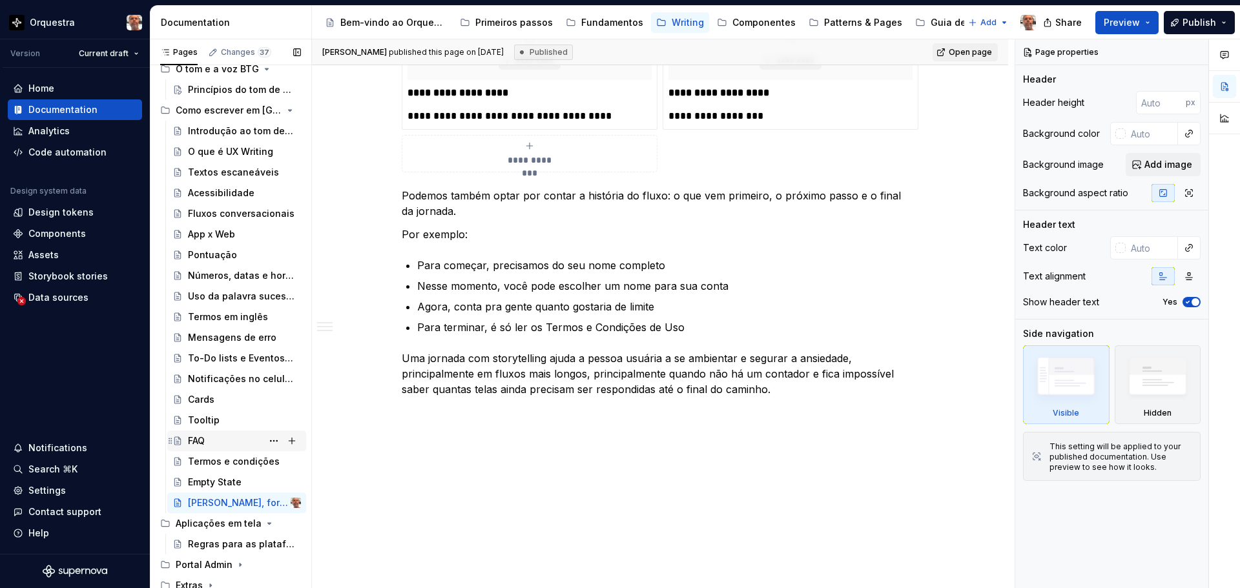
scroll to position [184, 0]
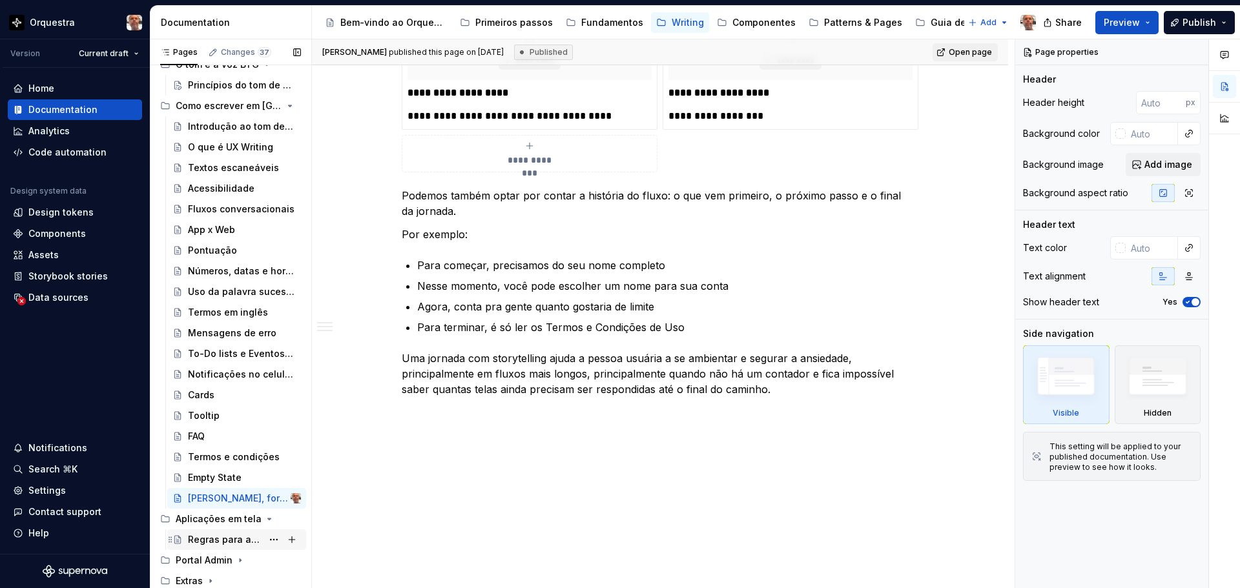
click at [242, 537] on div "Regras para as plataformas BTG" at bounding box center [225, 539] width 74 height 13
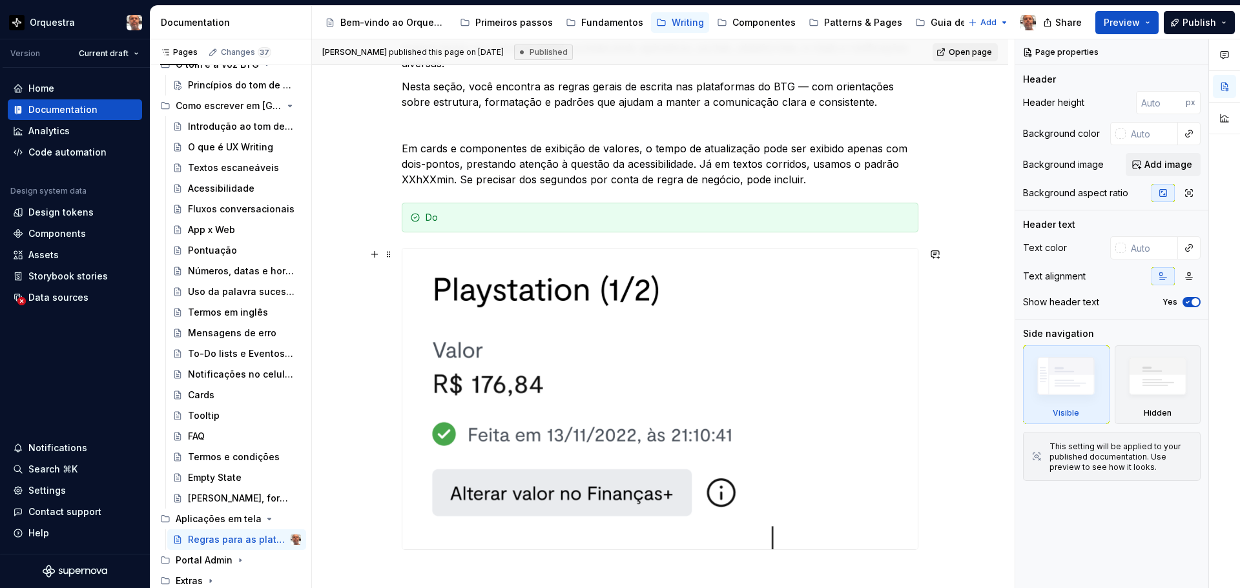
scroll to position [411, 0]
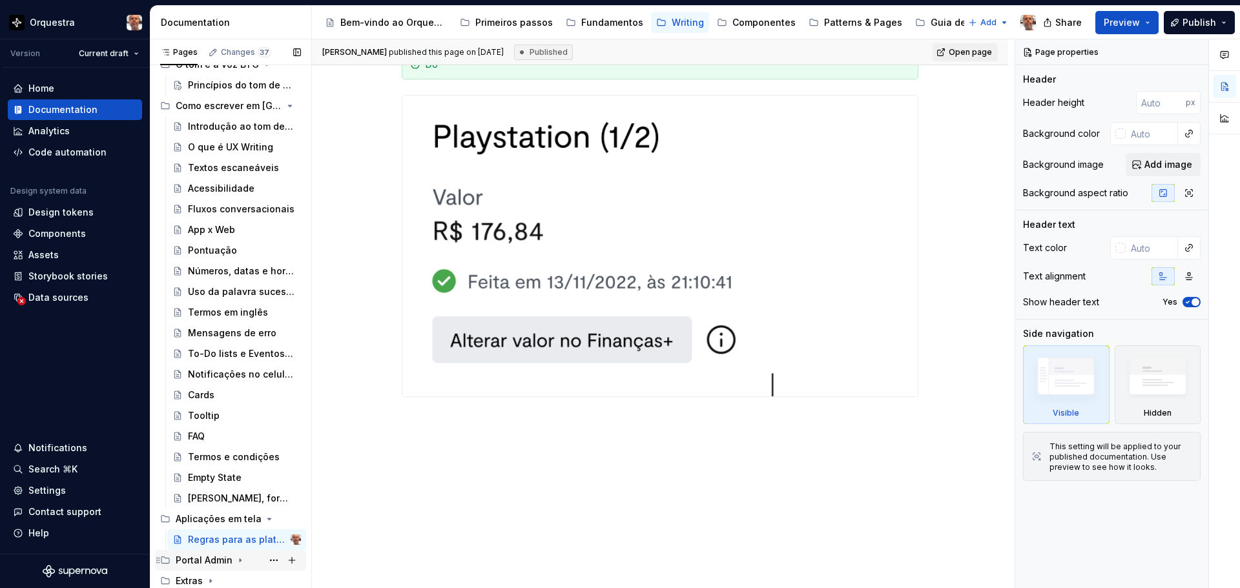
click at [237, 557] on icon "Page tree" at bounding box center [240, 560] width 10 height 10
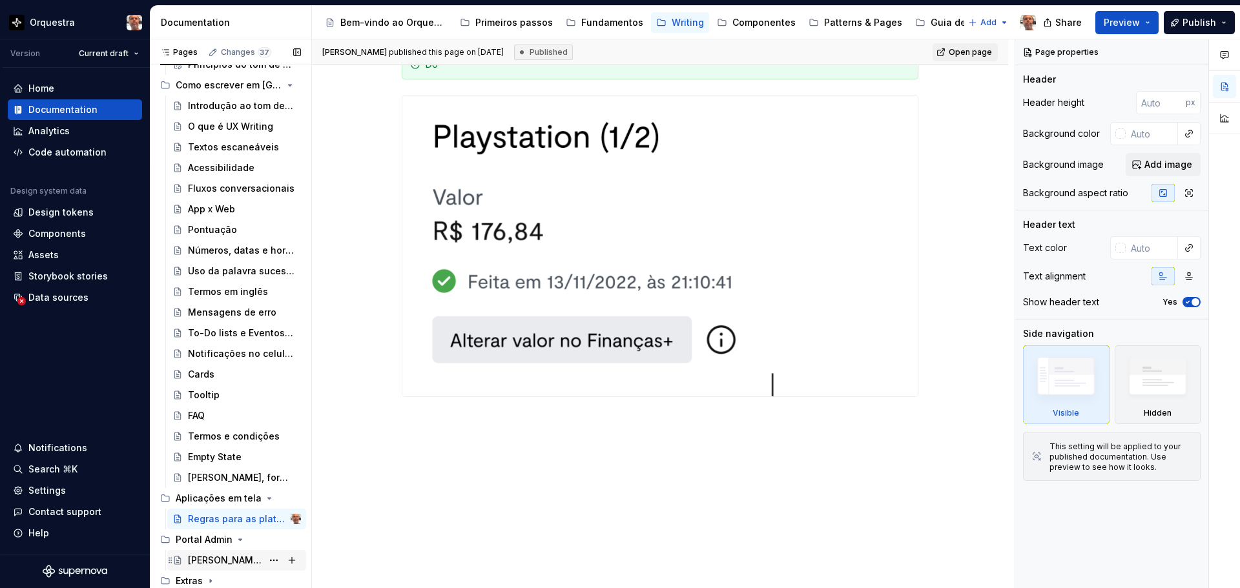
click at [201, 561] on div "[PERSON_NAME] de voz do PA" at bounding box center [225, 560] width 74 height 13
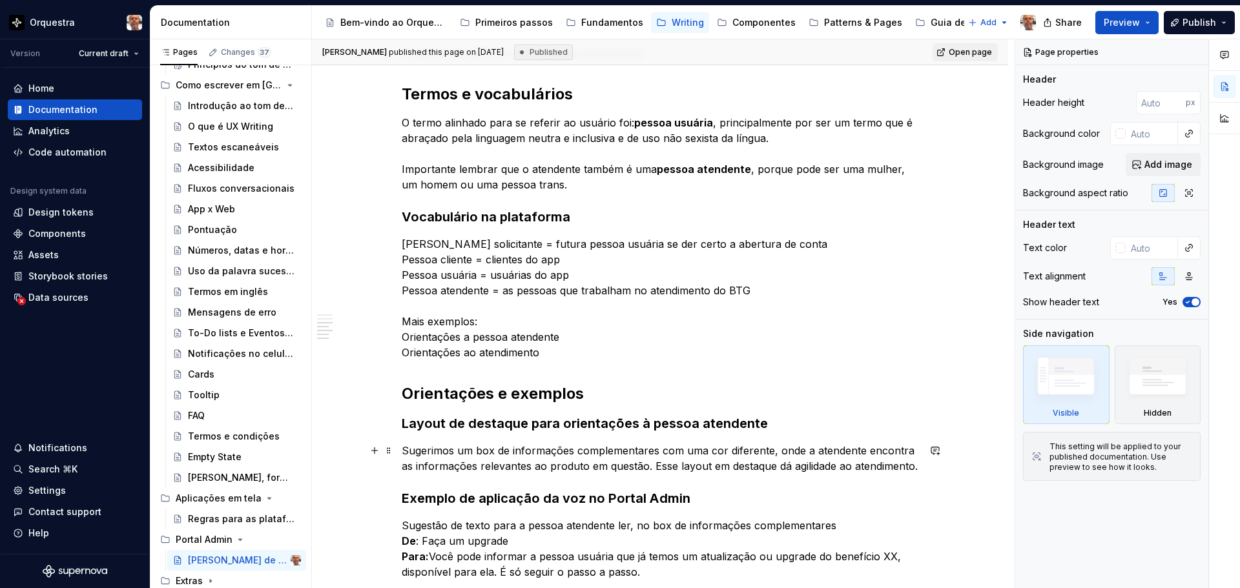
scroll to position [818, 0]
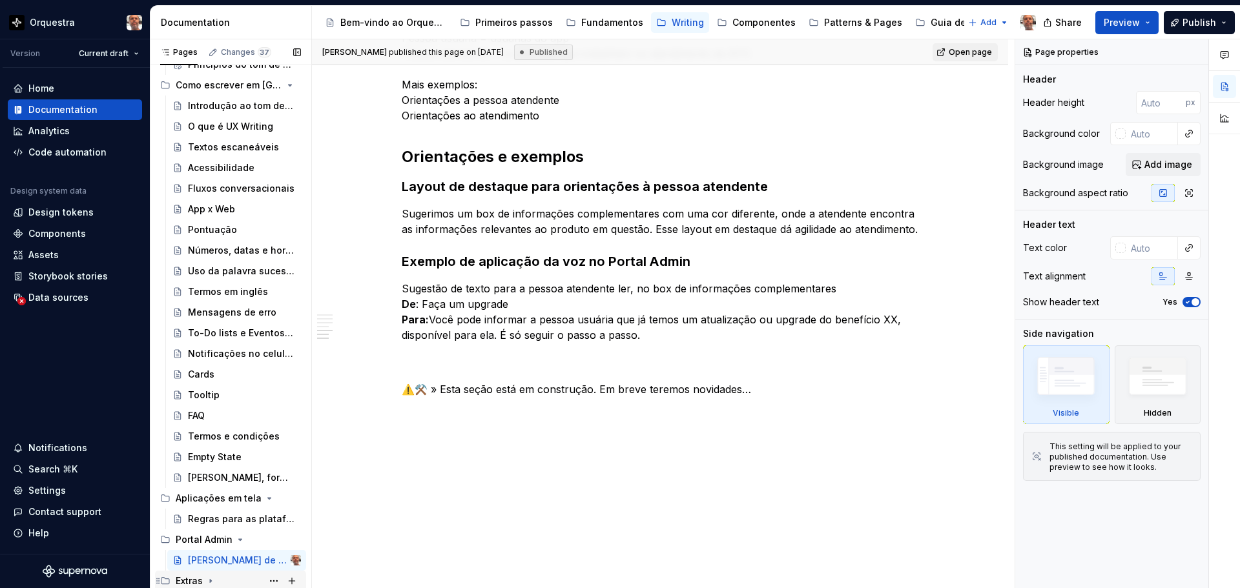
click at [213, 578] on icon "Page tree" at bounding box center [210, 581] width 10 height 10
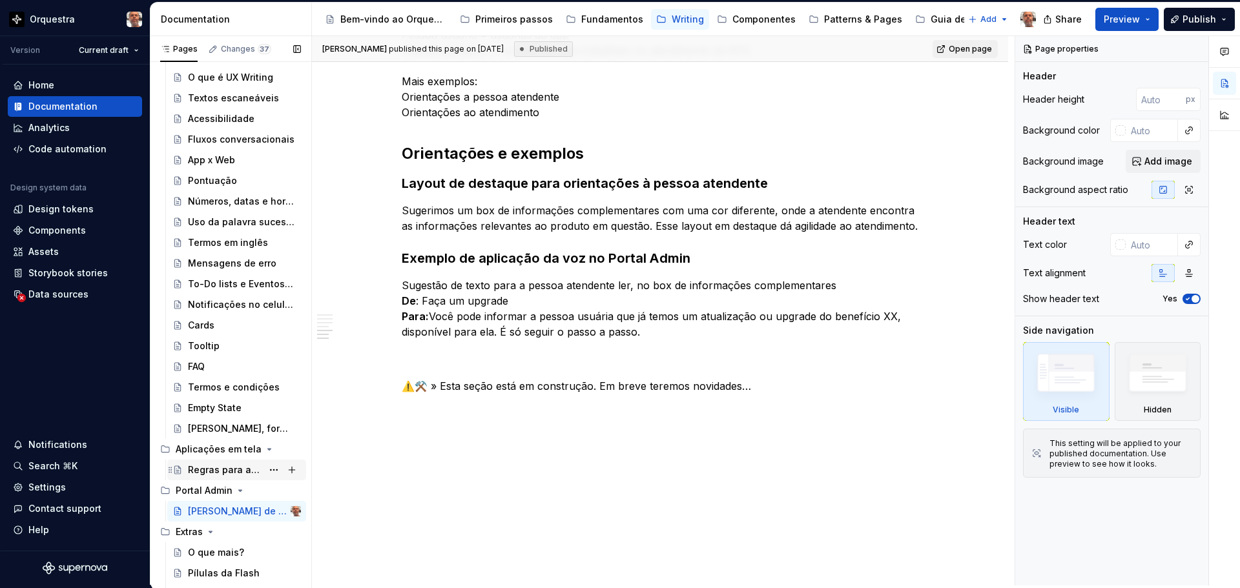
scroll to position [287, 0]
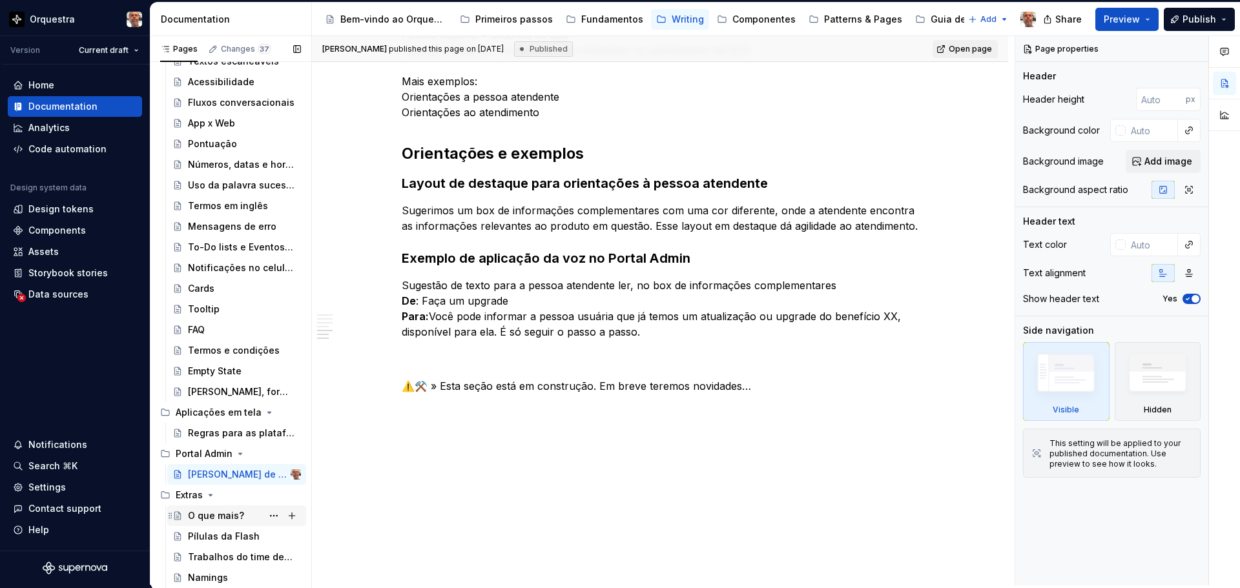
click at [203, 518] on div "O que mais?" at bounding box center [216, 516] width 56 height 13
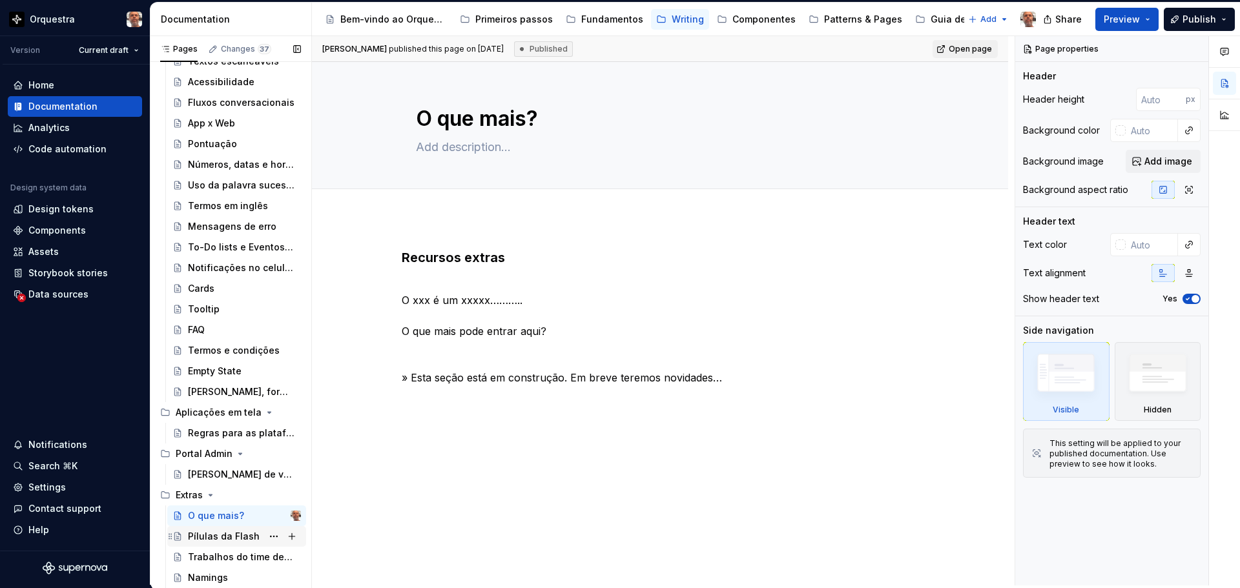
click at [238, 535] on div "Pílulas da Flash" at bounding box center [224, 536] width 72 height 13
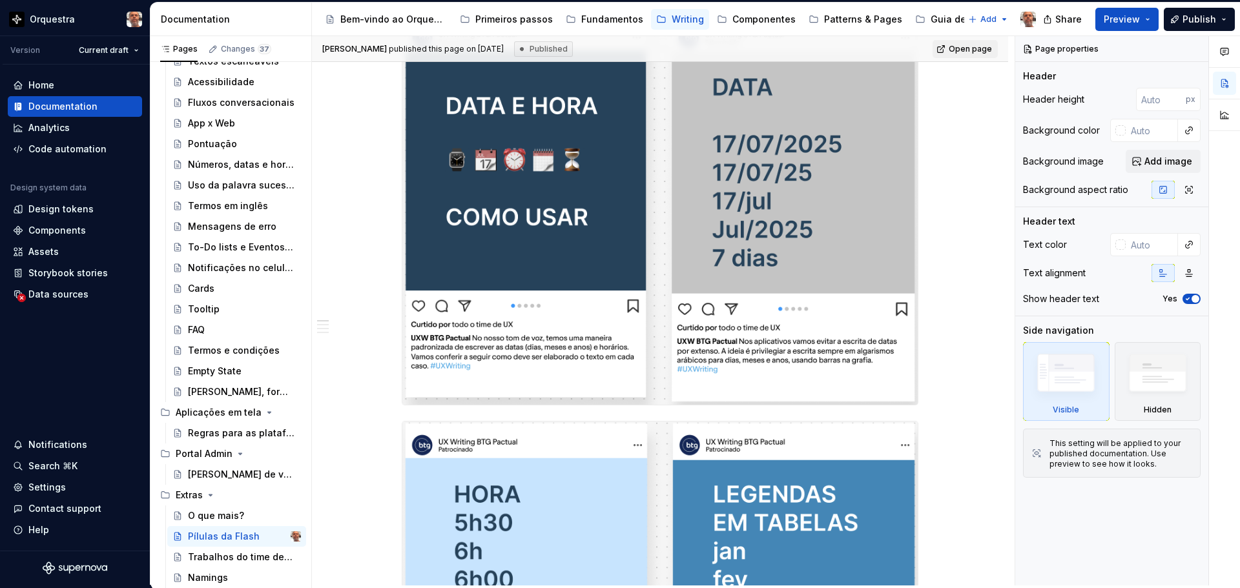
scroll to position [581, 0]
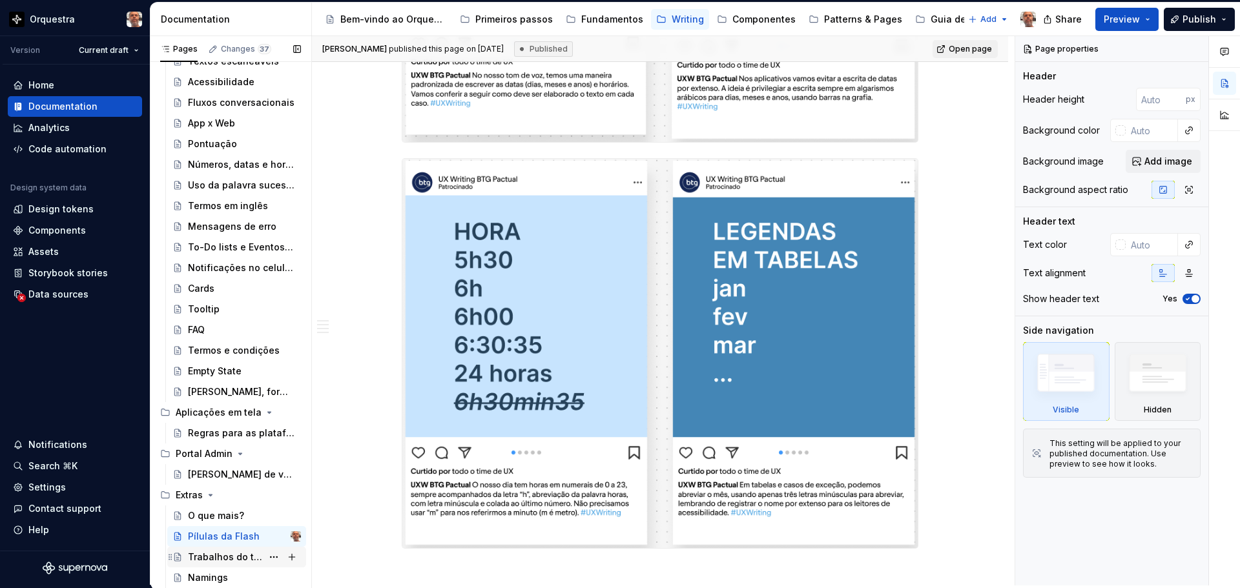
click at [222, 550] on div "Trabalhos do time de Writers" at bounding box center [244, 557] width 113 height 18
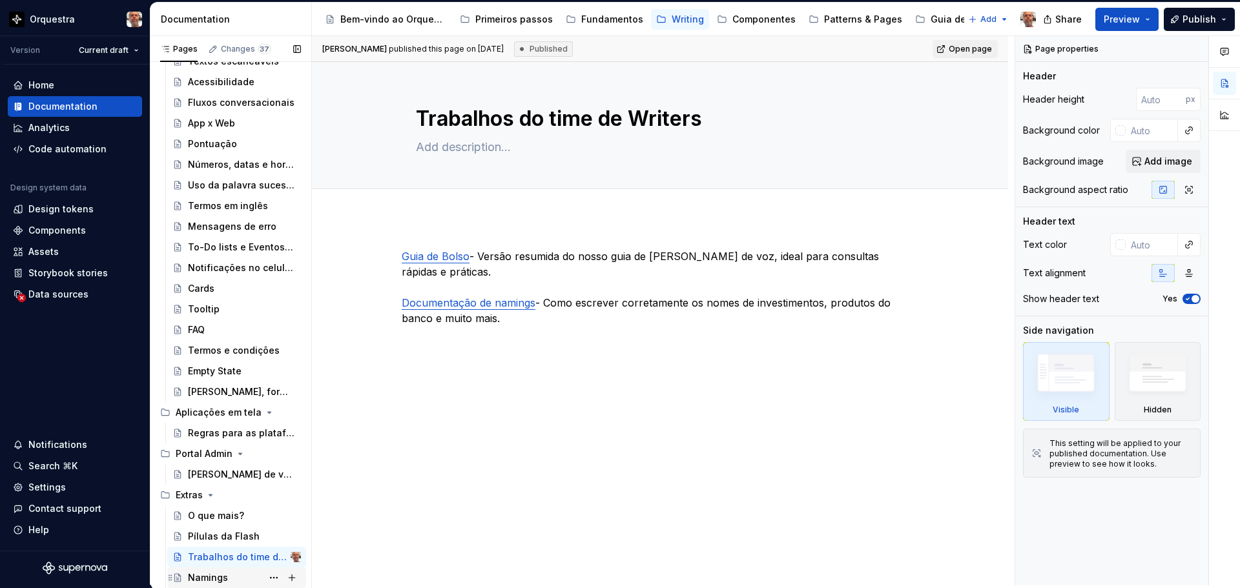
click at [205, 577] on div "Namings" at bounding box center [208, 578] width 40 height 13
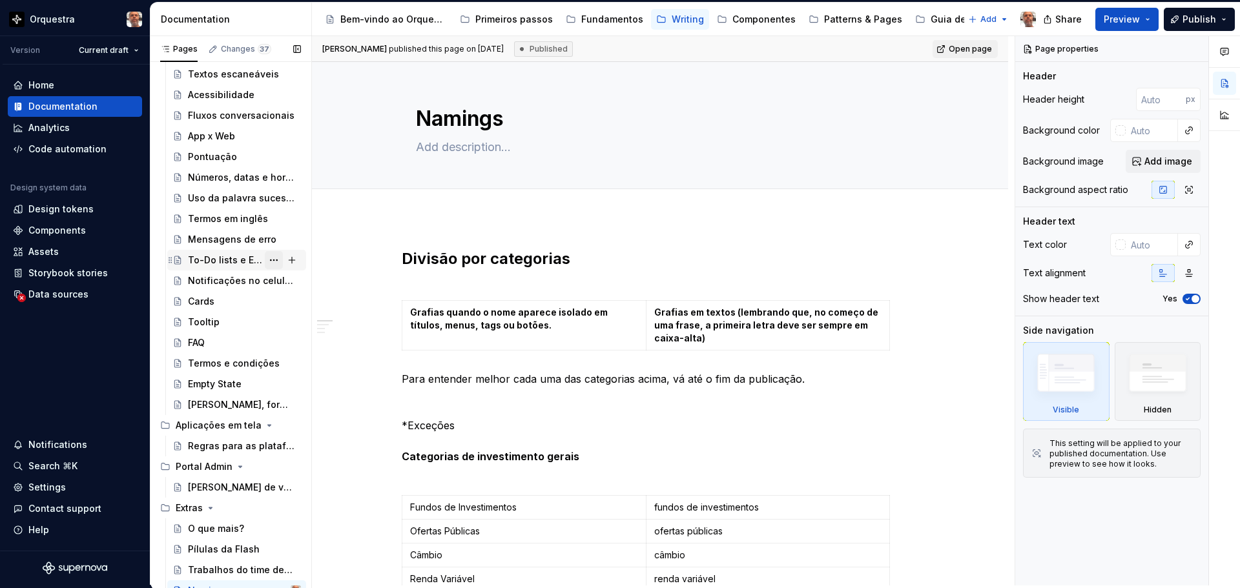
scroll to position [287, 0]
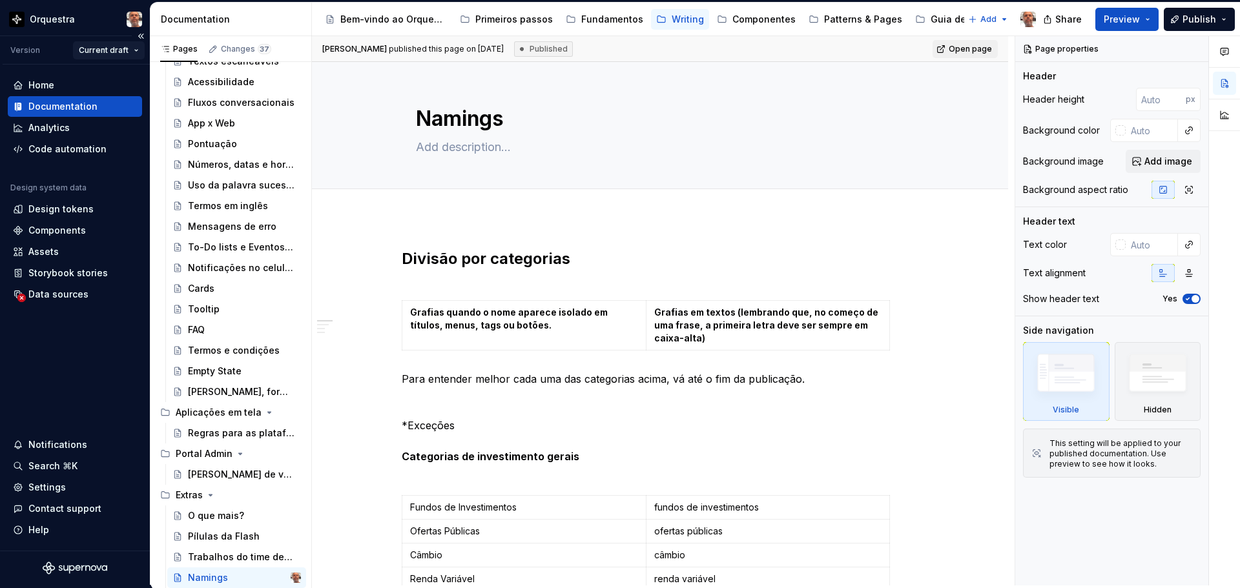
click at [132, 55] on html "Orquestra Version Current draft Home Documentation Analytics Code automation De…" at bounding box center [620, 294] width 1240 height 588
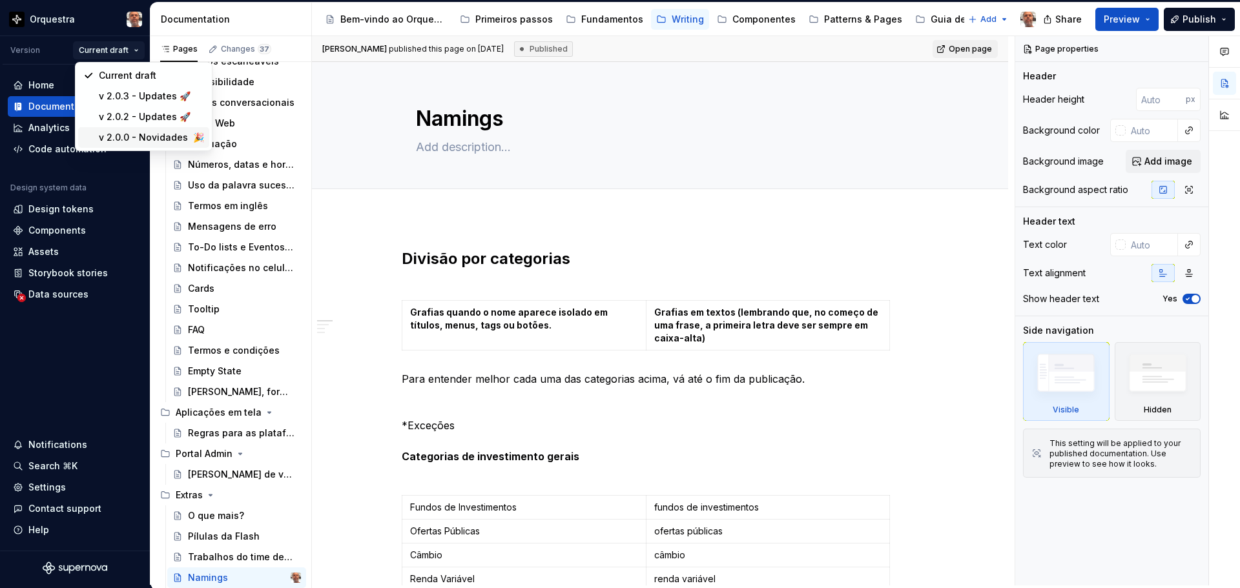
click at [145, 143] on div "v 2.0.0 - Novidades 🎉" at bounding box center [151, 137] width 105 height 13
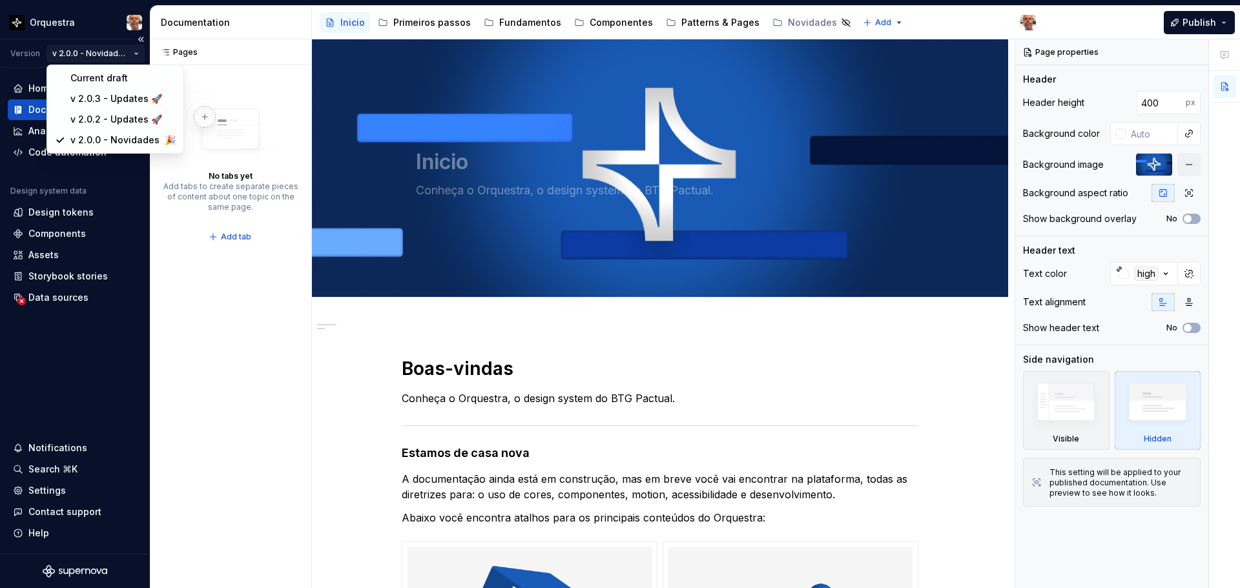
click at [130, 50] on html "**********" at bounding box center [620, 294] width 1240 height 588
click at [111, 124] on div "v 2.0.2 - Updates 🚀" at bounding box center [122, 120] width 105 height 13
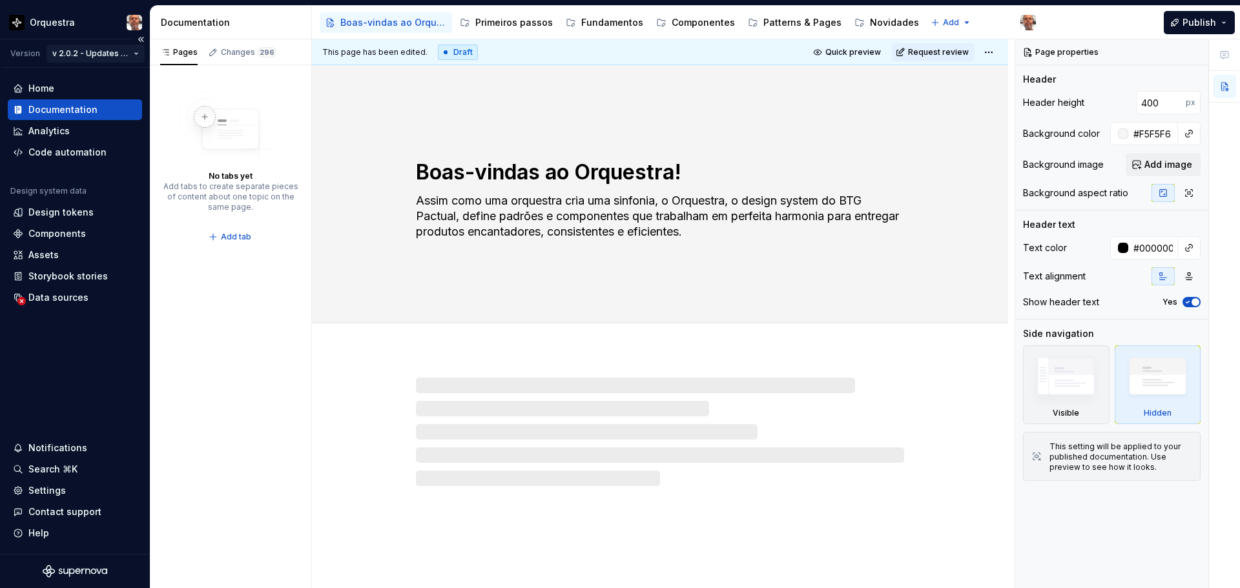
click at [139, 50] on html "Orquestra Version v 2.0.2 - Updates 🚀 Home Documentation Analytics Code automat…" at bounding box center [620, 294] width 1240 height 588
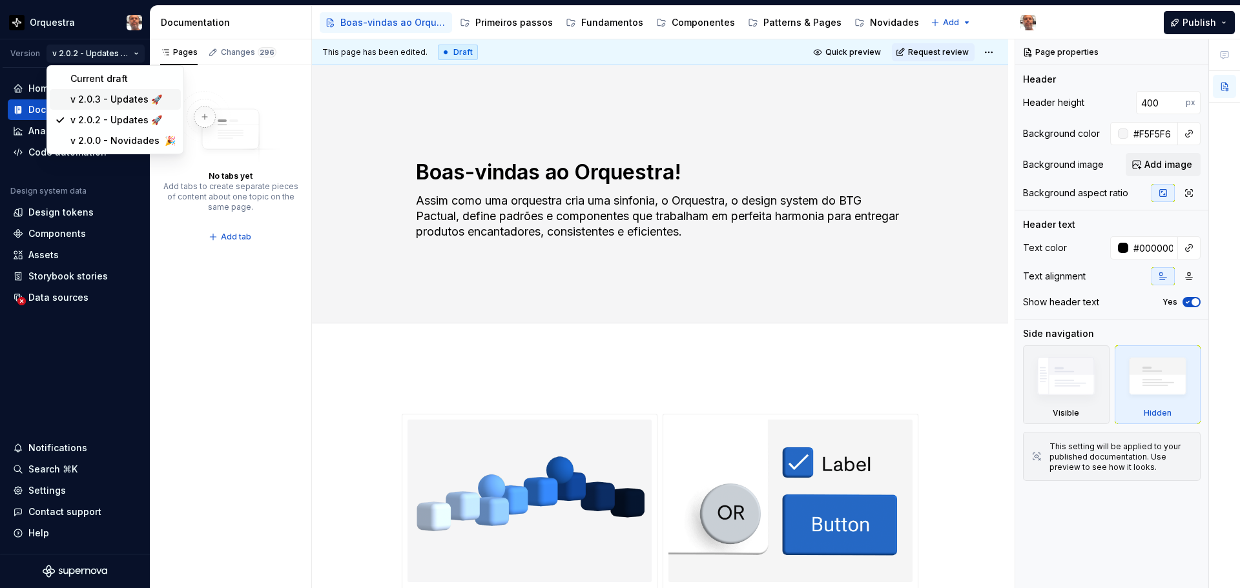
click at [103, 100] on div "v 2.0.3 - Updates 🚀" at bounding box center [122, 99] width 105 height 13
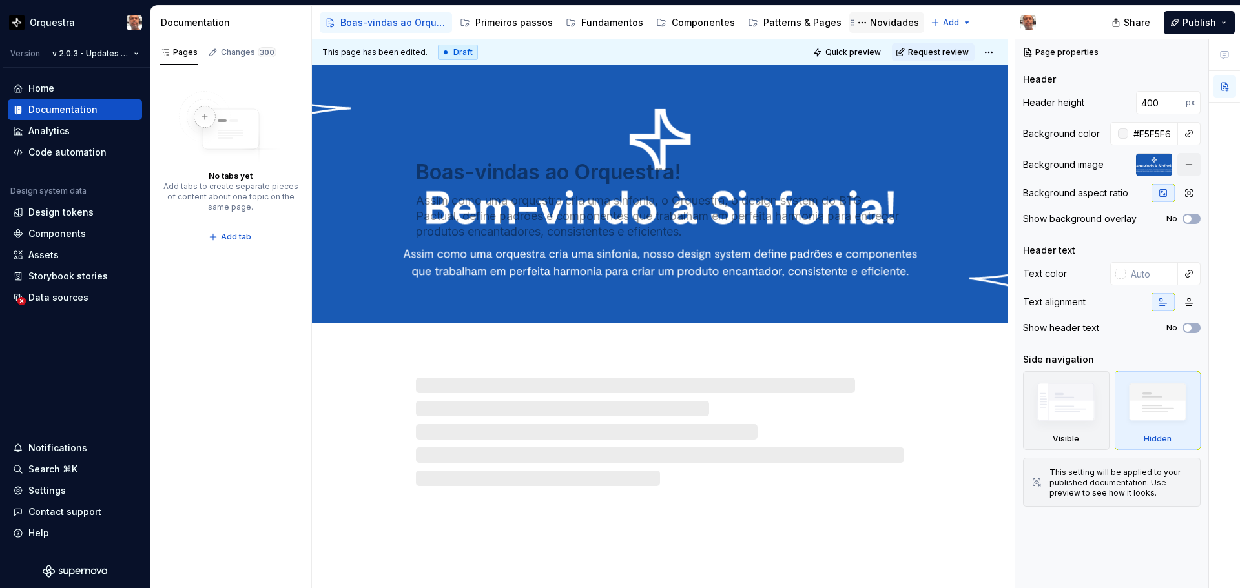
type textarea "*"
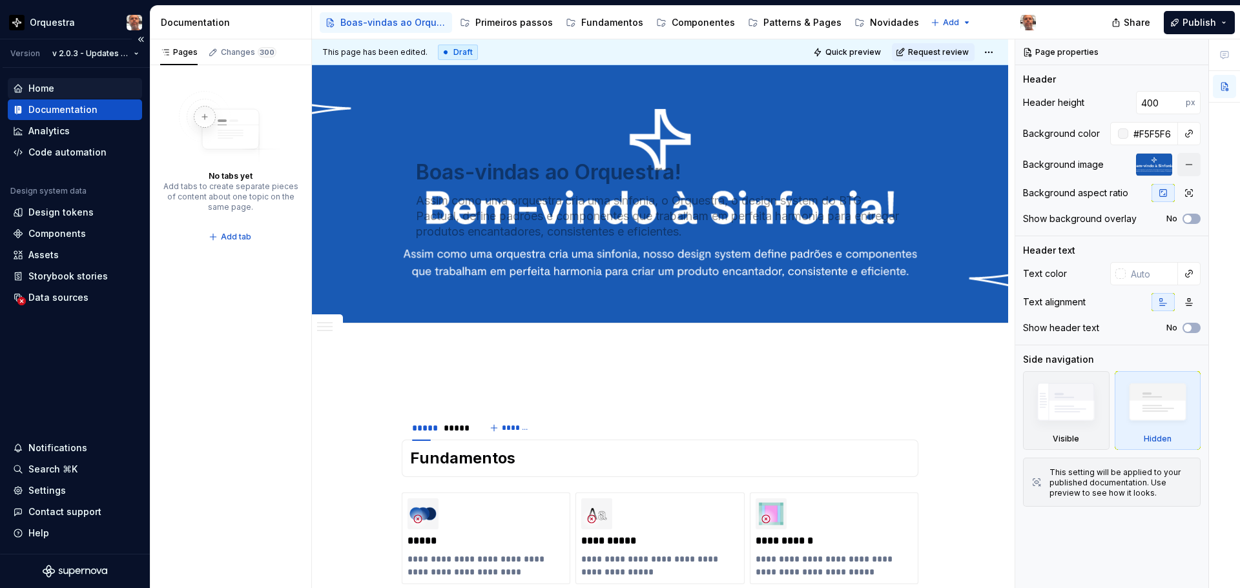
click at [46, 81] on div "Home" at bounding box center [75, 88] width 134 height 21
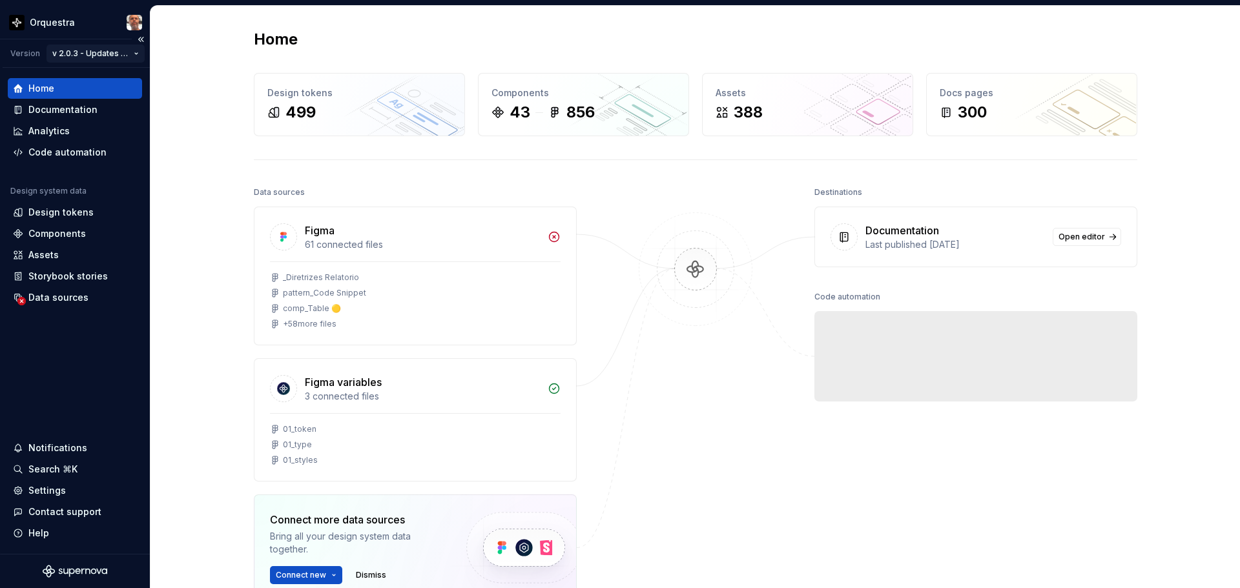
click at [129, 51] on html "Orquestra Version v 2.0.3 - Updates 🚀 Home Documentation Analytics Code automat…" at bounding box center [620, 294] width 1240 height 588
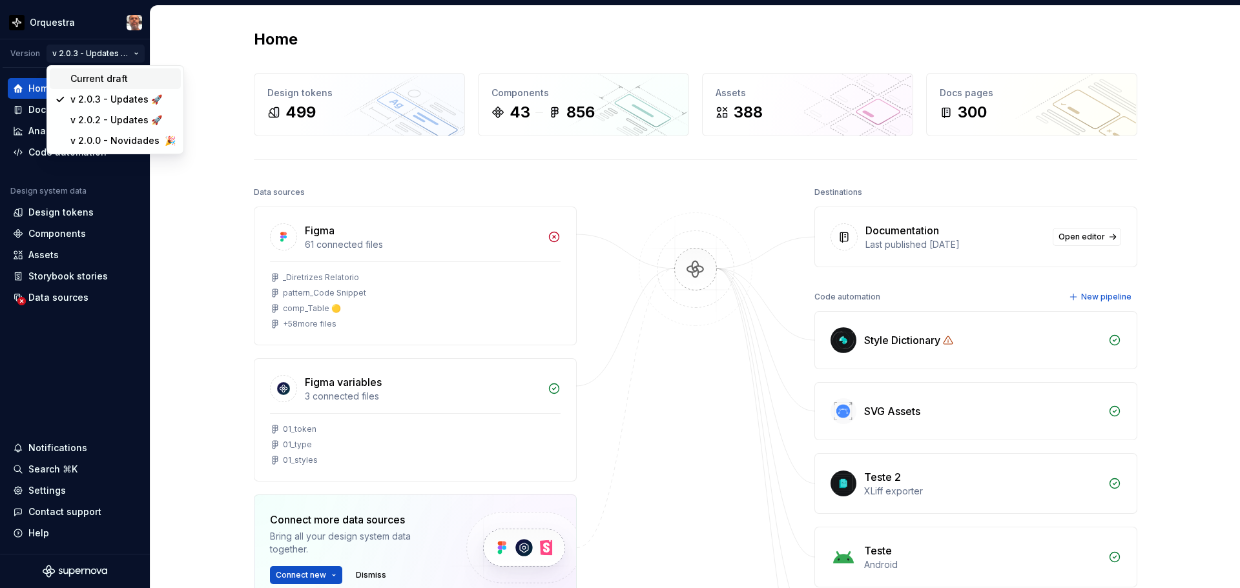
click at [110, 81] on div "Current draft" at bounding box center [122, 78] width 105 height 13
